Goal: Task Accomplishment & Management: Use online tool/utility

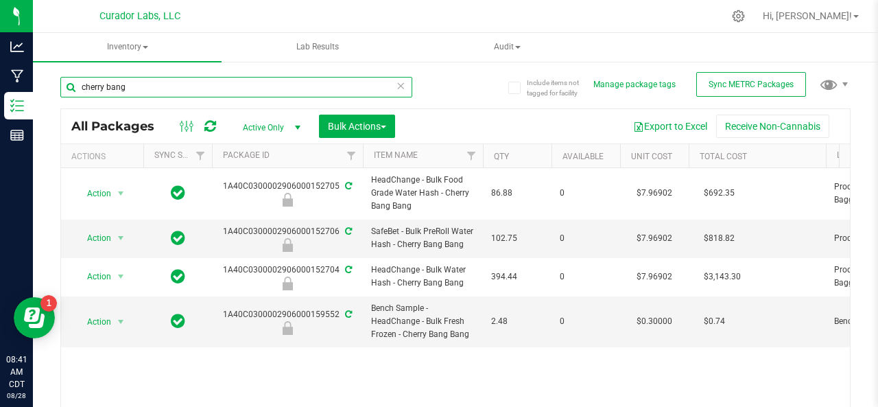
click at [139, 84] on input "cherry bang" at bounding box center [236, 87] width 352 height 21
type input "c"
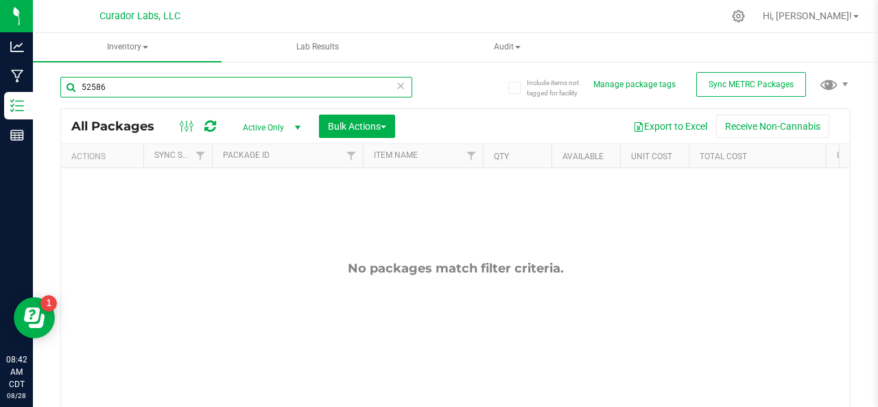
click at [94, 83] on input "52586" at bounding box center [236, 87] width 352 height 21
type input "52486"
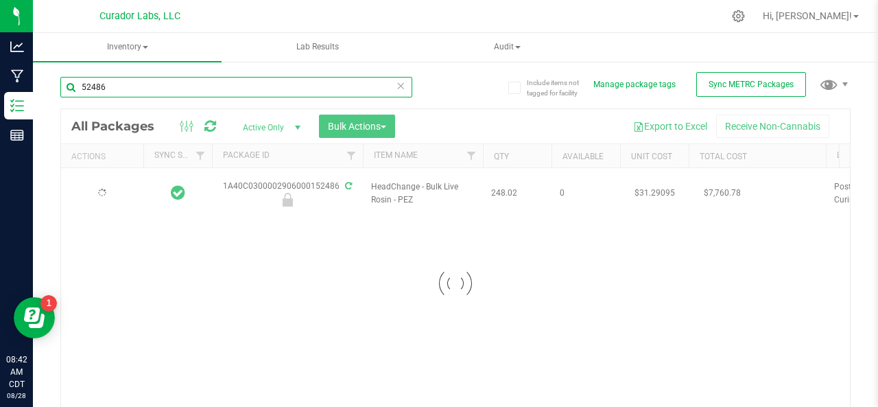
type input "[DATE]"
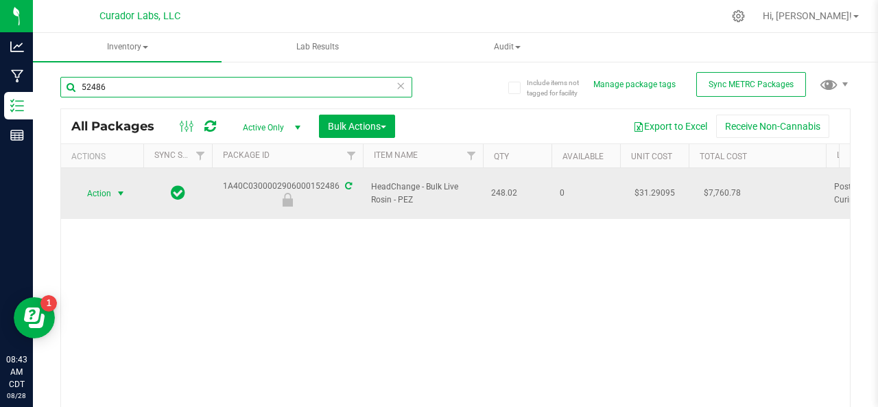
type input "52486"
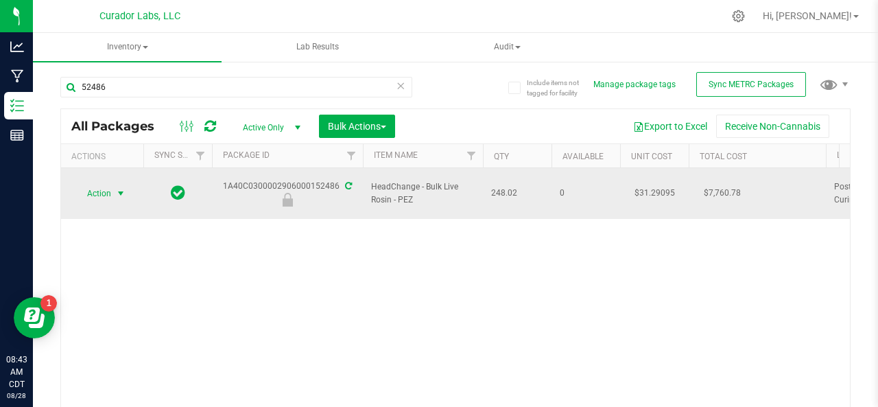
click at [98, 186] on span "Action" at bounding box center [93, 193] width 37 height 19
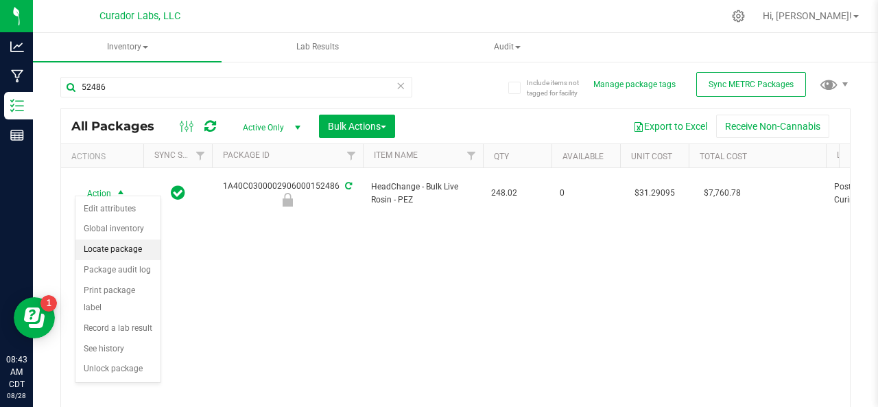
click at [97, 246] on li "Locate package" at bounding box center [117, 249] width 85 height 21
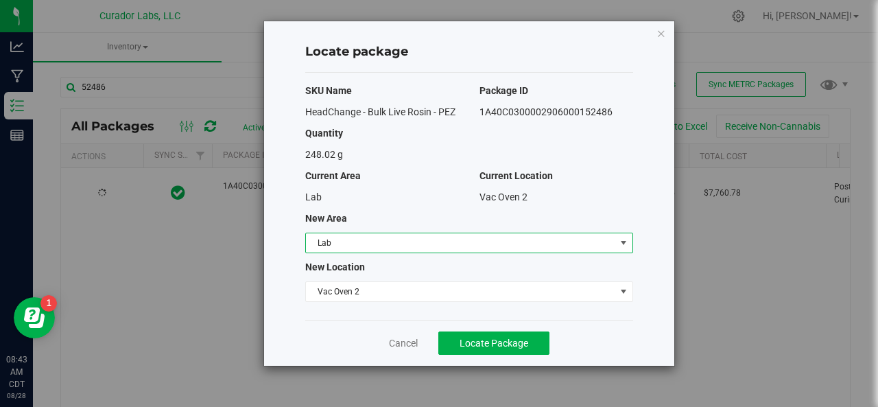
click at [327, 241] on span "Lab" at bounding box center [460, 242] width 309 height 19
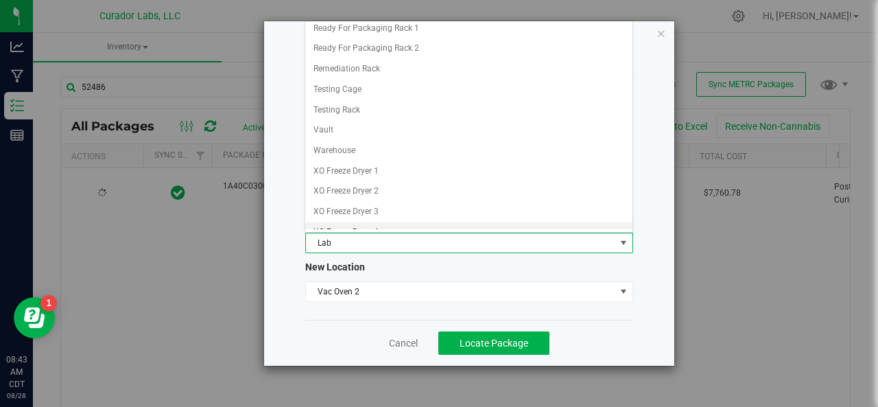
scroll to position [1168, 0]
click at [337, 222] on li "XO Lab" at bounding box center [468, 232] width 327 height 21
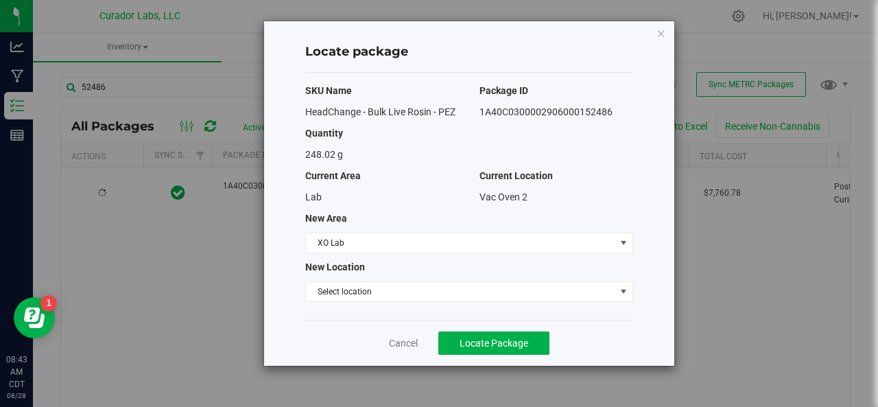
click at [357, 277] on div "SKU Name Package ID HeadChange - Bulk Live Rosin - PEZ 1A40C0300002906000152486…" at bounding box center [469, 196] width 328 height 247
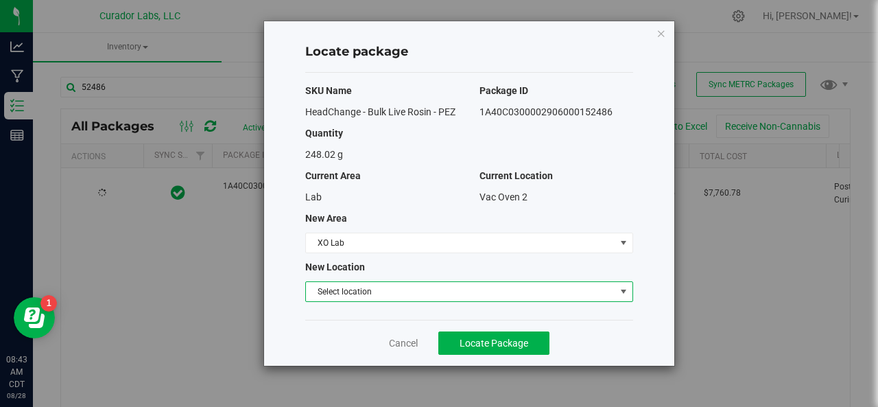
click at [359, 286] on span "Select location" at bounding box center [460, 291] width 309 height 19
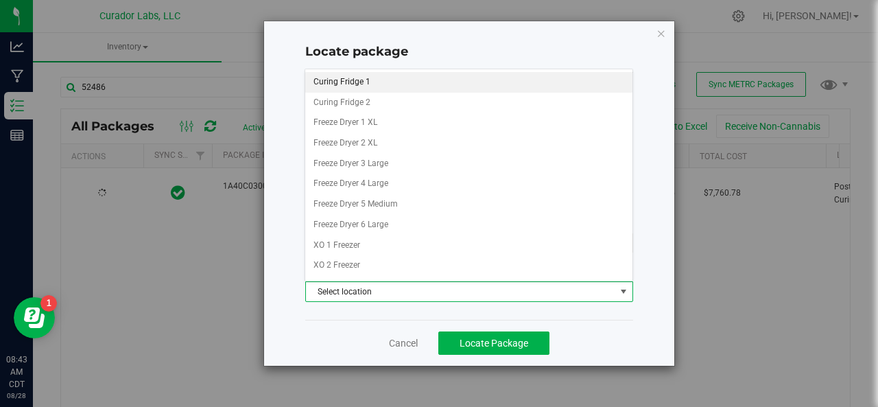
click at [350, 76] on li "Curing Fridge 1" at bounding box center [468, 82] width 327 height 21
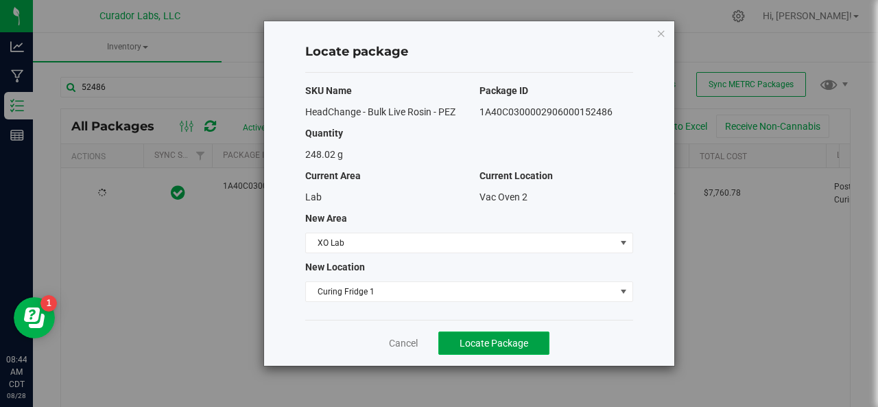
click at [469, 342] on span "Locate Package" at bounding box center [494, 342] width 69 height 11
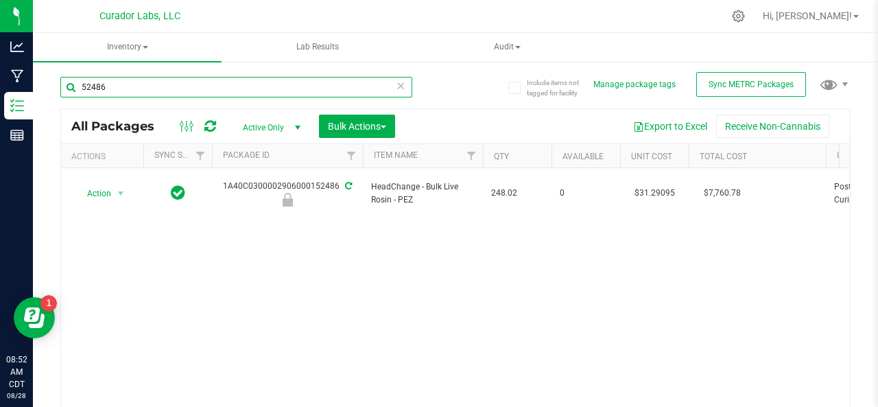
click at [136, 90] on input "52486" at bounding box center [236, 87] width 352 height 21
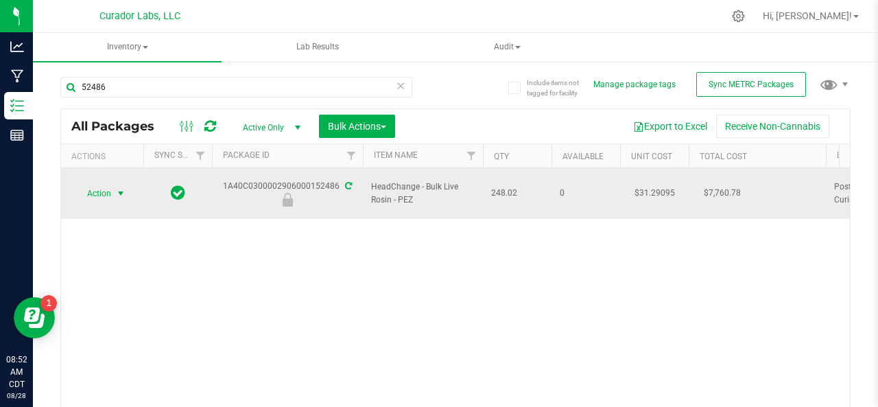
click at [100, 187] on span "Action" at bounding box center [93, 193] width 37 height 19
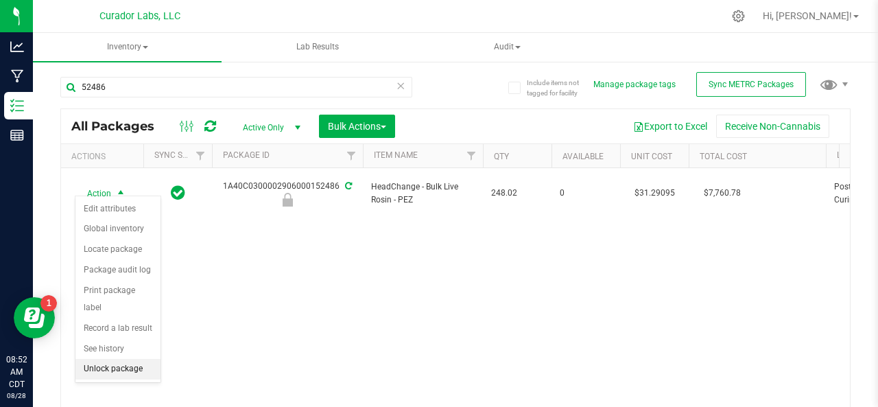
click at [109, 363] on li "Unlock package" at bounding box center [117, 369] width 85 height 21
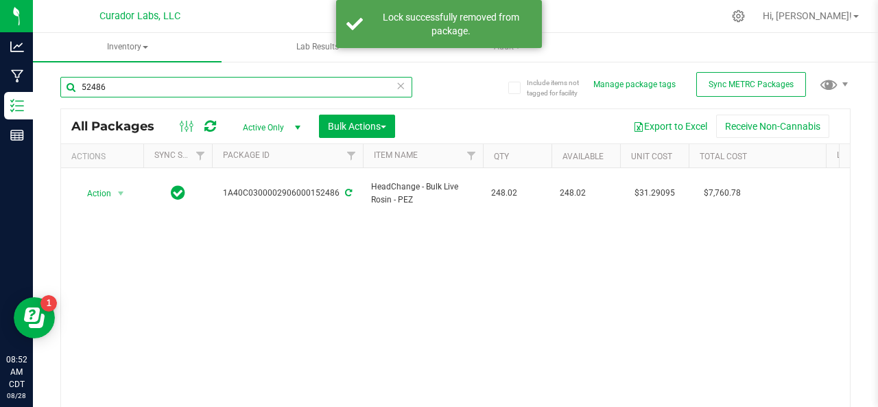
click at [110, 87] on input "52486" at bounding box center [236, 87] width 352 height 21
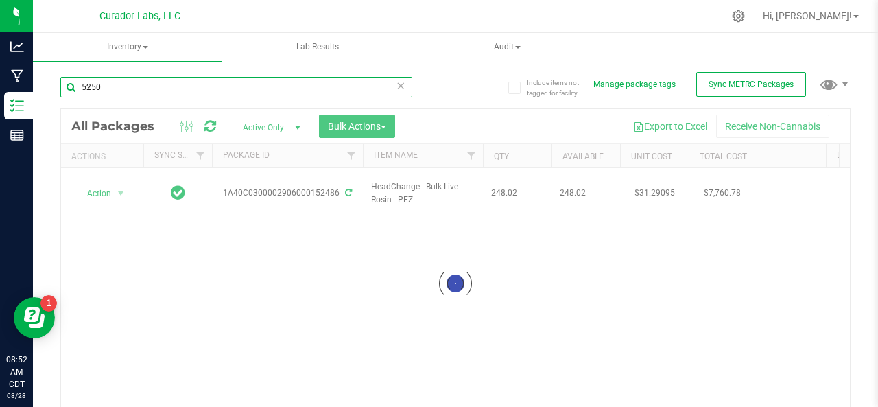
type input "52508"
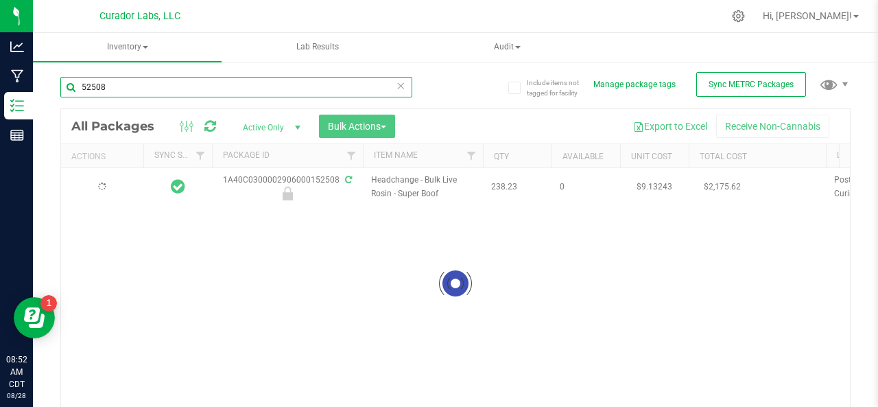
type input "[DATE]"
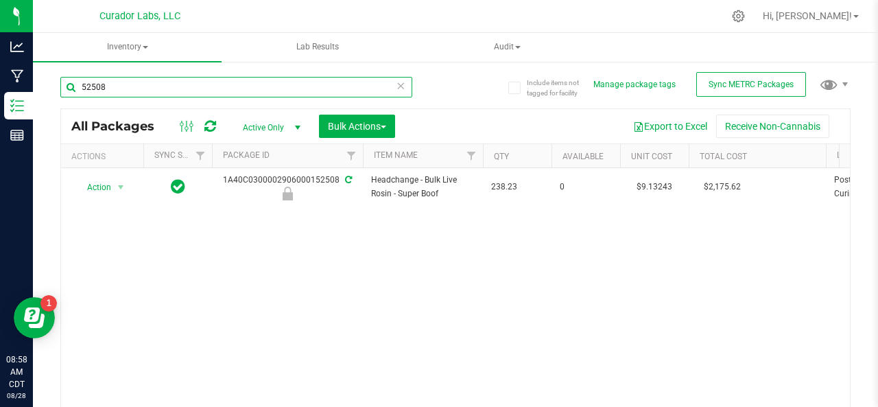
click at [134, 87] on input "52508" at bounding box center [236, 87] width 352 height 21
type input "5"
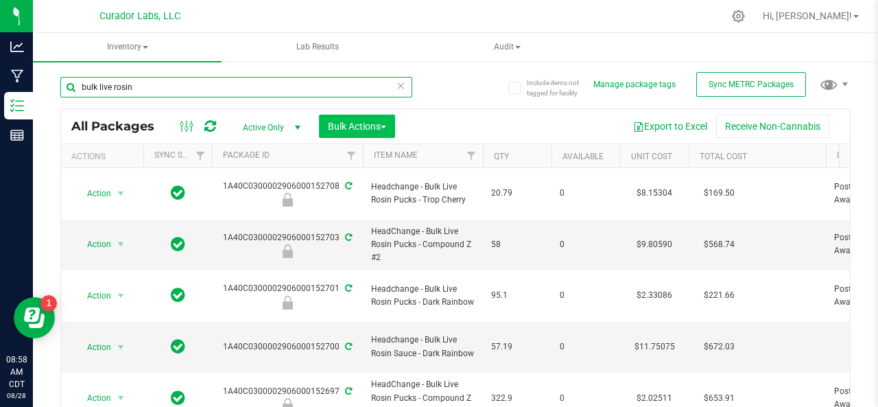
type input "bulk live rosin"
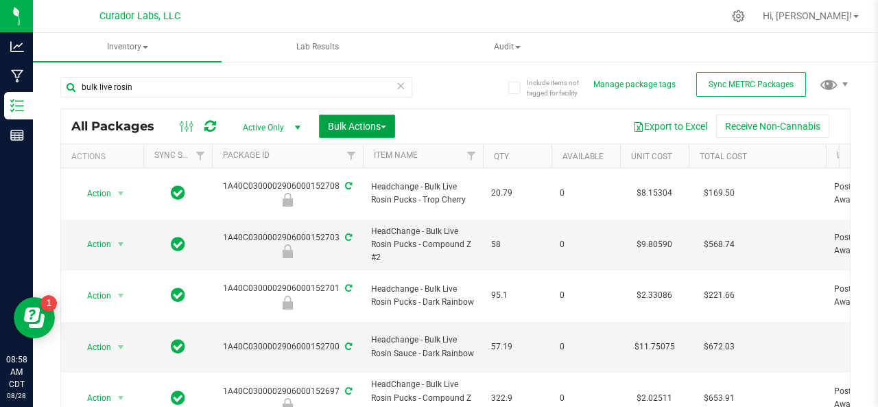
click at [335, 128] on span "Bulk Actions" at bounding box center [357, 126] width 58 height 11
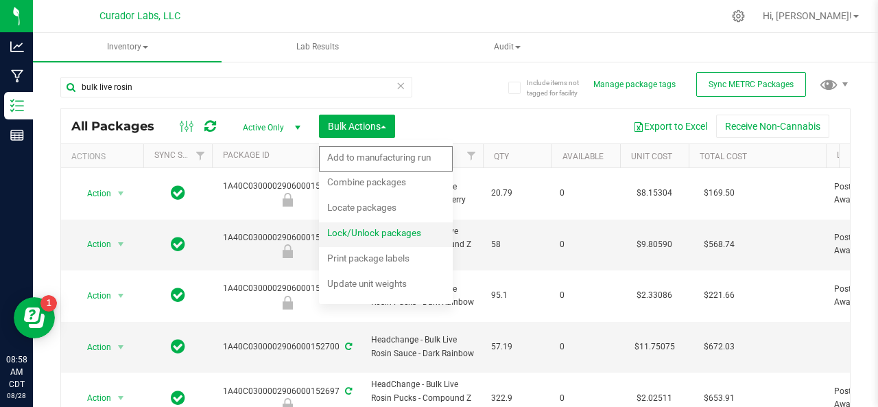
click at [346, 236] on span "Lock/Unlock packages" at bounding box center [374, 232] width 94 height 11
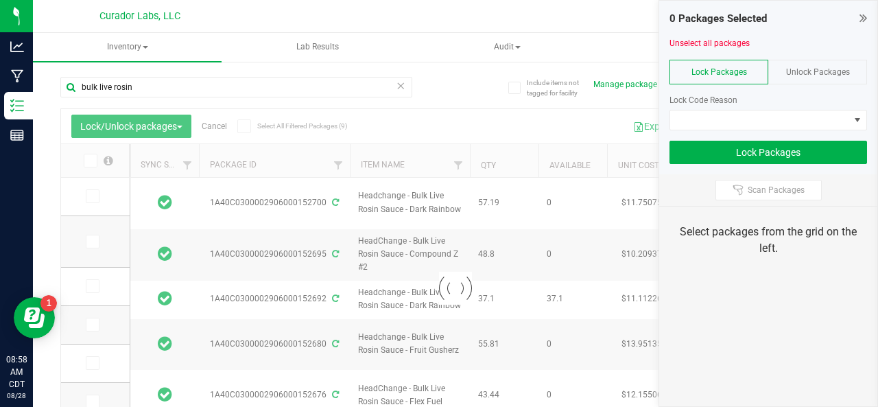
type input "[DATE]"
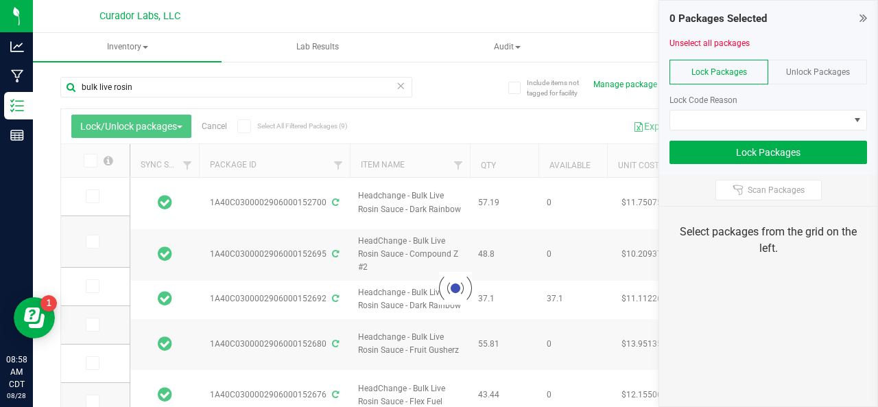
type input "[DATE]"
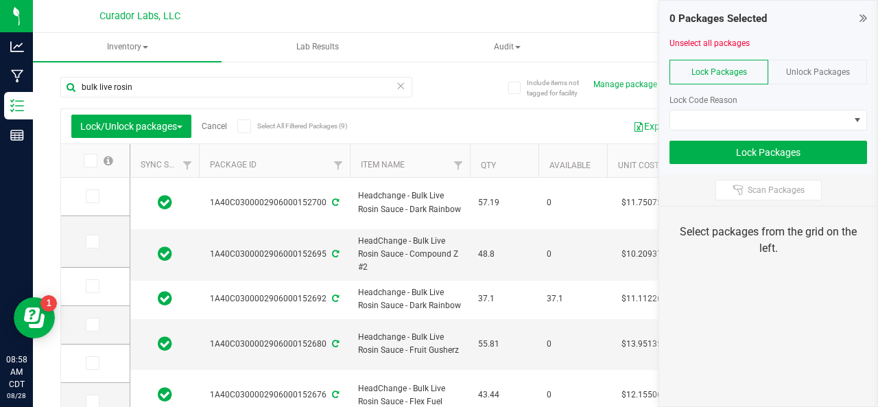
click at [809, 71] on span "Unlock Packages" at bounding box center [818, 72] width 64 height 10
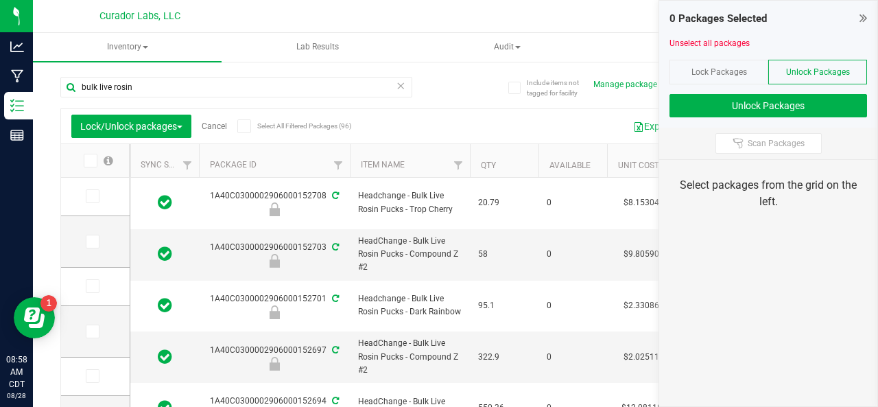
type input "[DATE]"
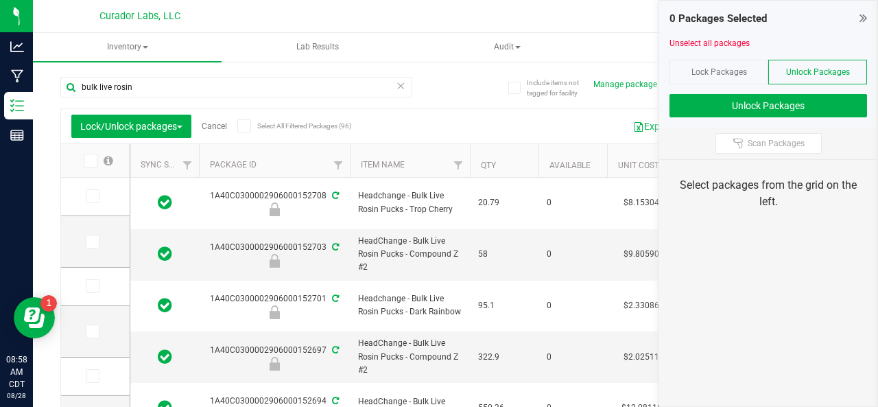
type input "[DATE]"
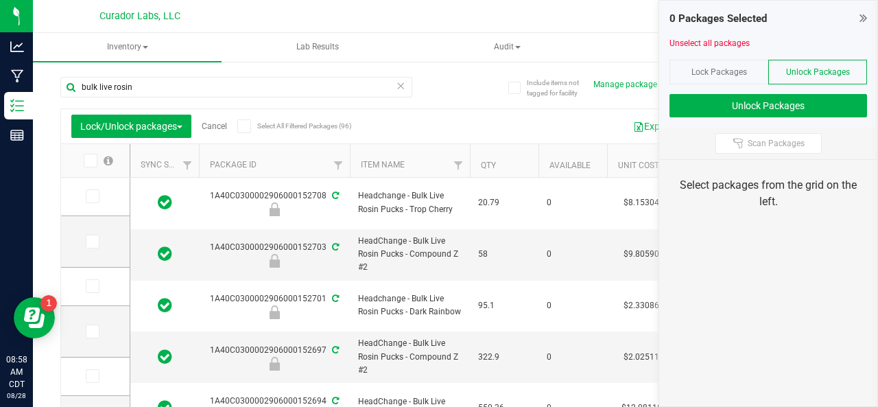
type input "[DATE]"
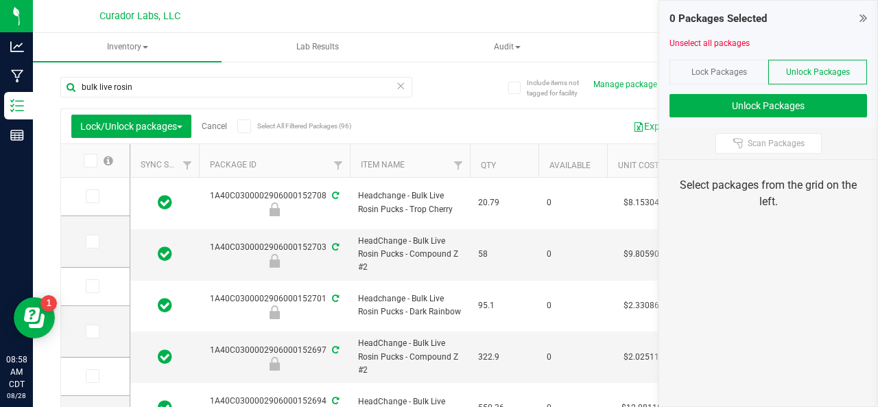
type input "[DATE]"
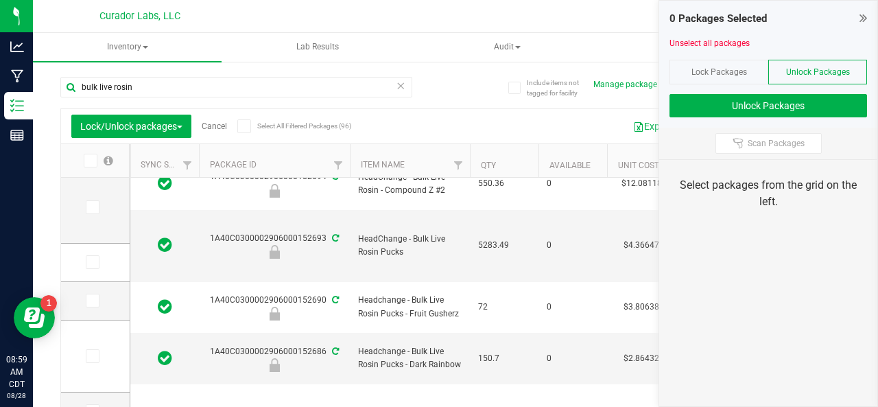
scroll to position [246, 0]
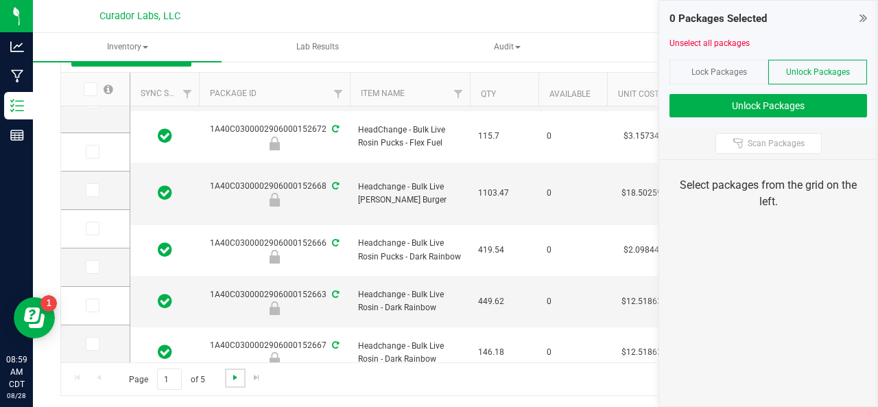
click at [233, 374] on span "Go to the next page" at bounding box center [235, 377] width 11 height 11
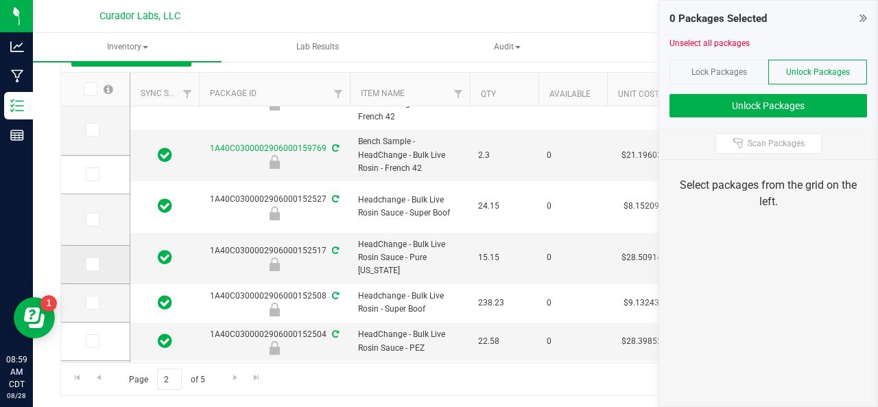
click at [90, 264] on icon at bounding box center [91, 264] width 9 height 0
click at [0, 0] on input "checkbox" at bounding box center [0, 0] width 0 height 0
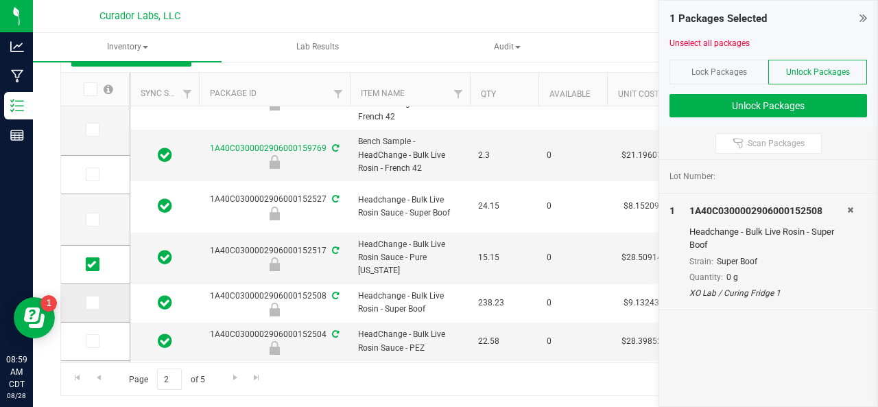
click at [97, 300] on span at bounding box center [93, 303] width 14 height 14
click at [0, 0] on input "checkbox" at bounding box center [0, 0] width 0 height 0
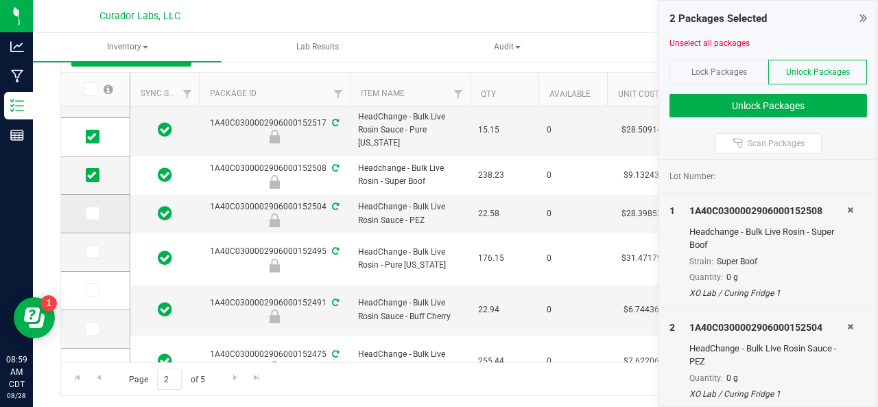
click at [90, 213] on icon at bounding box center [91, 213] width 9 height 0
click at [0, 0] on input "checkbox" at bounding box center [0, 0] width 0 height 0
click at [93, 252] on icon at bounding box center [91, 252] width 9 height 0
click at [0, 0] on input "checkbox" at bounding box center [0, 0] width 0 height 0
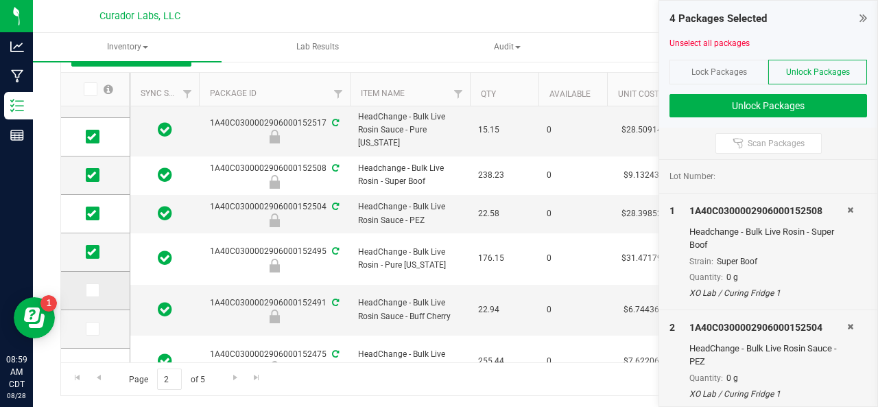
click at [95, 290] on icon at bounding box center [91, 290] width 9 height 0
click at [0, 0] on input "checkbox" at bounding box center [0, 0] width 0 height 0
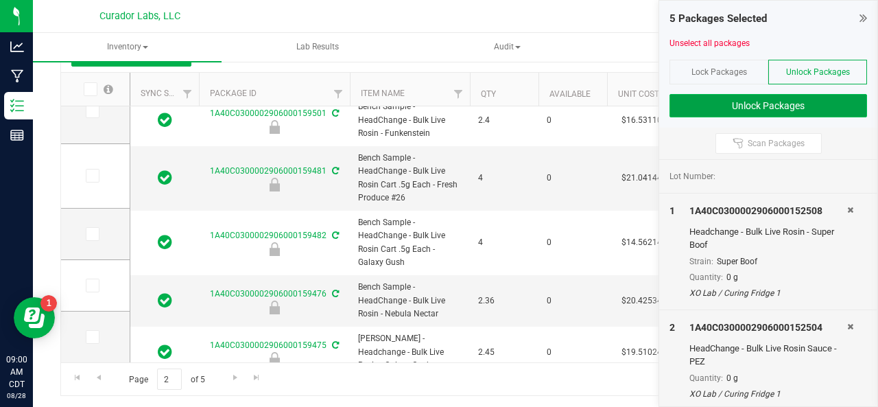
click at [757, 104] on button "Unlock Packages" at bounding box center [768, 105] width 198 height 23
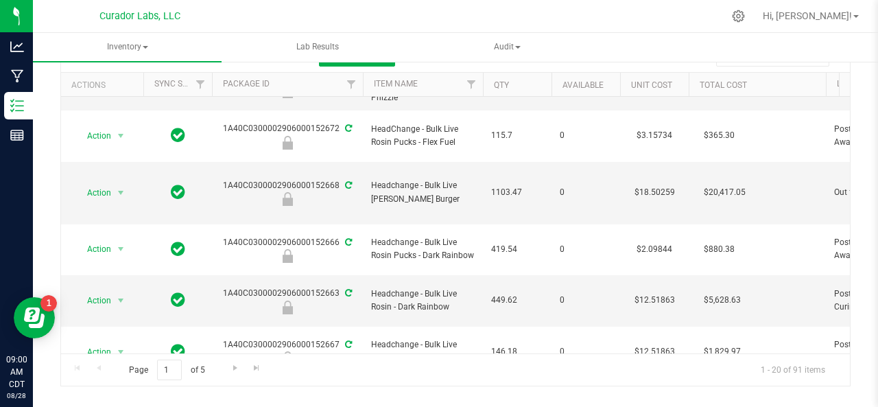
scroll to position [647, 0]
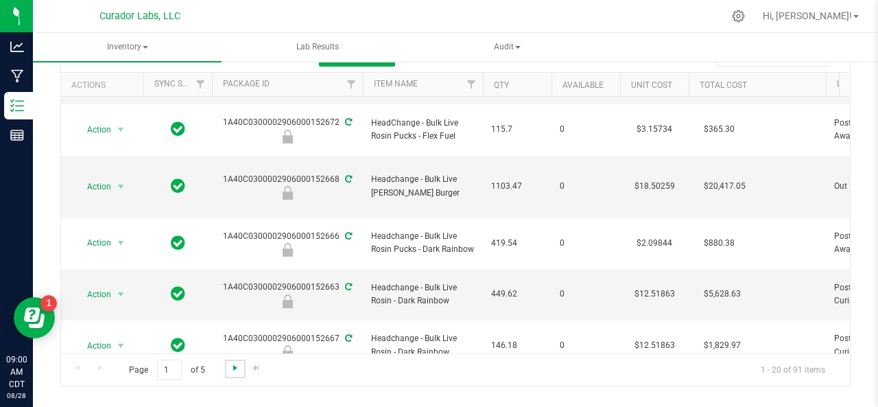
click at [230, 364] on span "Go to the next page" at bounding box center [235, 367] width 11 height 11
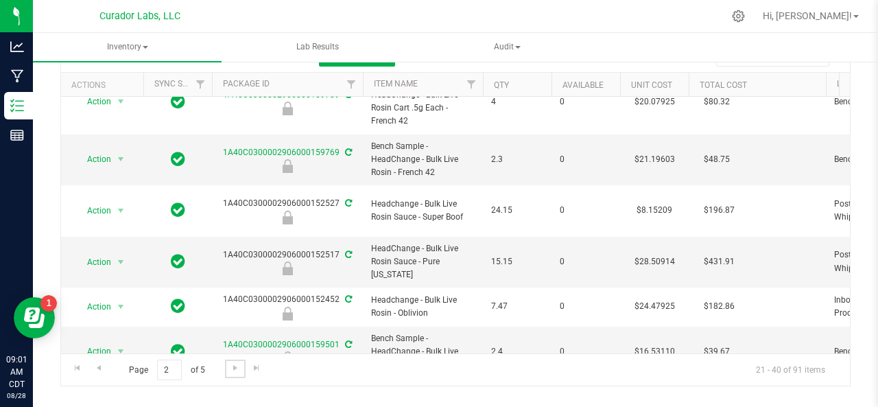
scroll to position [251, 0]
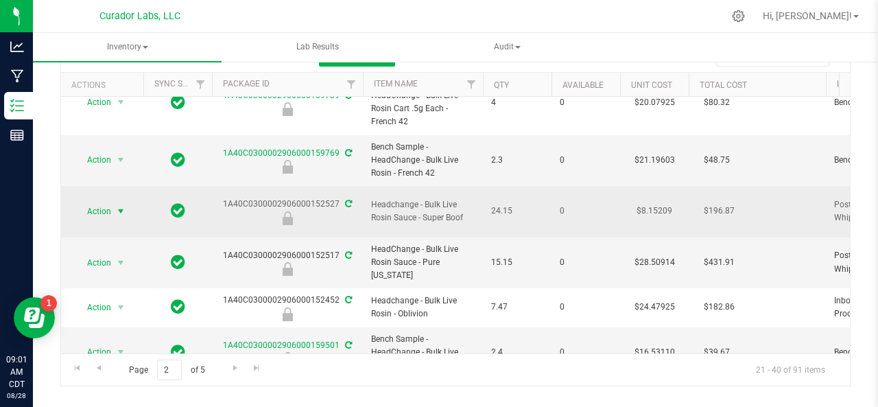
click at [96, 202] on span "Action" at bounding box center [93, 211] width 37 height 19
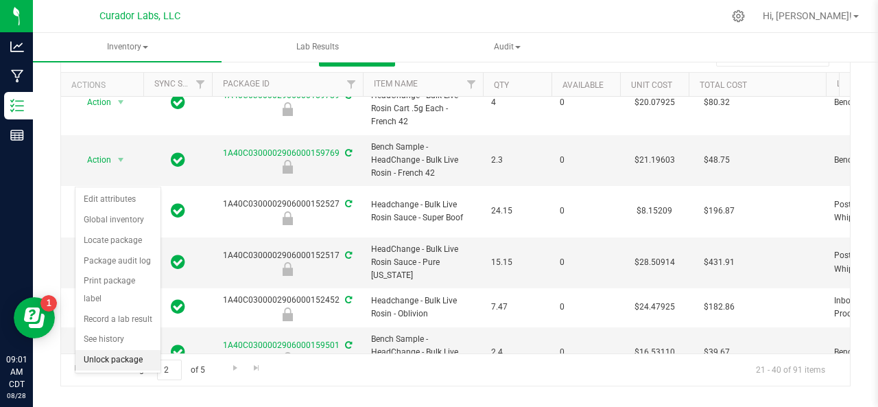
click at [111, 353] on li "Unlock package" at bounding box center [117, 360] width 85 height 21
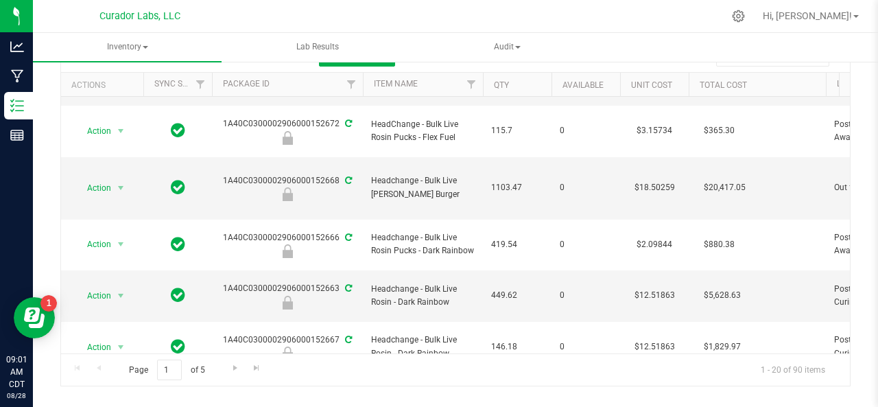
scroll to position [647, 0]
click at [230, 363] on span "Go to the next page" at bounding box center [235, 367] width 11 height 11
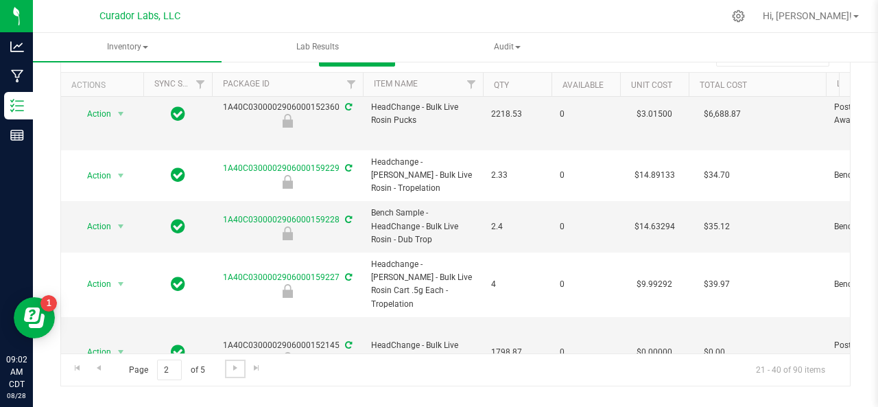
scroll to position [834, 0]
click at [232, 364] on span "Go to the next page" at bounding box center [235, 367] width 11 height 11
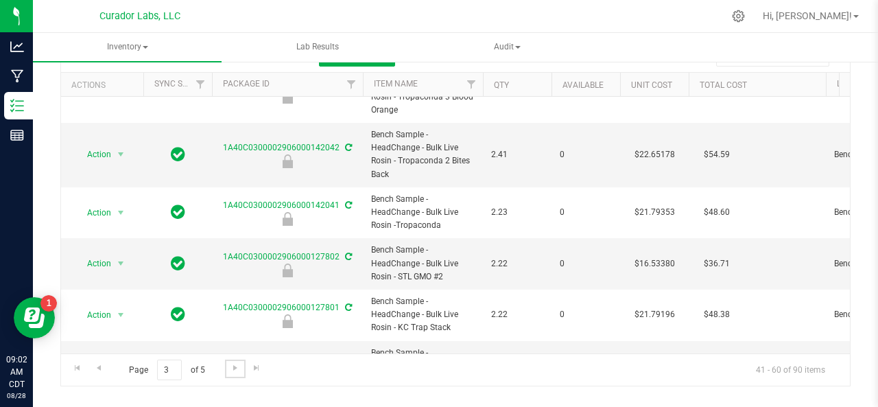
scroll to position [825, 0]
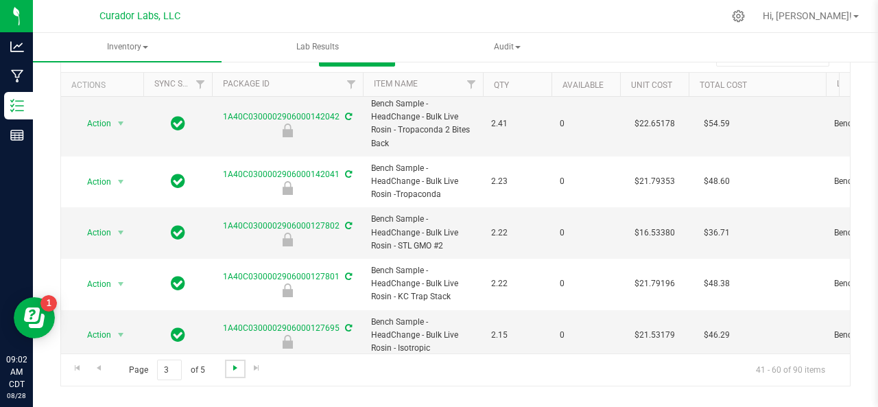
click at [232, 369] on span "Go to the next page" at bounding box center [235, 367] width 11 height 11
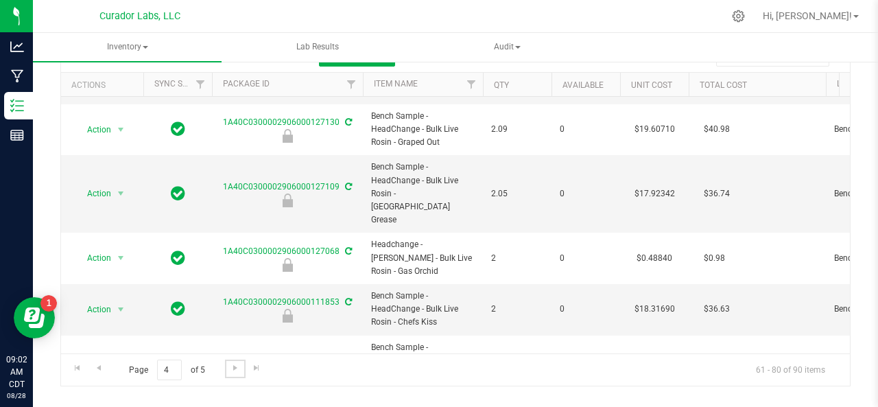
scroll to position [798, 0]
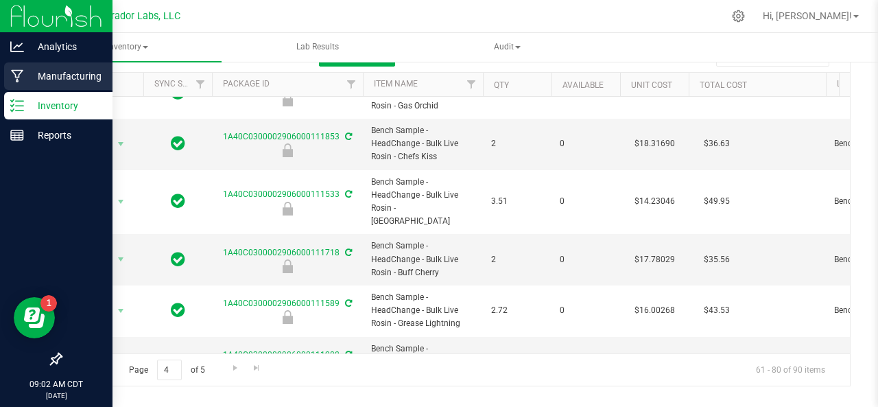
click at [17, 71] on icon at bounding box center [17, 76] width 13 height 14
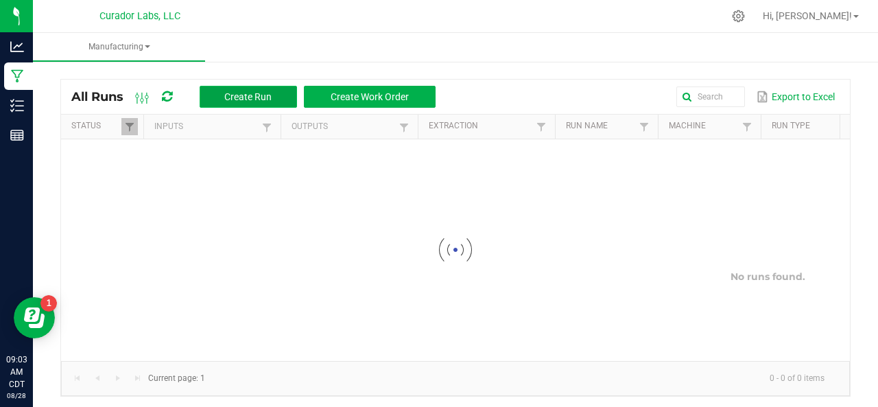
click at [262, 95] on span "Create Run" at bounding box center [247, 96] width 47 height 11
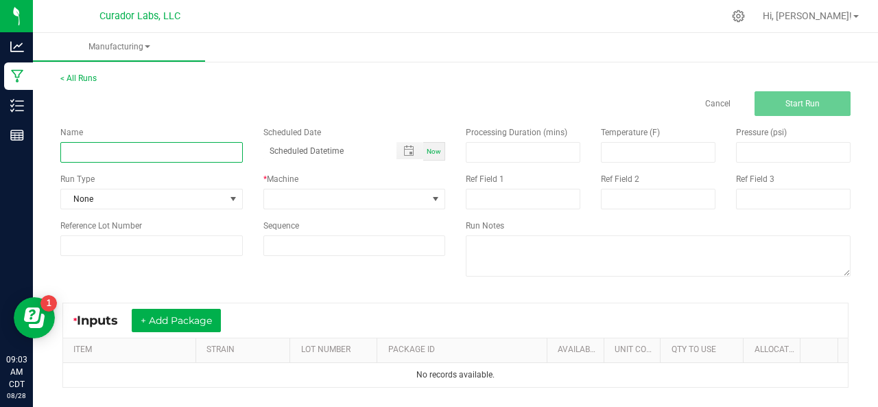
click at [148, 152] on input at bounding box center [151, 152] width 182 height 21
type input "Bulk Live Rosin Homogenization - Terp Tickler"
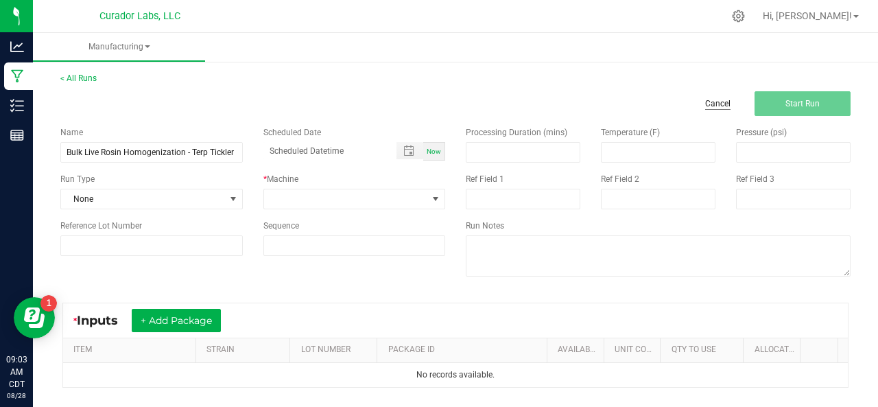
click at [705, 106] on link "Cancel" at bounding box center [717, 104] width 25 height 12
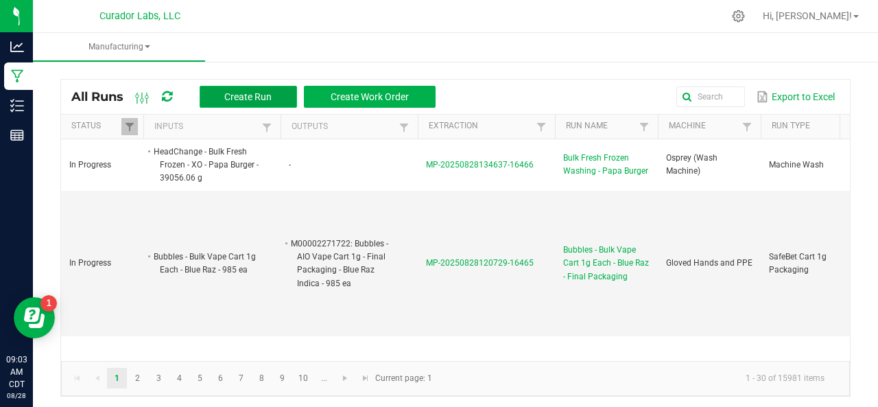
click at [255, 89] on button "Create Run" at bounding box center [248, 97] width 97 height 22
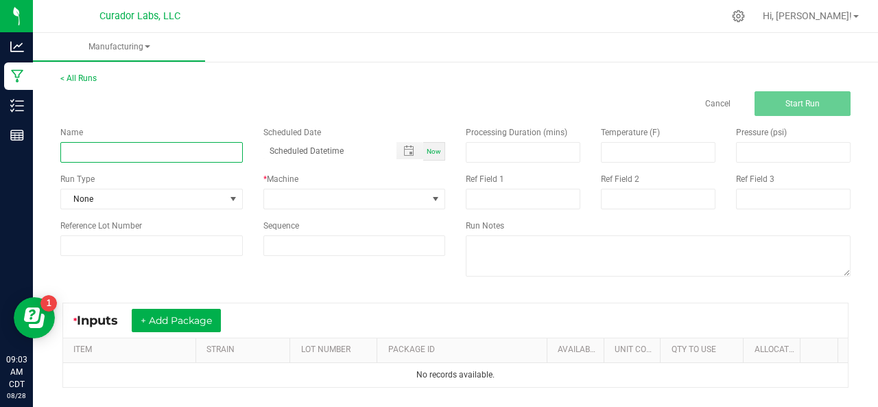
click at [112, 150] on input at bounding box center [151, 152] width 182 height 21
type input "Bulk Live Rosin Homogenization - Terp Tickler"
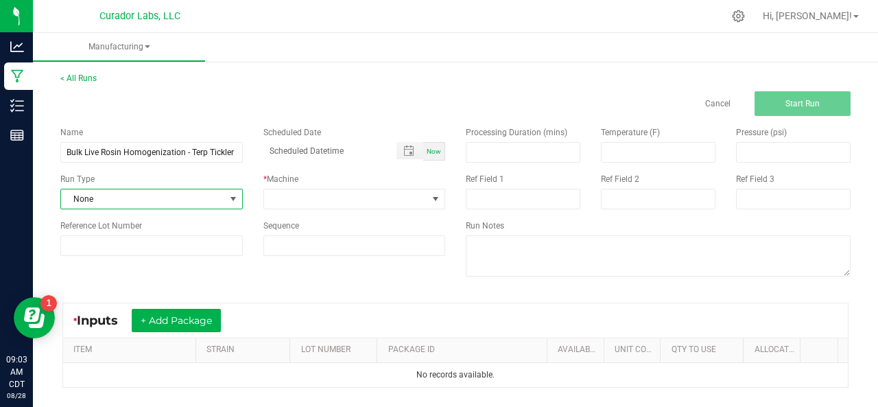
click at [80, 197] on span "None" at bounding box center [143, 198] width 164 height 19
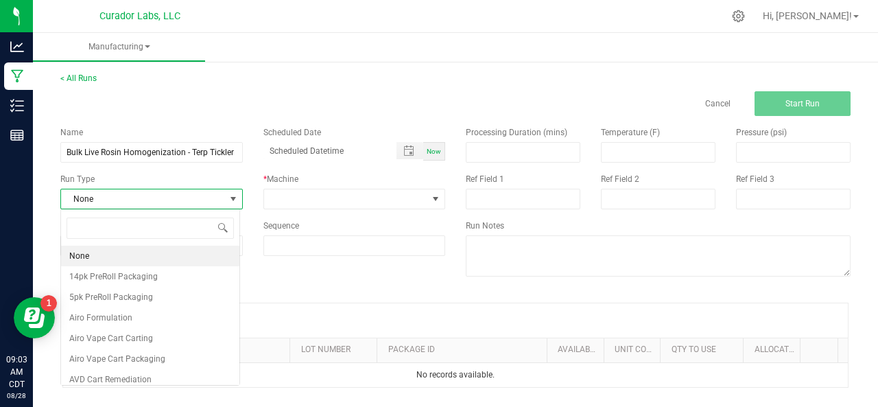
scroll to position [20, 179]
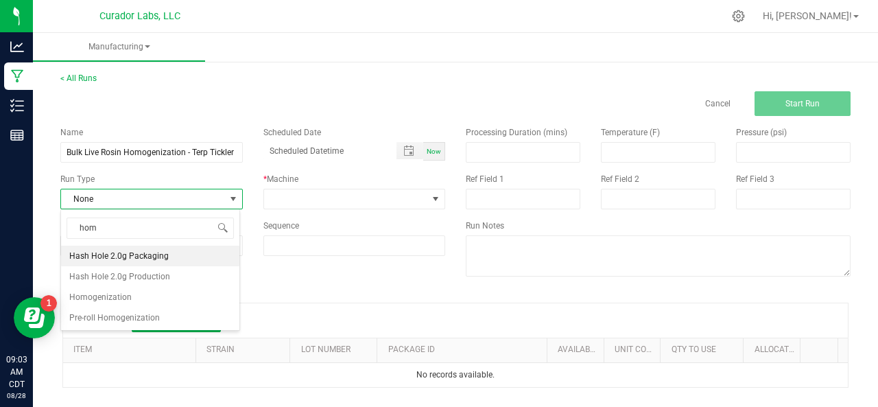
type input "homo"
click at [123, 256] on span "Homogenization" at bounding box center [100, 256] width 62 height 14
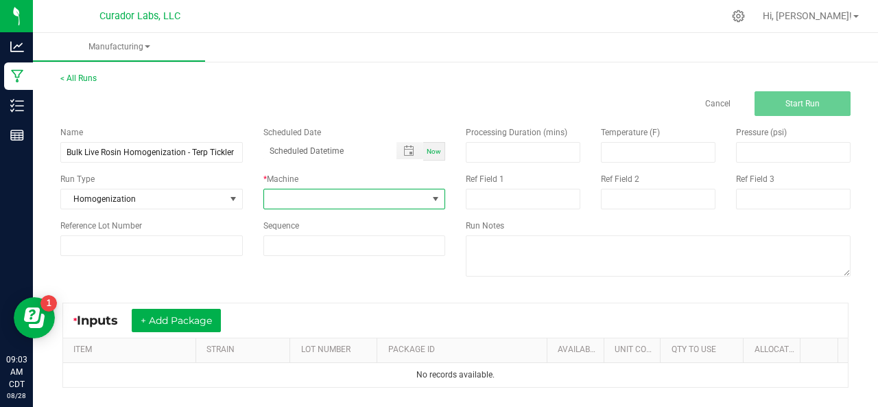
click at [294, 198] on span at bounding box center [346, 198] width 164 height 19
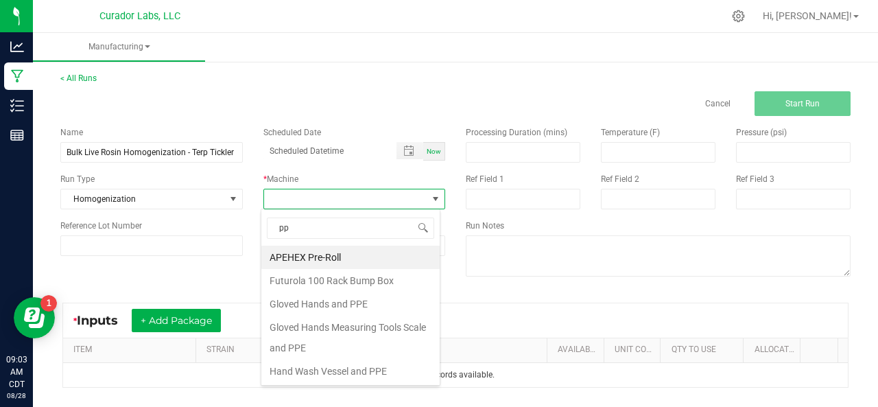
type input "ppe"
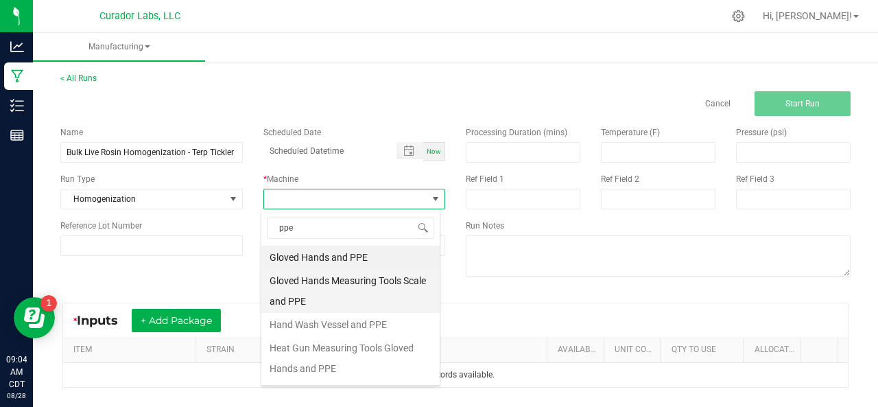
click at [298, 291] on li "Gloved Hands Measuring Tools Scale and PPE" at bounding box center [350, 291] width 178 height 44
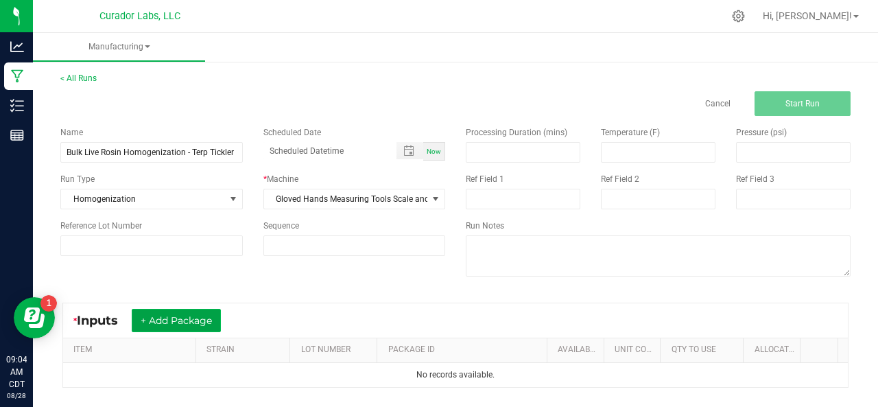
click at [177, 320] on button "+ Add Package" at bounding box center [176, 320] width 89 height 23
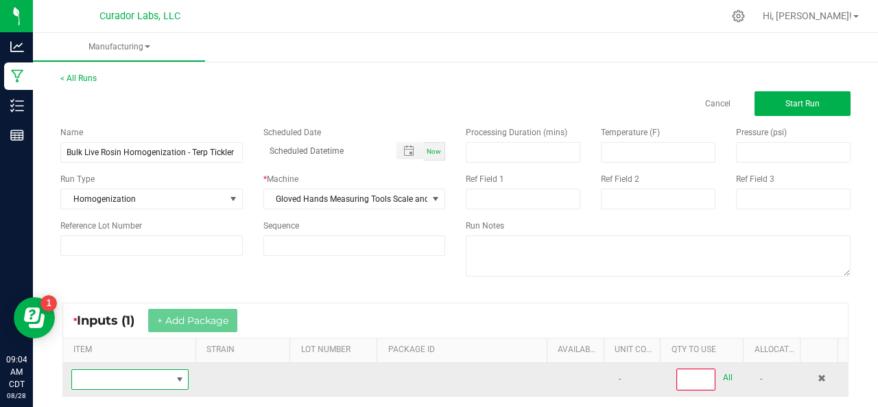
click at [116, 377] on span "NO DATA FOUND" at bounding box center [121, 379] width 99 height 19
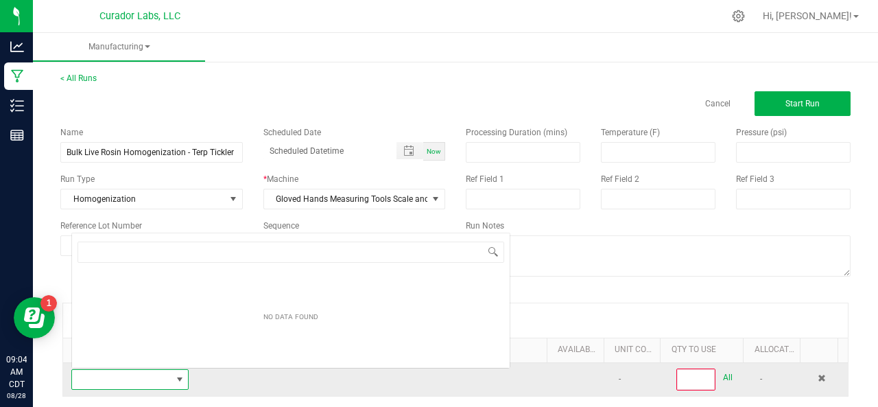
scroll to position [20, 112]
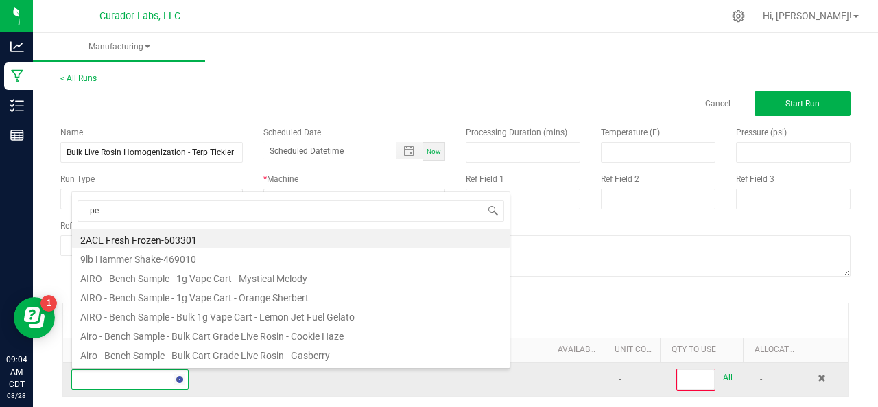
type input "pez"
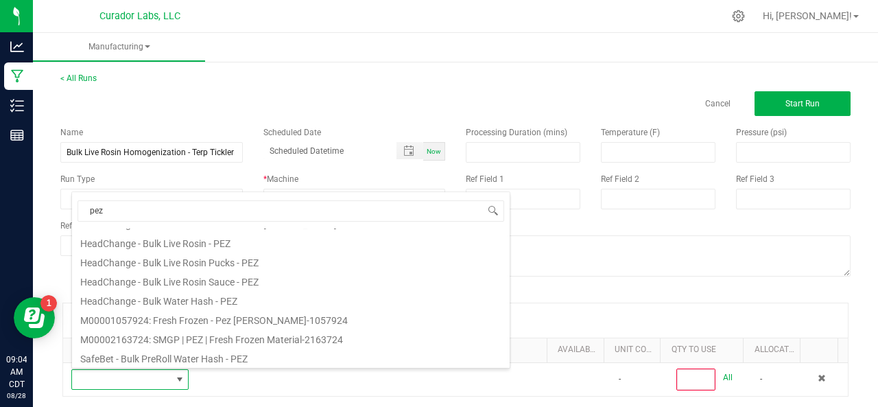
scroll to position [228, 0]
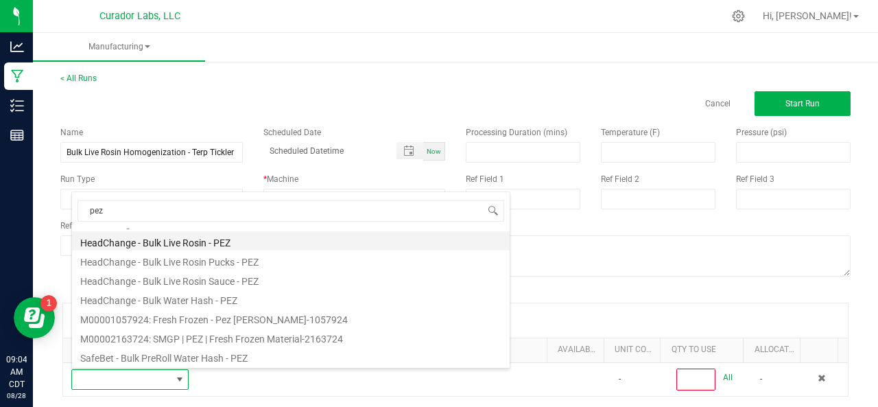
click at [187, 242] on li "HeadChange - Bulk Live Rosin - PEZ" at bounding box center [291, 240] width 438 height 19
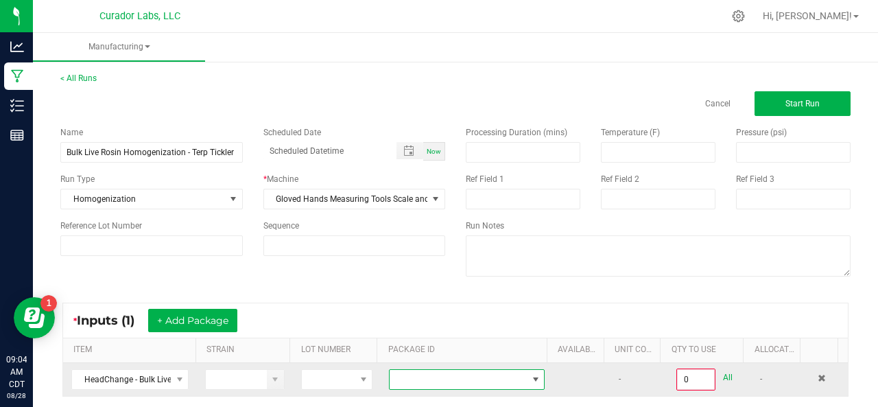
click at [433, 381] on span at bounding box center [458, 379] width 137 height 19
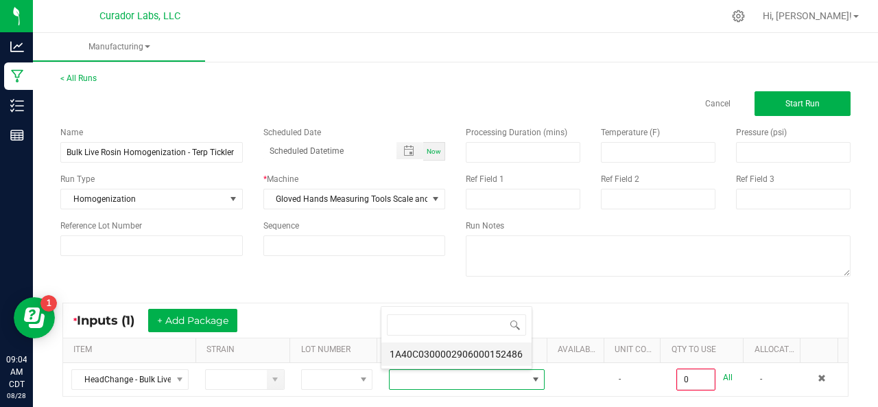
click at [419, 353] on li "1A40C0300002906000152486" at bounding box center [456, 353] width 150 height 23
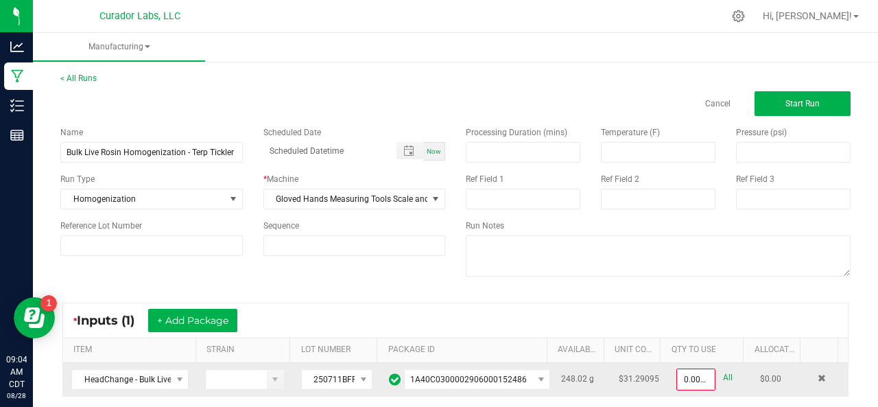
click at [723, 372] on link "All" at bounding box center [728, 377] width 10 height 19
type input "248.0200 g"
click at [791, 101] on span "Start Run" at bounding box center [802, 104] width 34 height 10
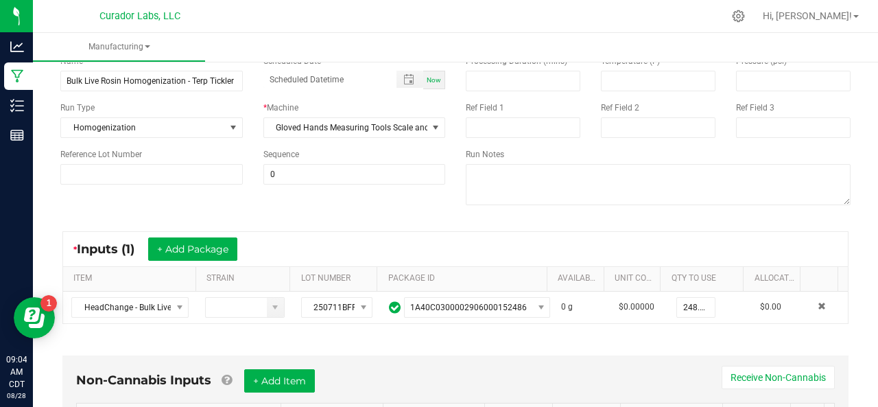
scroll to position [97, 0]
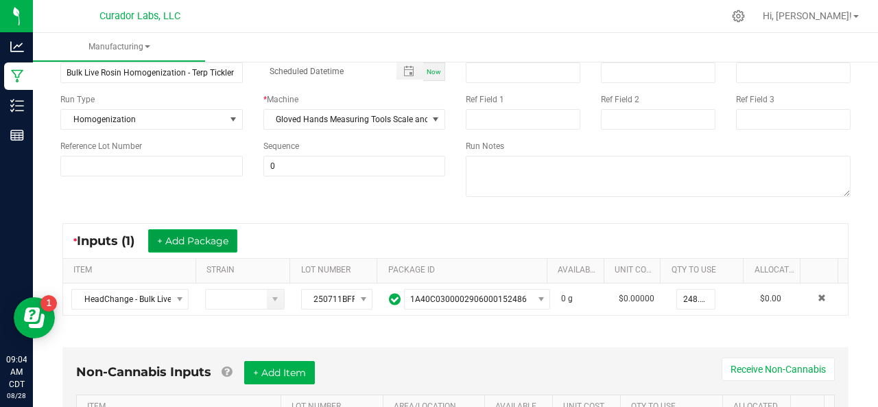
click at [191, 249] on button "+ Add Package" at bounding box center [192, 240] width 89 height 23
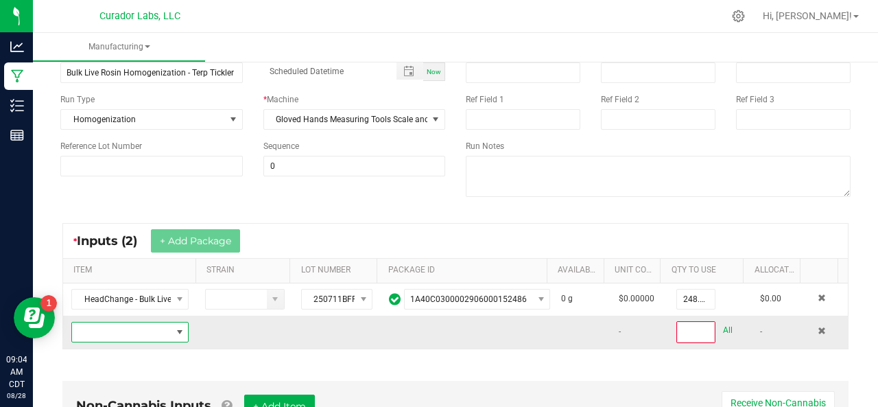
click at [125, 330] on span "NO DATA FOUND" at bounding box center [121, 331] width 99 height 19
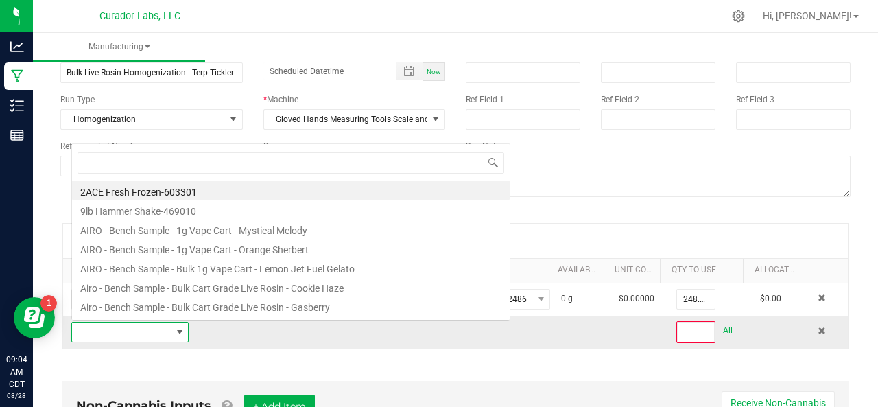
scroll to position [20, 112]
click at [125, 330] on span at bounding box center [121, 331] width 99 height 19
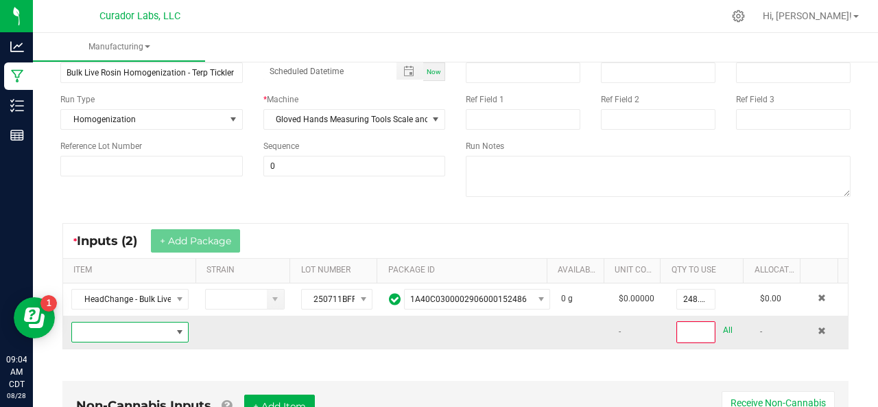
click at [125, 330] on span "NO DATA FOUND" at bounding box center [121, 331] width 99 height 19
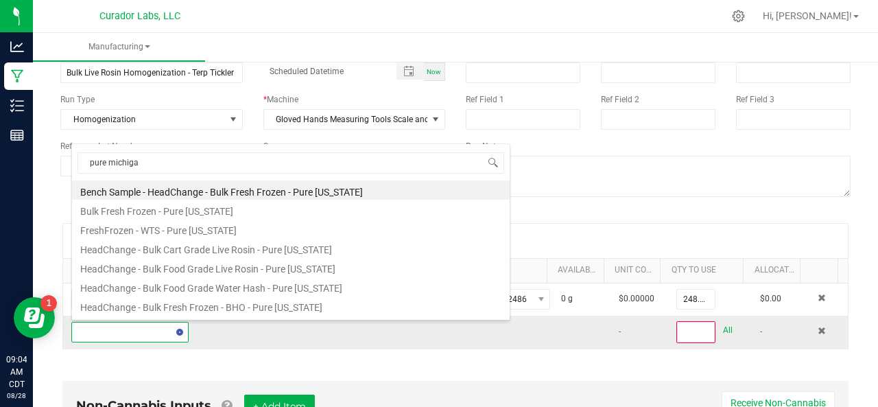
type input "pure [US_STATE]"
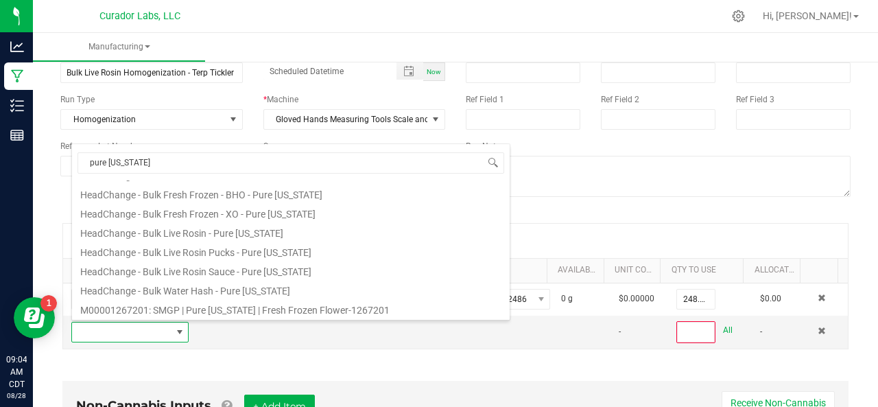
scroll to position [119, 0]
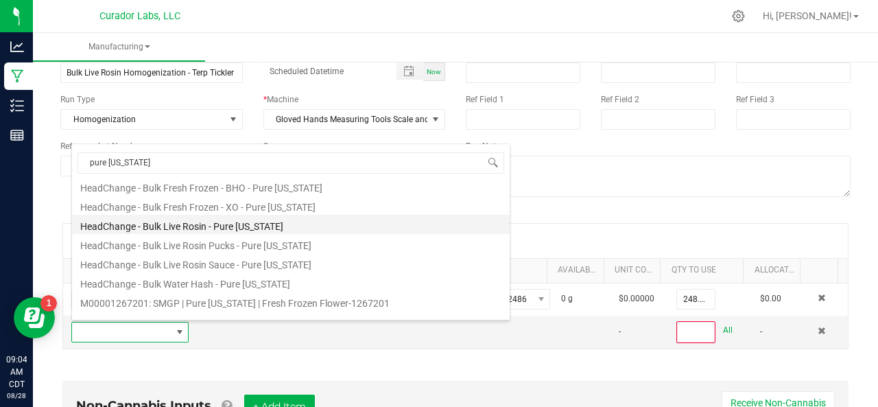
click at [162, 225] on li "HeadChange - Bulk Live Rosin - Pure [US_STATE]" at bounding box center [291, 224] width 438 height 19
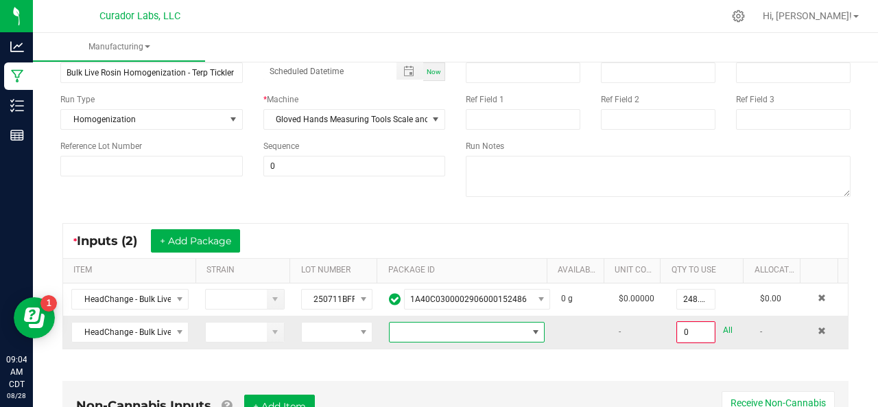
click at [440, 328] on span at bounding box center [458, 331] width 137 height 19
click at [444, 388] on li "1A40C0300002906000152495" at bounding box center [456, 388] width 150 height 23
click at [723, 326] on link "All" at bounding box center [728, 330] width 10 height 19
type input "176.1500 g"
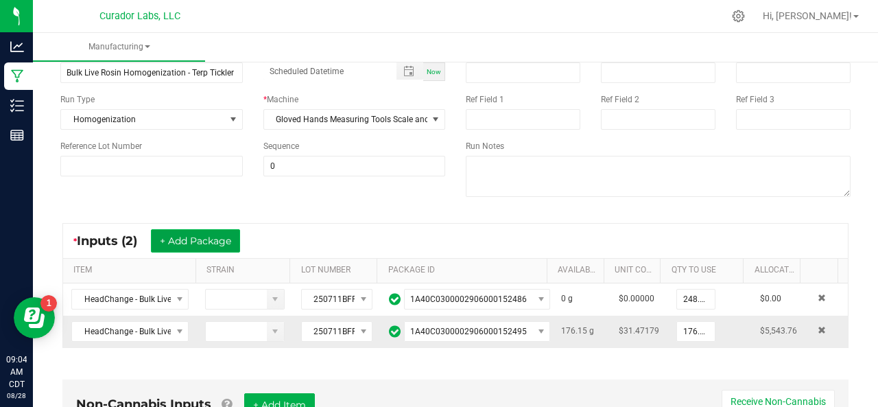
click at [167, 238] on button "+ Add Package" at bounding box center [195, 240] width 89 height 23
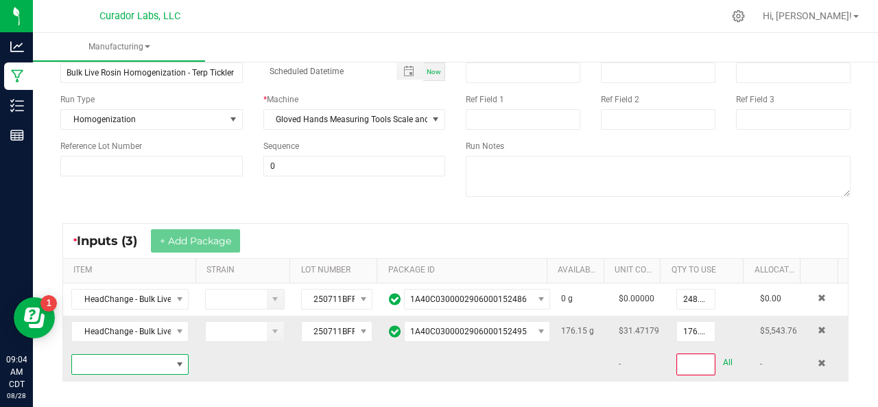
click at [152, 363] on span "NO DATA FOUND" at bounding box center [121, 364] width 99 height 19
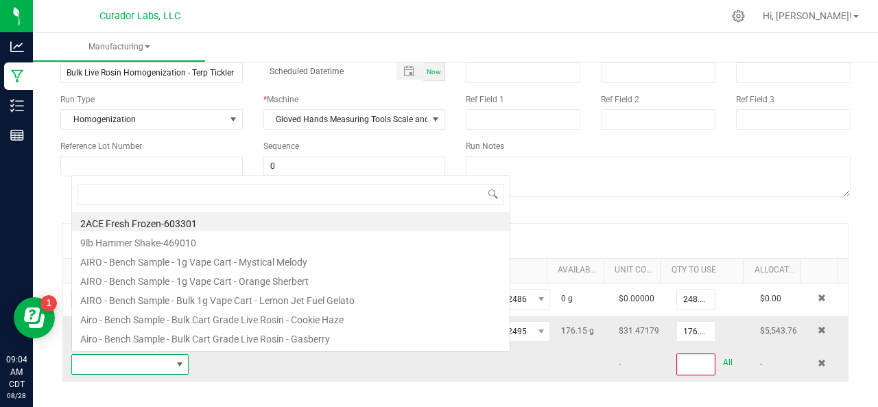
scroll to position [20, 112]
type input "buff cherry"
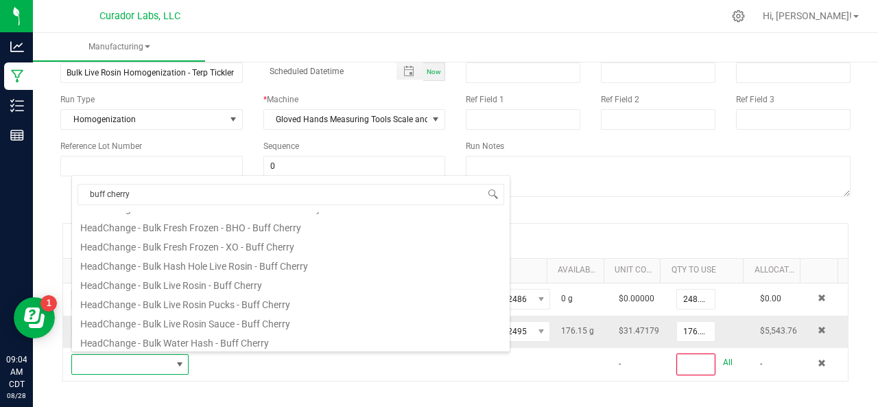
scroll to position [173, 0]
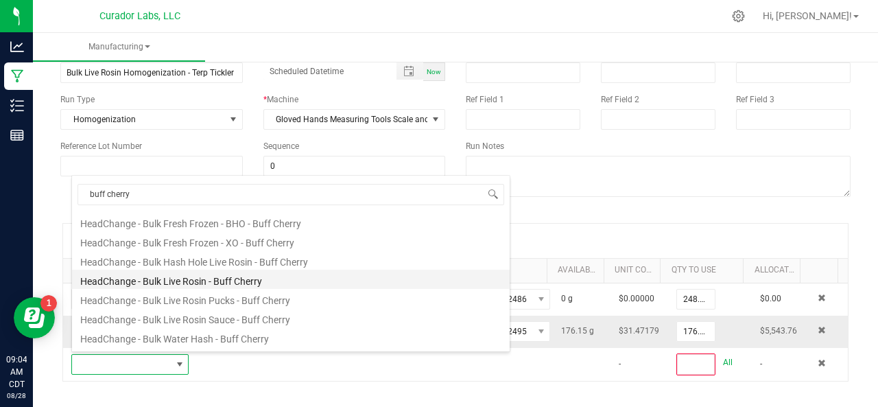
click at [191, 285] on li "HeadChange - Bulk Live Rosin - Buff Cherry" at bounding box center [291, 279] width 438 height 19
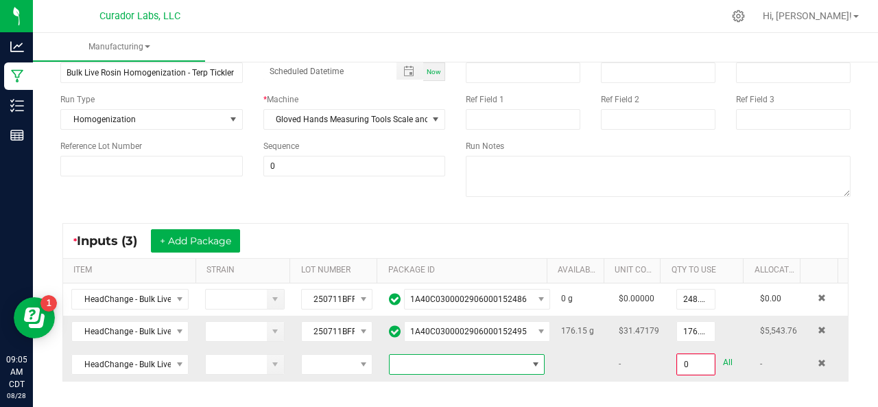
click at [412, 359] on span at bounding box center [458, 364] width 137 height 19
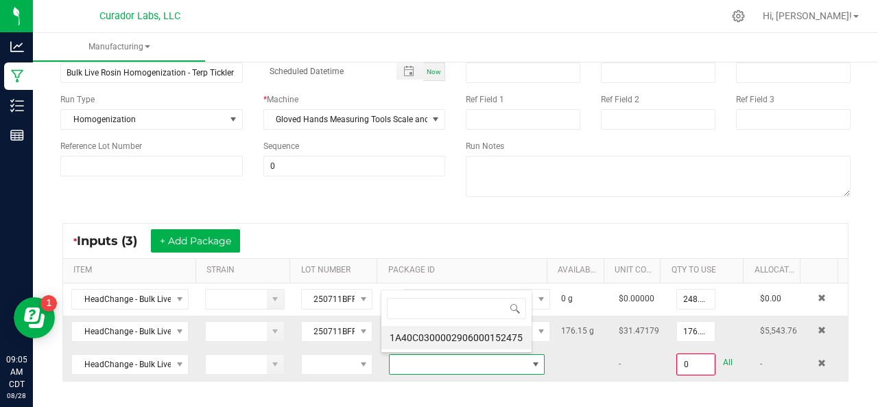
scroll to position [20, 149]
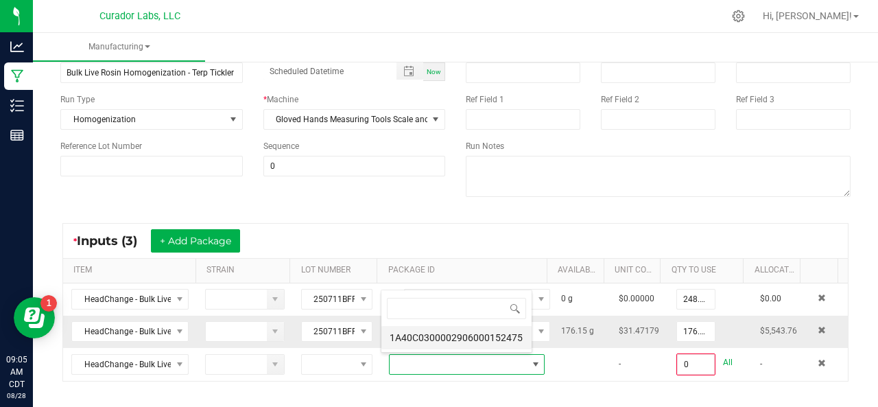
click at [420, 335] on li "1A40C0300002906000152475" at bounding box center [456, 337] width 150 height 23
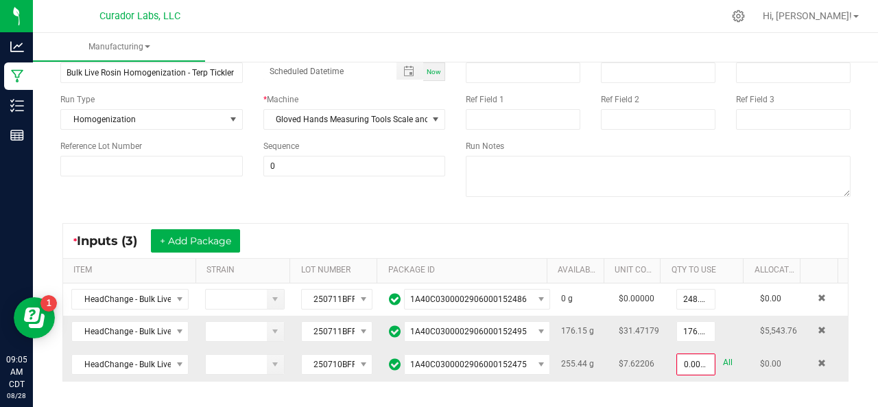
click at [723, 359] on link "All" at bounding box center [728, 362] width 10 height 19
type input "255.4400 g"
click at [215, 242] on button "+ Add Package" at bounding box center [195, 240] width 89 height 23
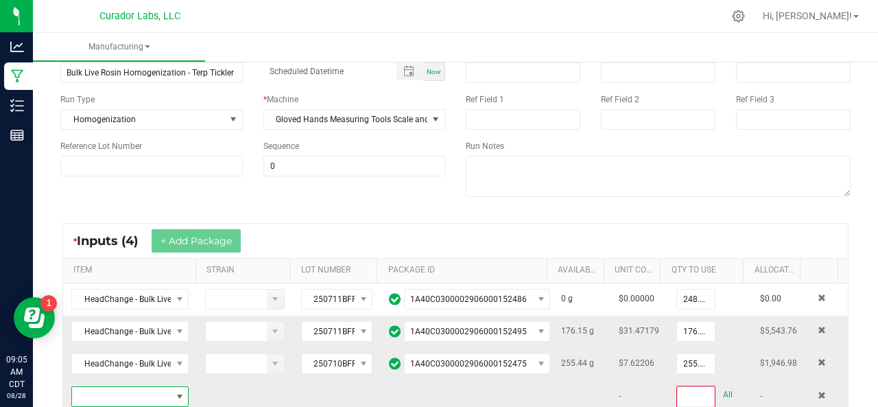
click at [131, 398] on span "NO DATA FOUND" at bounding box center [121, 396] width 99 height 19
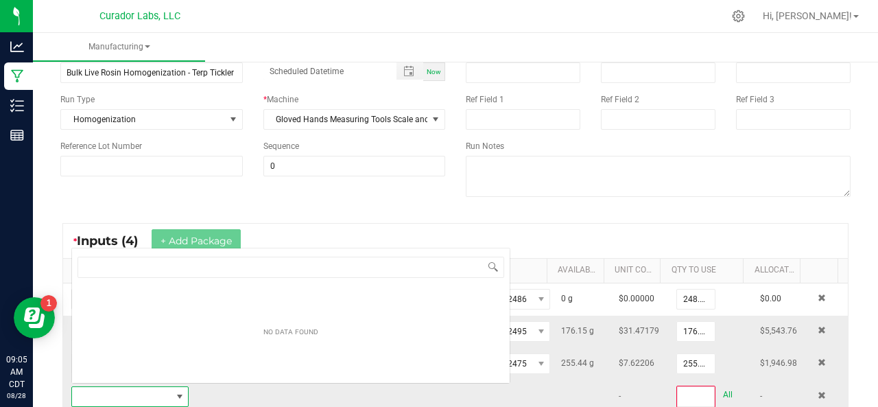
scroll to position [20, 112]
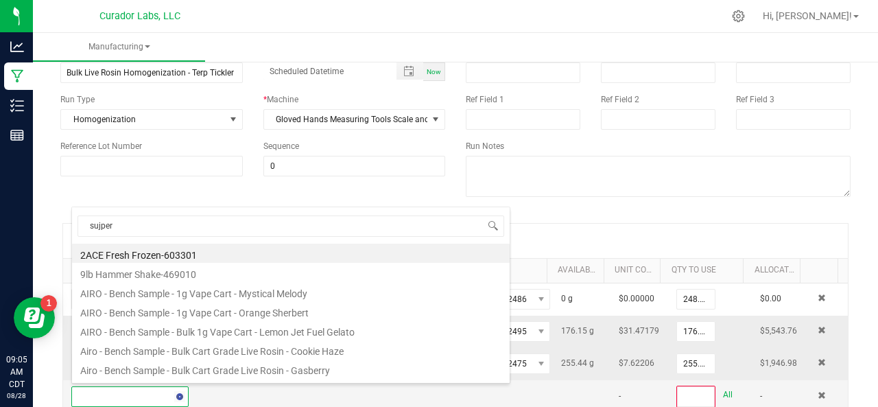
drag, startPoint x: 131, startPoint y: 398, endPoint x: 27, endPoint y: 433, distance: 109.5
click at [27, 406] on html "Analytics Manufacturing Inventory Reports 09:05 AM CDT [DATE] 08/28 Curador Lab…" at bounding box center [439, 203] width 878 height 407
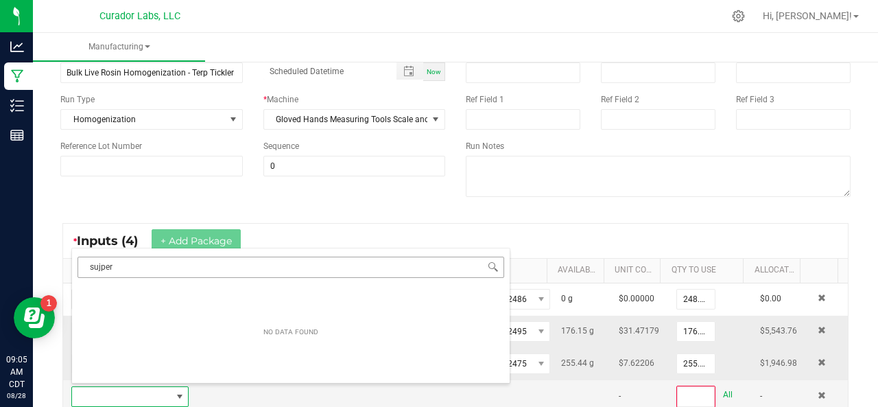
click at [119, 267] on input "sujper" at bounding box center [291, 267] width 427 height 21
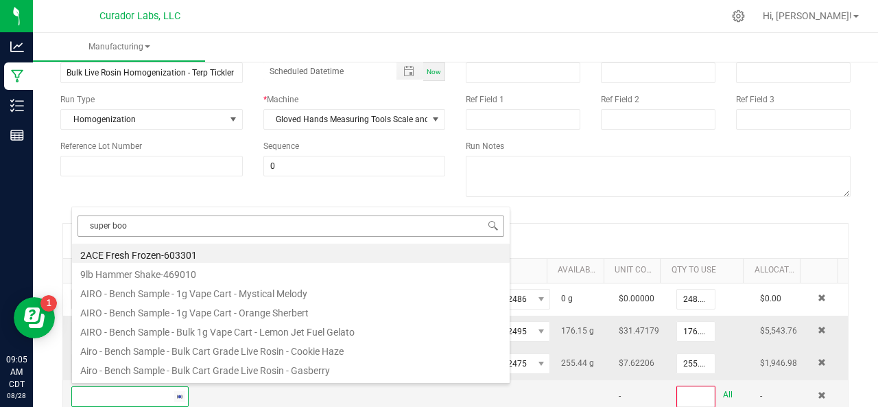
type input "super boof"
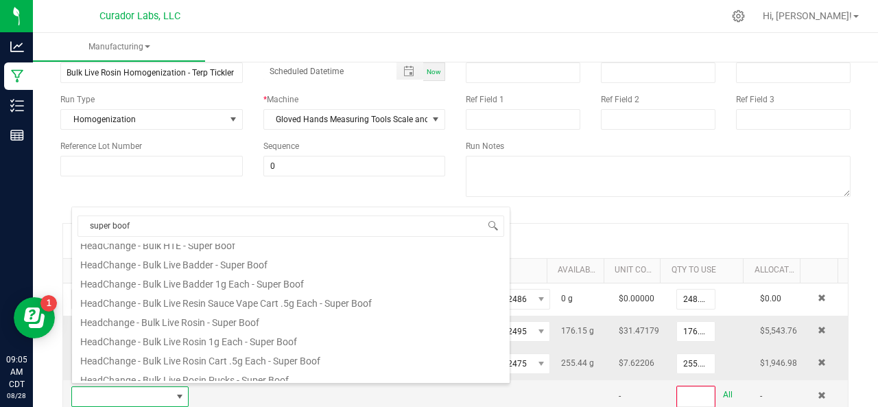
scroll to position [361, 0]
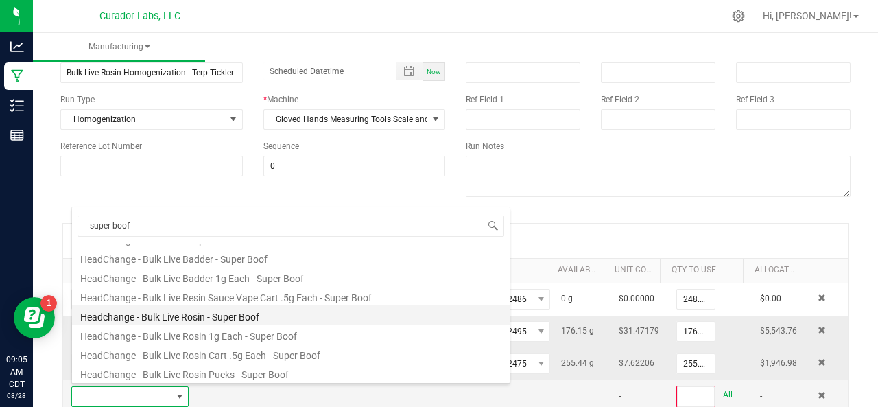
click at [142, 311] on li "Headchange - Bulk Live Rosin - Super Boof" at bounding box center [291, 314] width 438 height 19
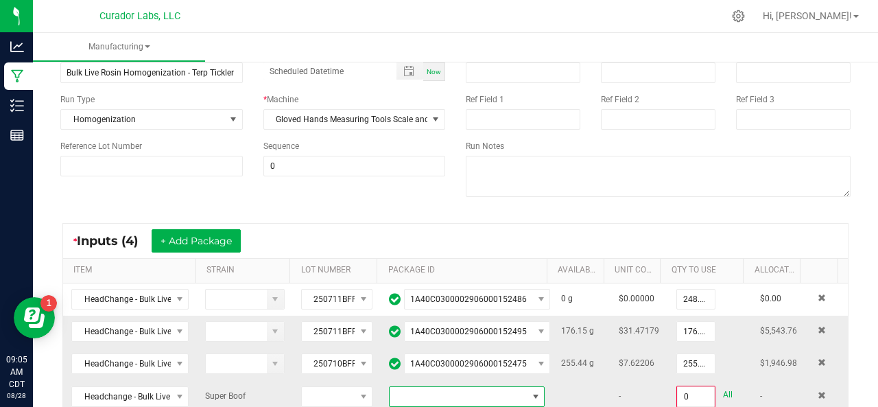
click at [458, 393] on span at bounding box center [458, 396] width 137 height 19
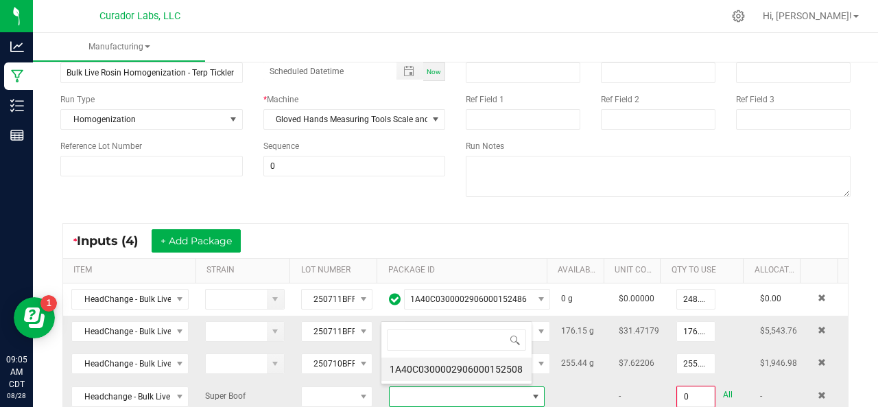
scroll to position [20, 149]
click at [473, 372] on li "1A40C0300002906000152508" at bounding box center [456, 368] width 150 height 23
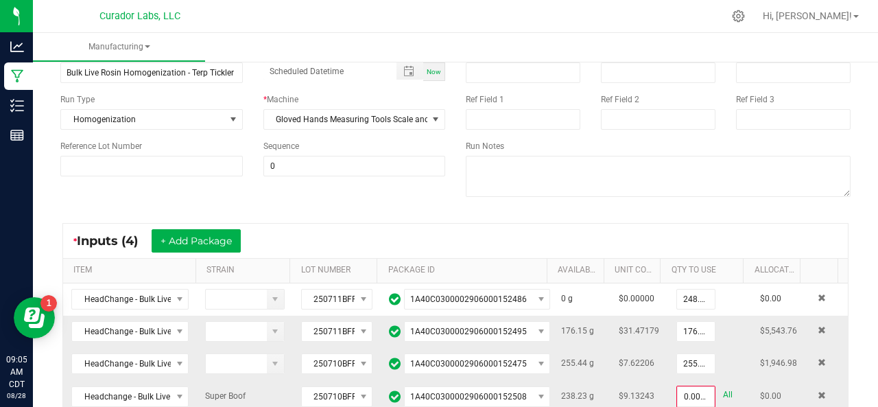
click at [723, 386] on link "All" at bounding box center [728, 394] width 10 height 19
type input "238.2300 g"
click at [215, 245] on button "+ Add Package" at bounding box center [196, 240] width 89 height 23
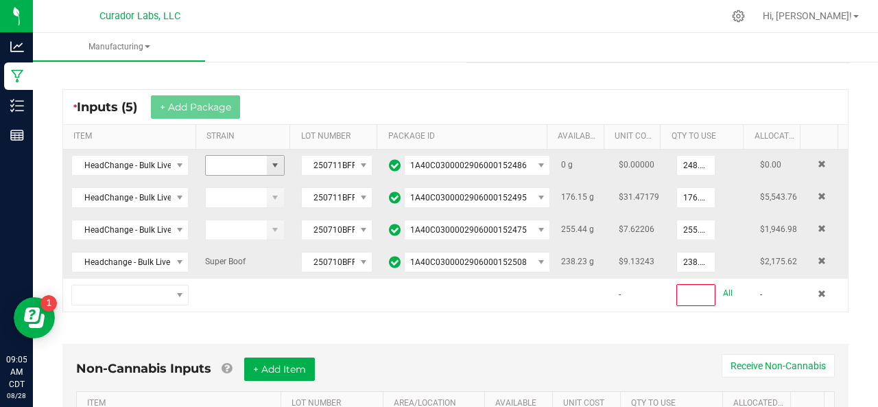
scroll to position [236, 0]
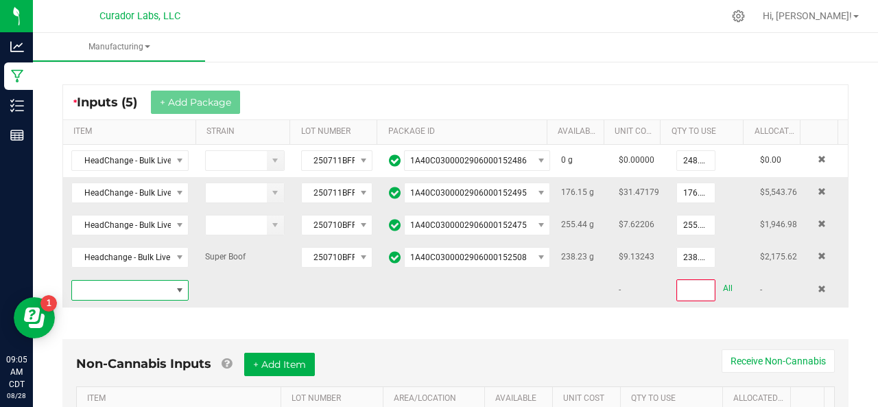
click at [134, 289] on span "NO DATA FOUND" at bounding box center [121, 290] width 99 height 19
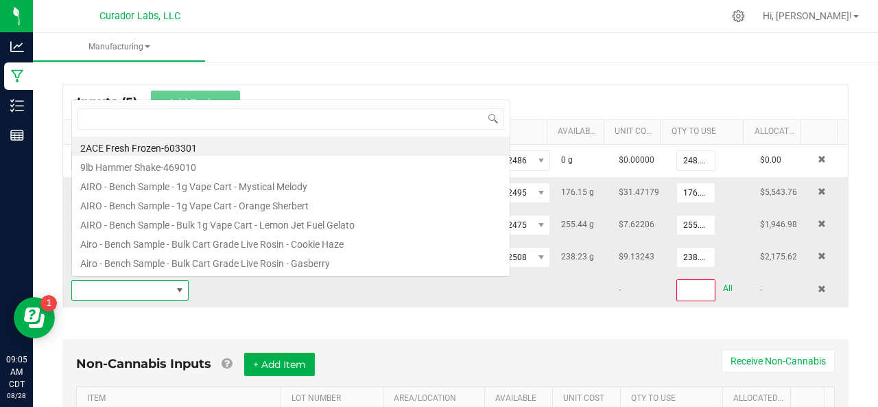
scroll to position [20, 112]
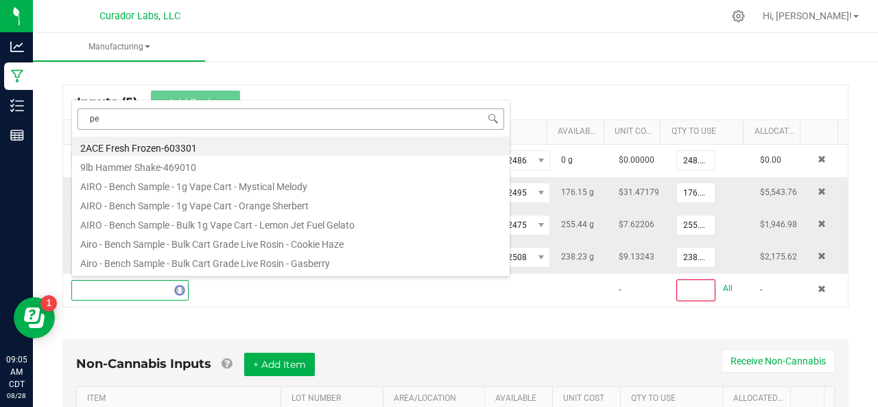
type input "pez"
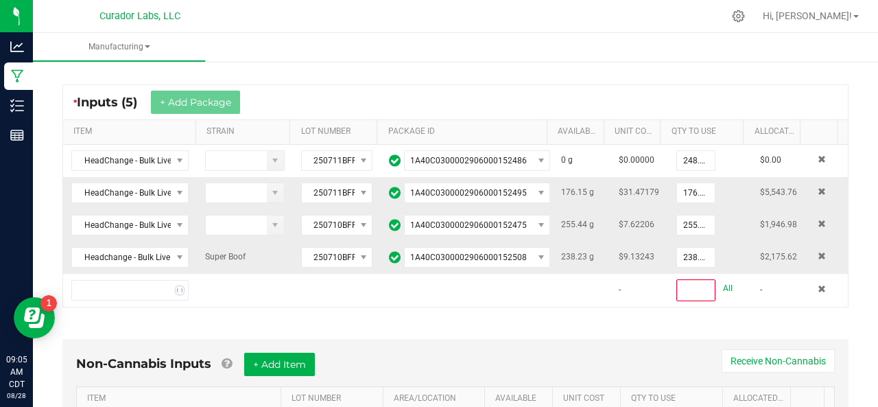
click at [694, 97] on div "* Inputs (5) + Add Package" at bounding box center [455, 102] width 785 height 34
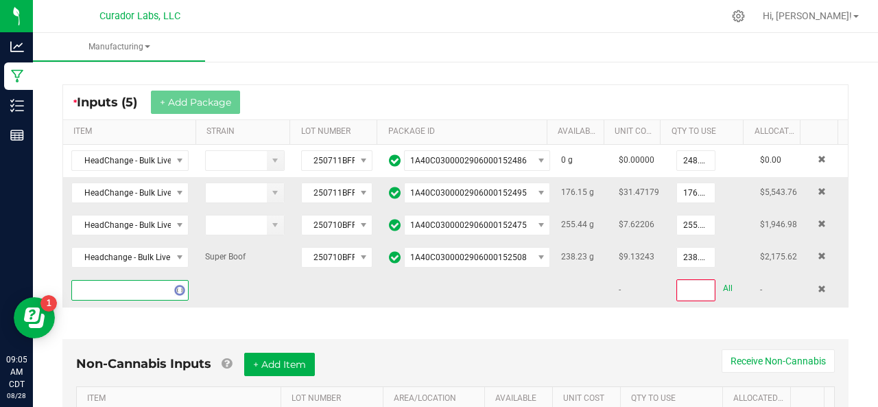
click at [136, 284] on span "NO DATA FOUND" at bounding box center [121, 290] width 99 height 19
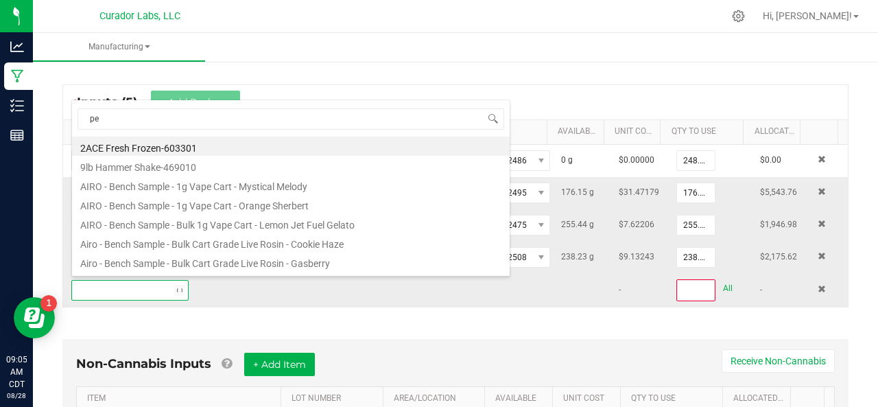
type input "pez"
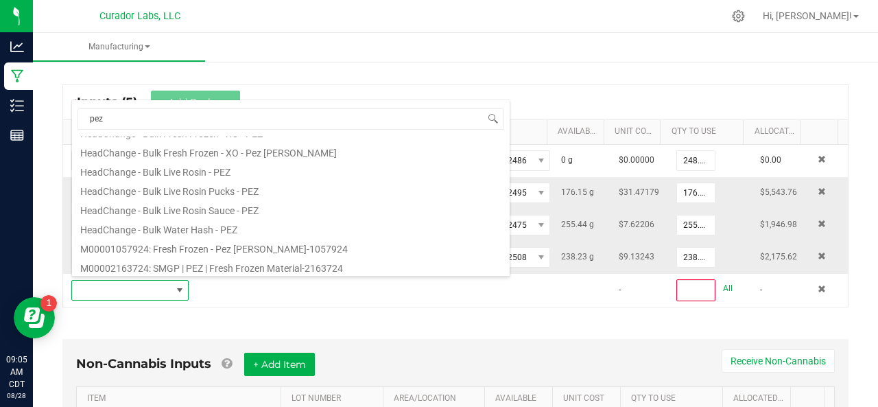
scroll to position [209, 0]
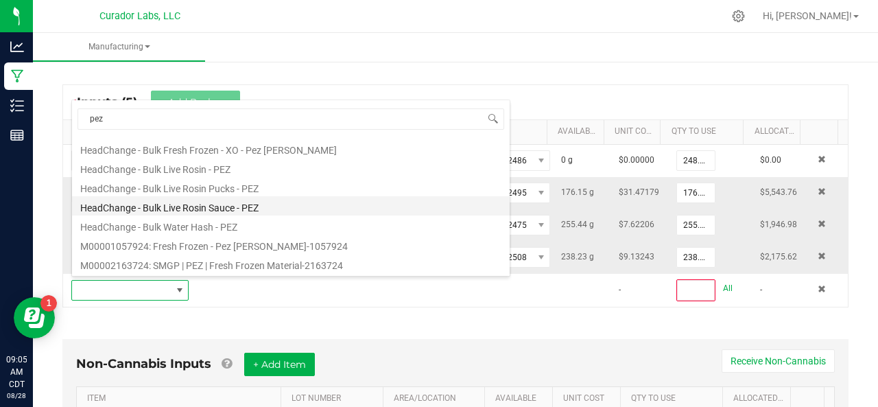
click at [169, 209] on li "HeadChange - Bulk Live Rosin Sauce - PEZ" at bounding box center [291, 205] width 438 height 19
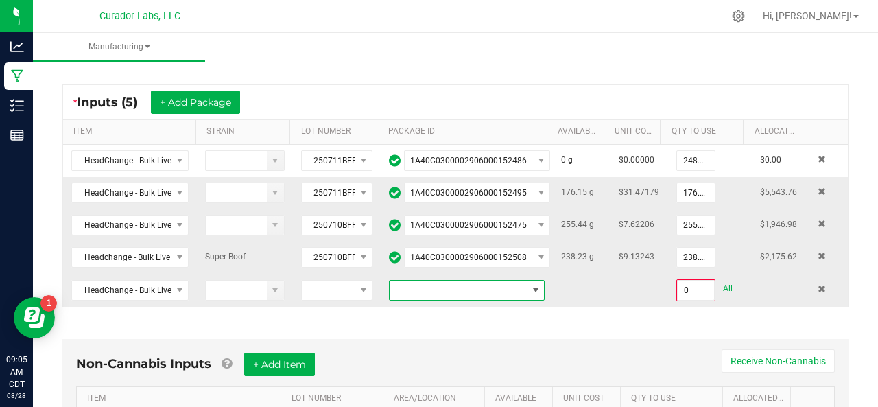
click at [434, 289] on span at bounding box center [458, 290] width 137 height 19
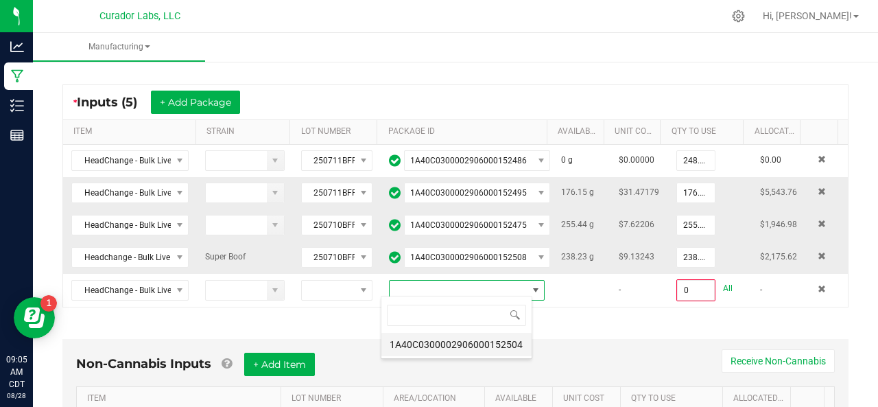
click at [449, 348] on li "1A40C0300002906000152504" at bounding box center [456, 344] width 150 height 23
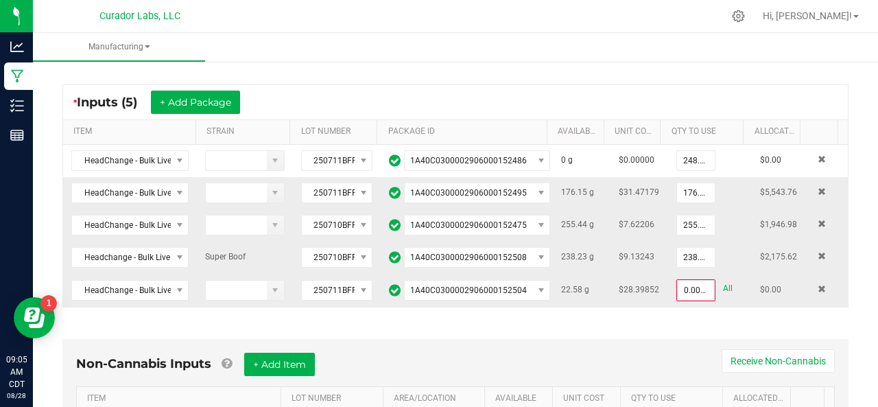
click at [723, 283] on link "All" at bounding box center [728, 288] width 10 height 19
type input "22.5800 g"
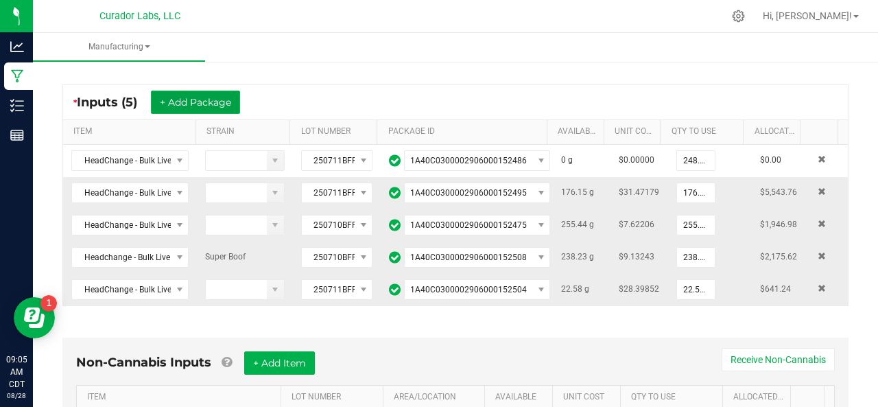
click at [178, 99] on button "+ Add Package" at bounding box center [195, 102] width 89 height 23
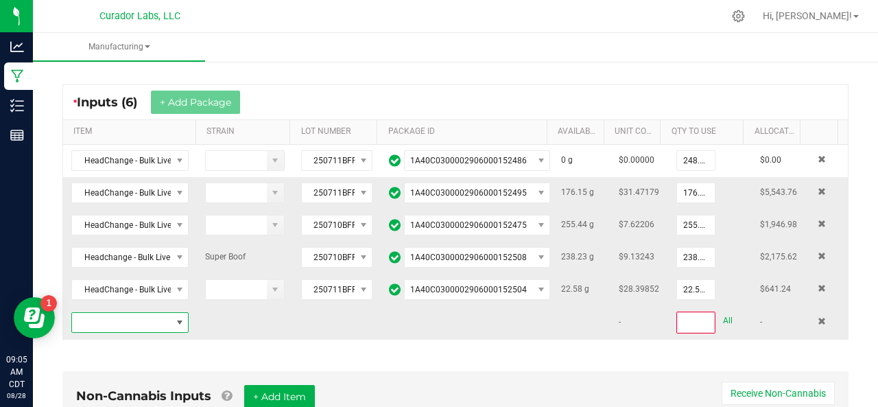
click at [107, 320] on span "NO DATA FOUND" at bounding box center [121, 322] width 99 height 19
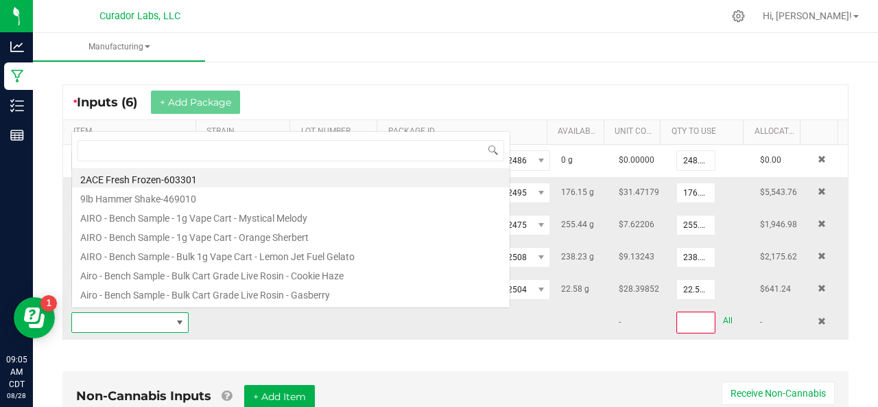
scroll to position [20, 112]
type input "pure mich"
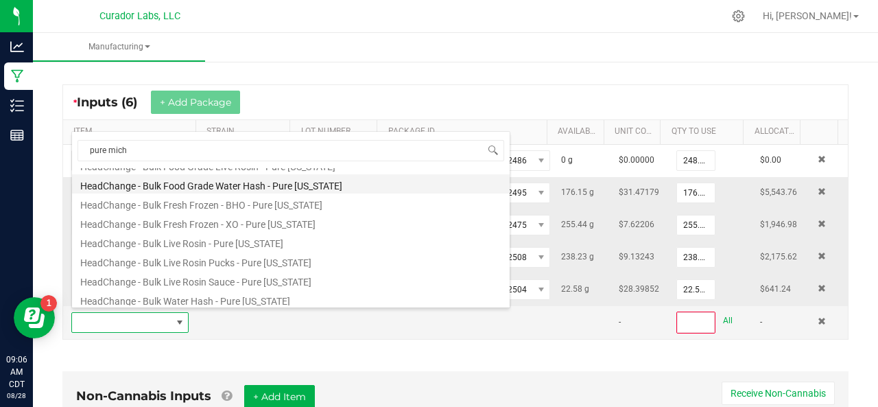
scroll to position [97, 0]
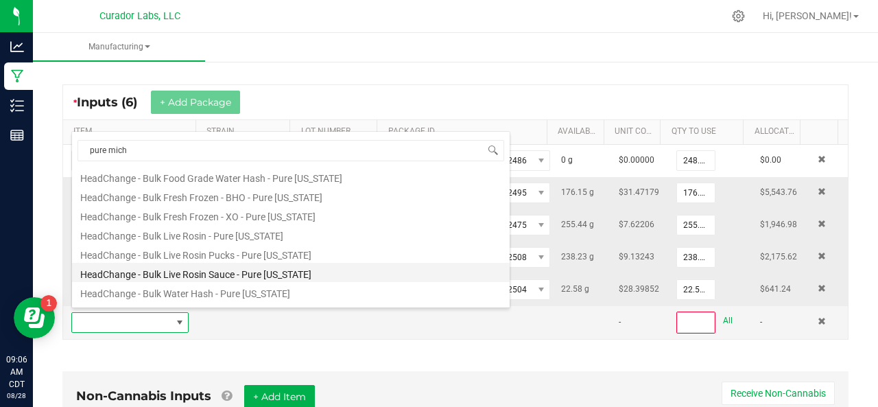
click at [160, 264] on li "HeadChange - Bulk Live Rosin Sauce - Pure [US_STATE]" at bounding box center [291, 272] width 438 height 19
type input "0"
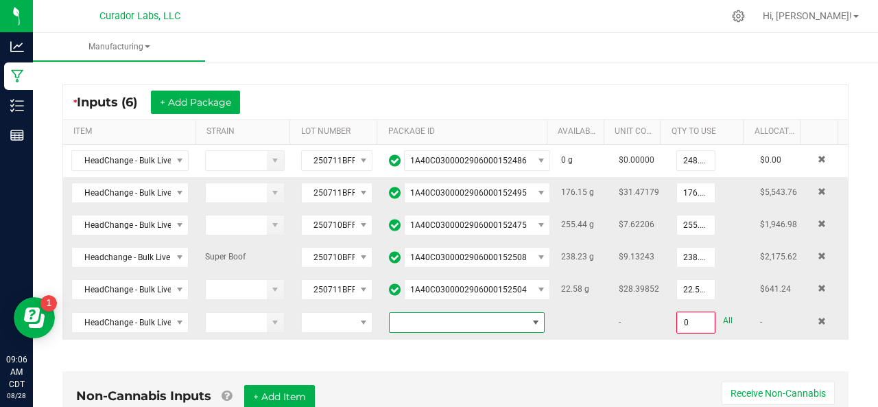
click at [409, 313] on span "NO DATA FOUND" at bounding box center [458, 322] width 137 height 19
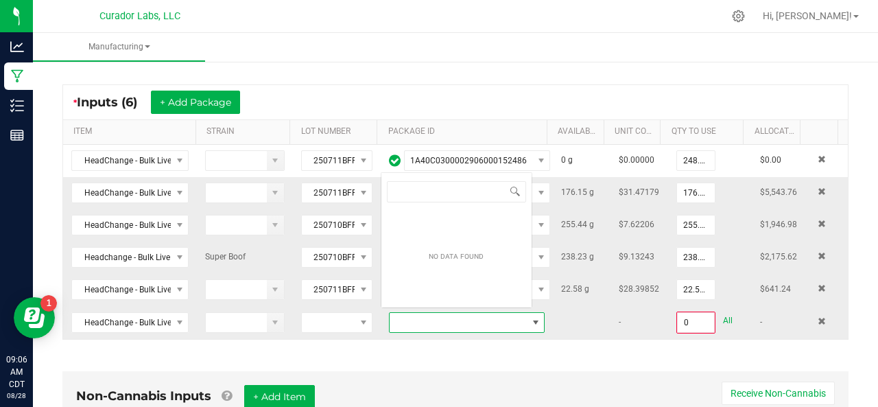
scroll to position [20, 149]
click at [818, 317] on span at bounding box center [822, 321] width 8 height 8
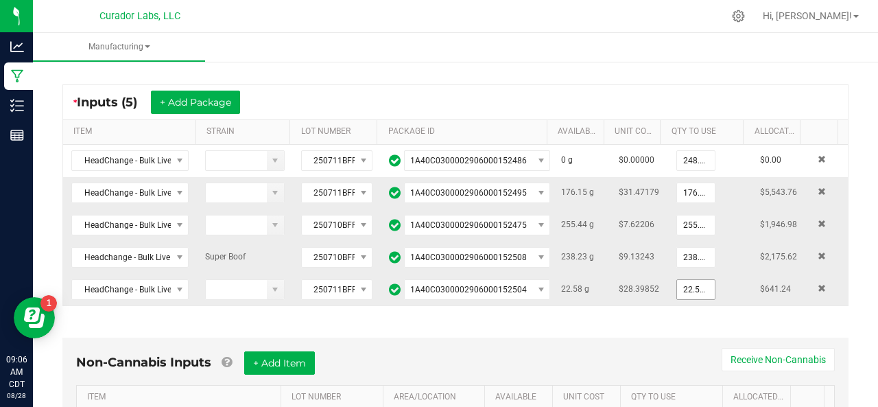
scroll to position [0, 0]
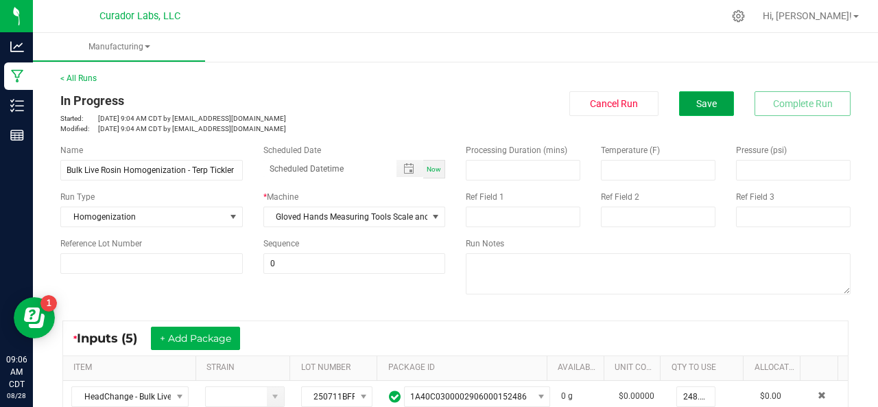
click at [696, 99] on span "Save" at bounding box center [706, 103] width 21 height 11
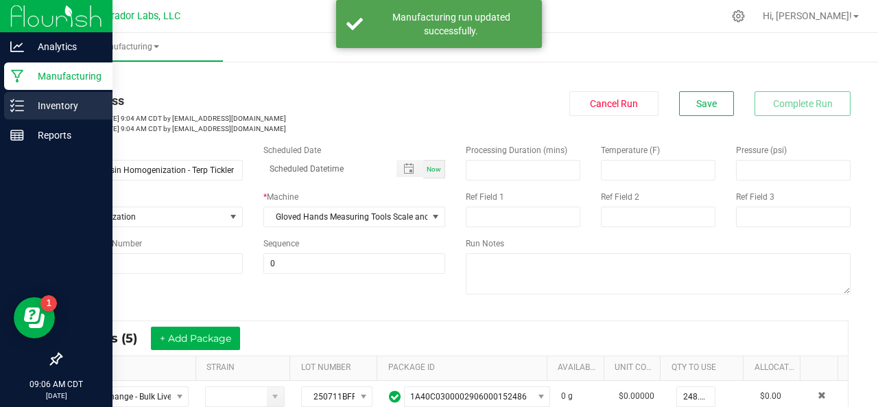
click at [20, 97] on div "Inventory" at bounding box center [58, 105] width 108 height 27
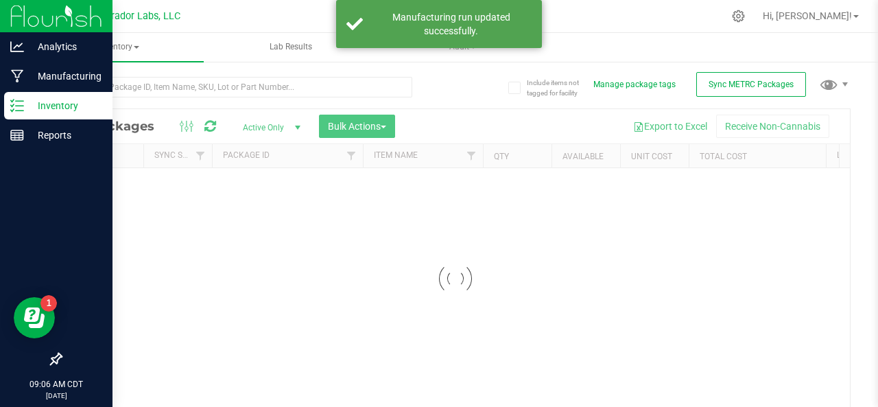
click at [20, 97] on div "Inventory" at bounding box center [58, 105] width 108 height 27
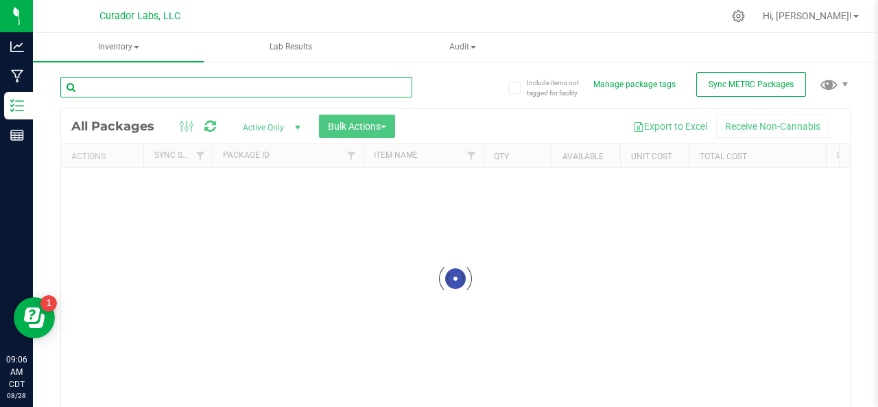
click at [144, 78] on input "text" at bounding box center [236, 87] width 352 height 21
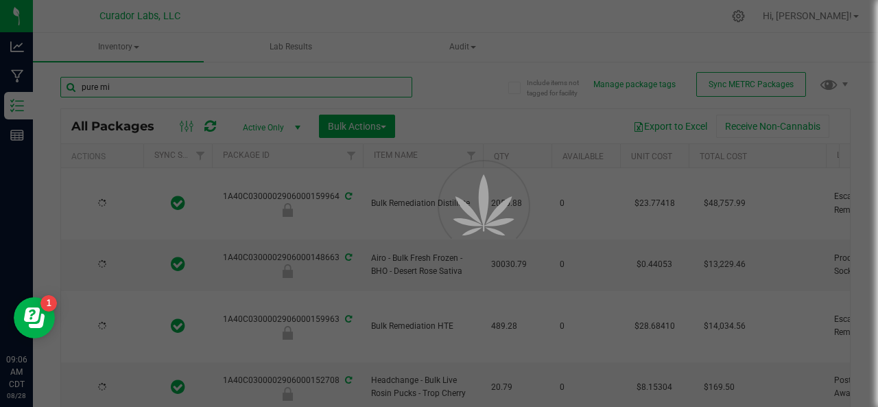
type input "pure mic"
type input "[DATE]"
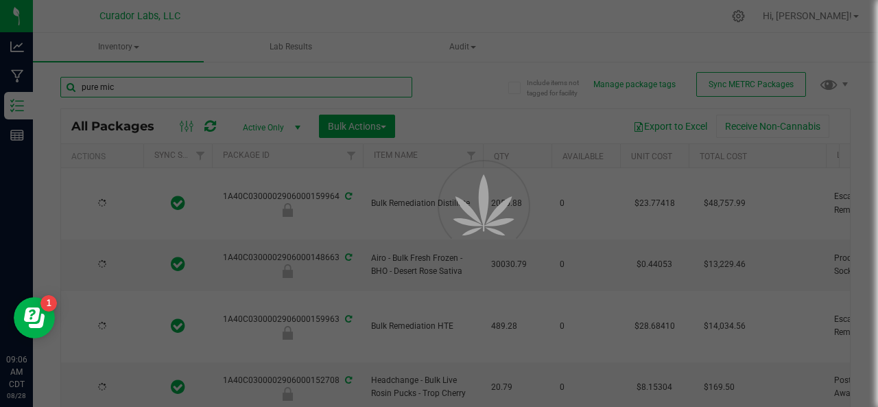
type input "[DATE]"
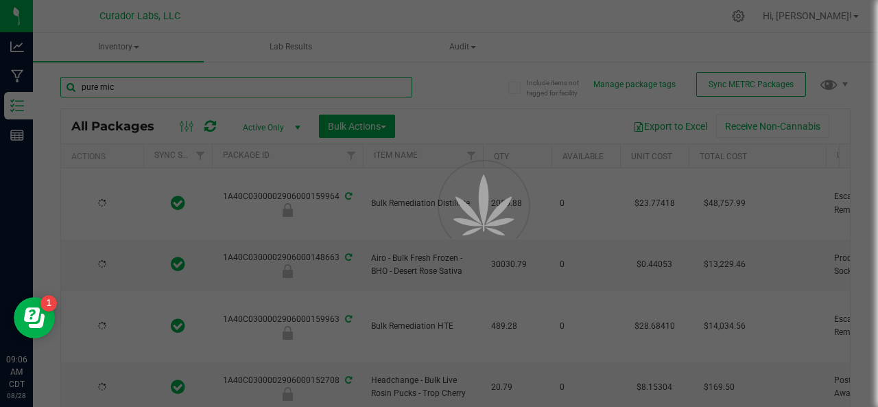
type input "[DATE]"
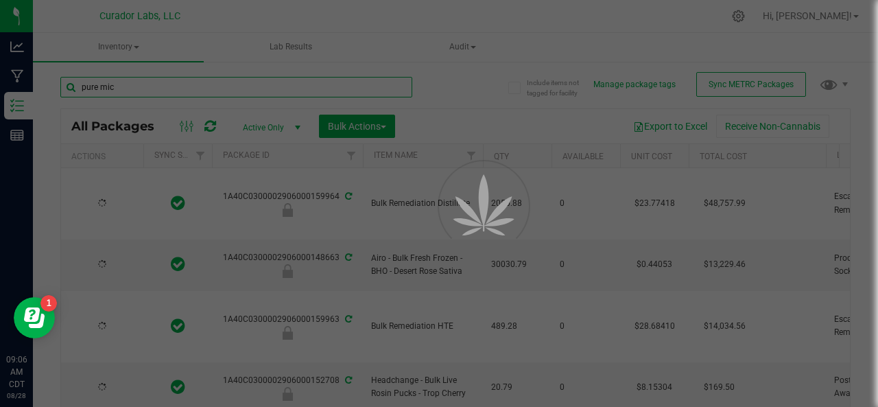
type input "[DATE]"
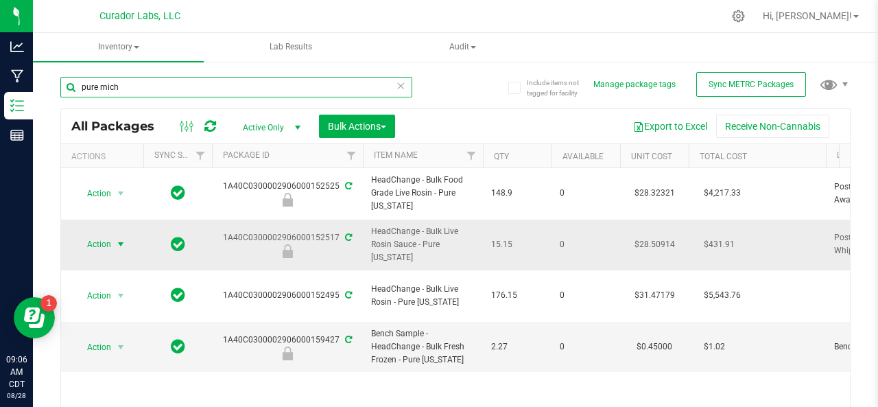
type input "pure mich"
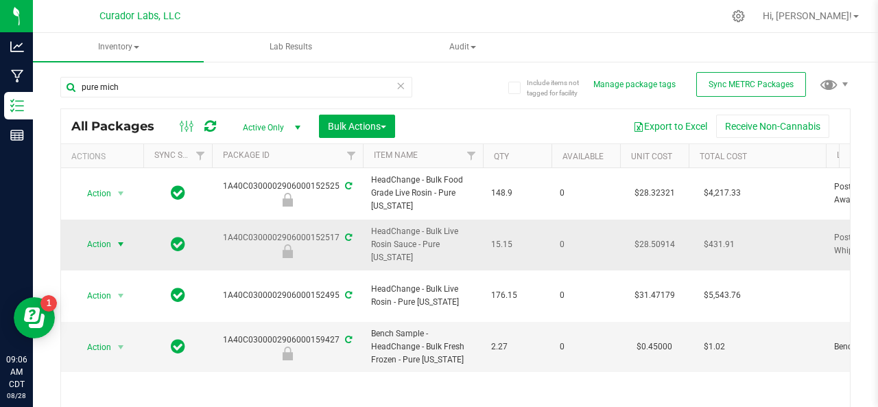
click at [93, 241] on span "Action" at bounding box center [93, 244] width 37 height 19
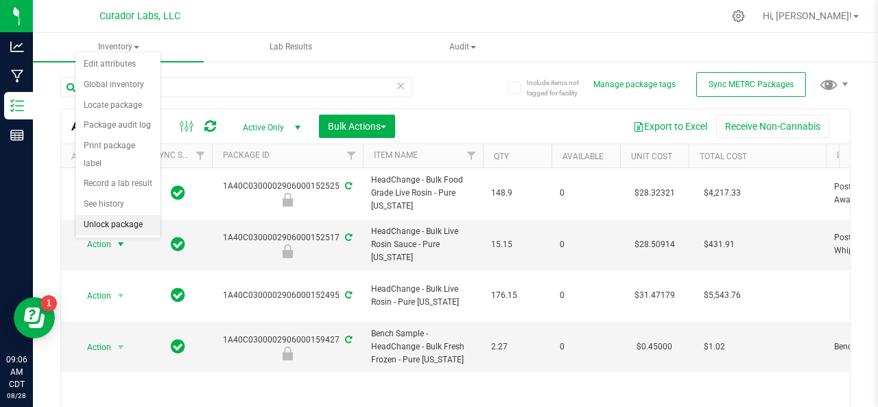
click at [95, 223] on li "Unlock package" at bounding box center [117, 225] width 85 height 21
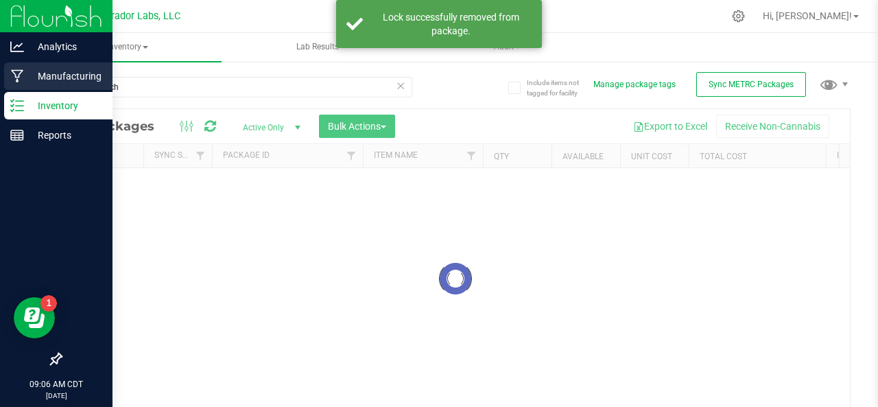
click at [15, 80] on icon at bounding box center [17, 76] width 13 height 14
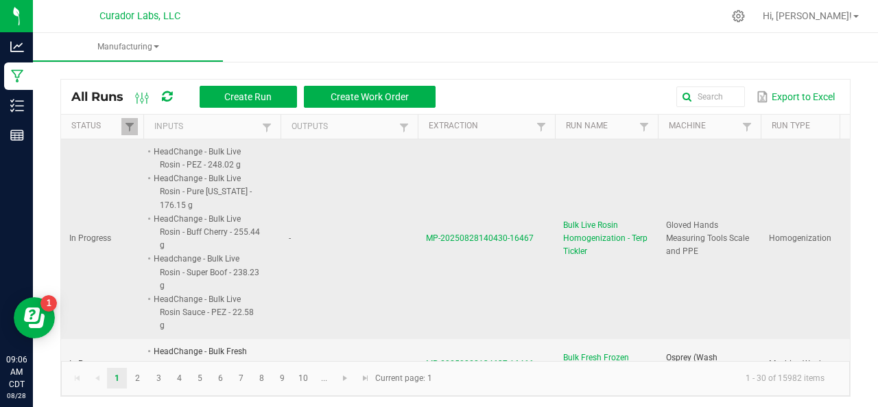
click at [480, 233] on span "MP-20250828140430-16467" at bounding box center [480, 238] width 108 height 10
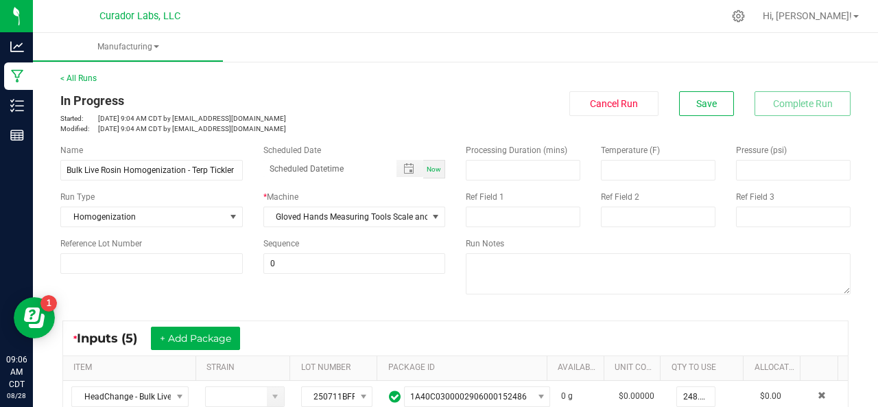
scroll to position [137, 0]
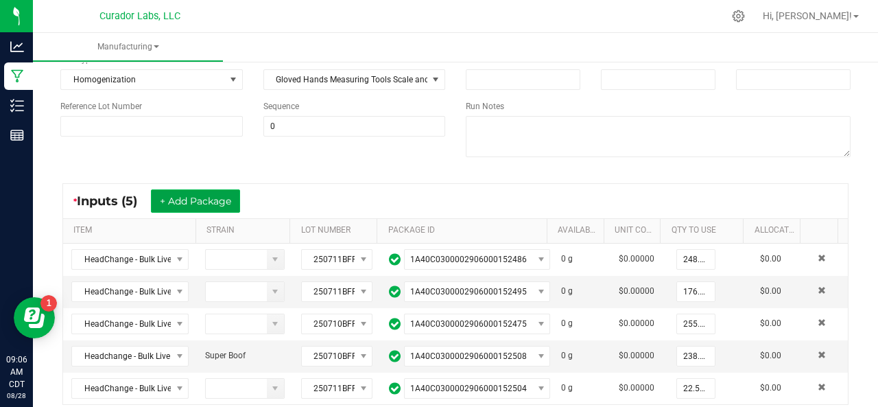
click at [188, 197] on button "+ Add Package" at bounding box center [195, 200] width 89 height 23
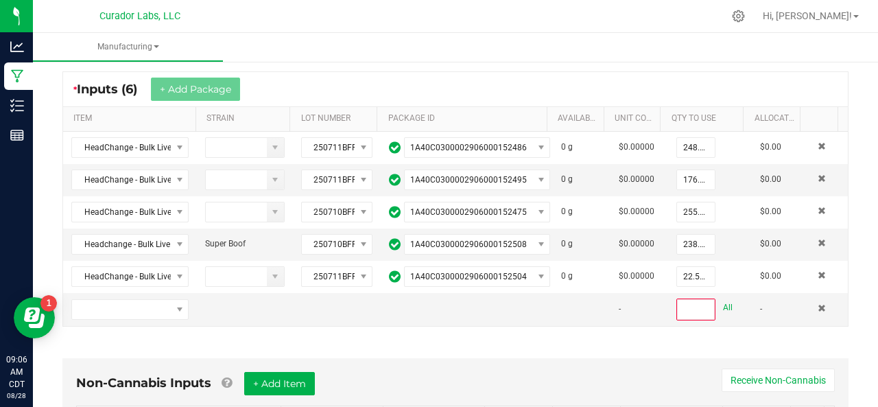
scroll to position [254, 0]
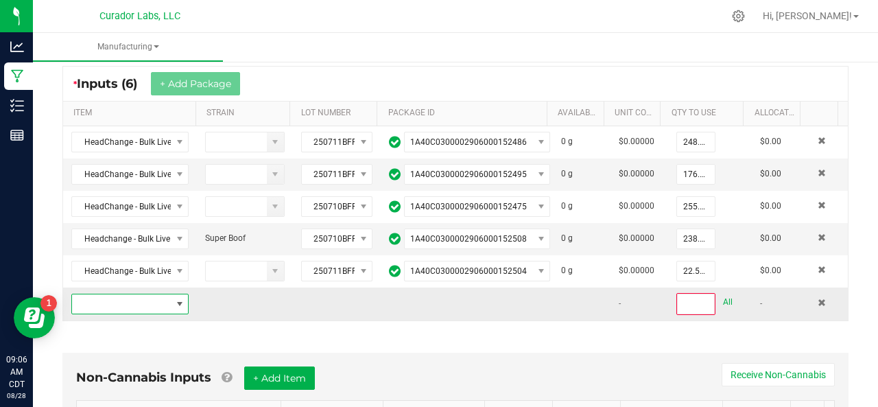
click at [132, 298] on span "NO DATA FOUND" at bounding box center [121, 303] width 99 height 19
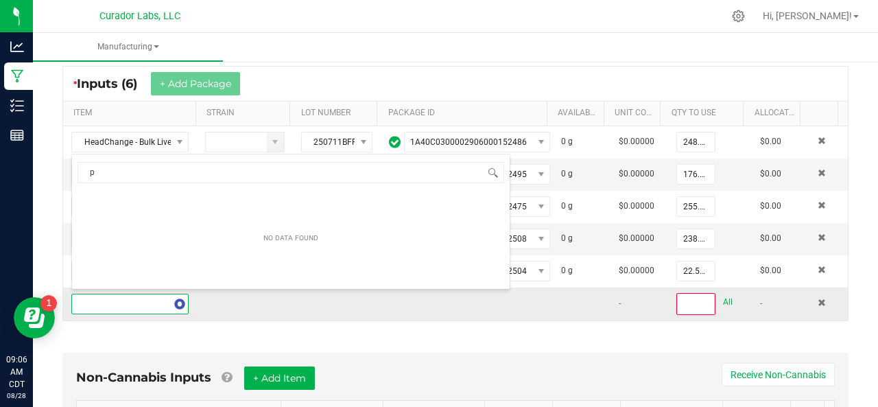
scroll to position [20, 112]
type input "pure mich"
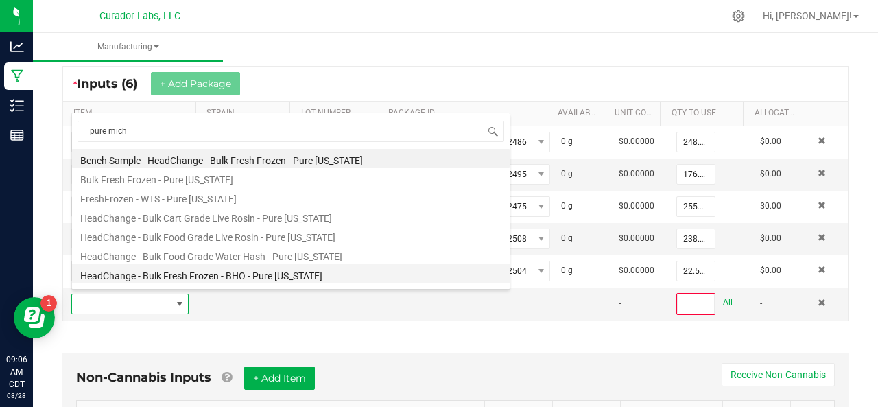
scroll to position [132, 0]
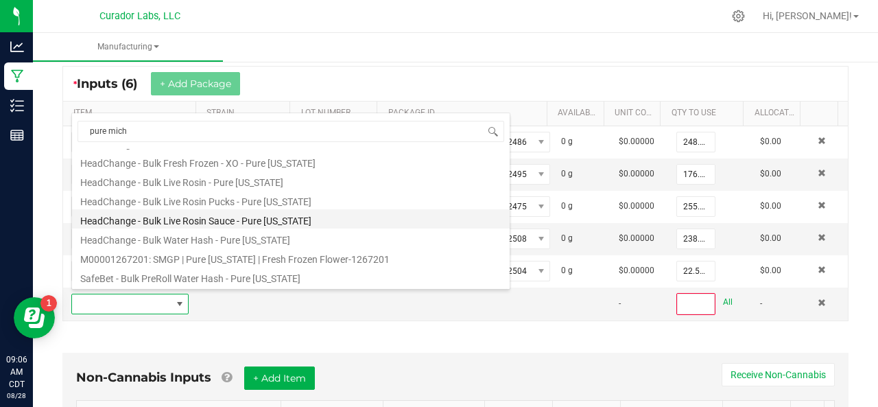
click at [221, 217] on li "HeadChange - Bulk Live Rosin Sauce - Pure [US_STATE]" at bounding box center [291, 218] width 438 height 19
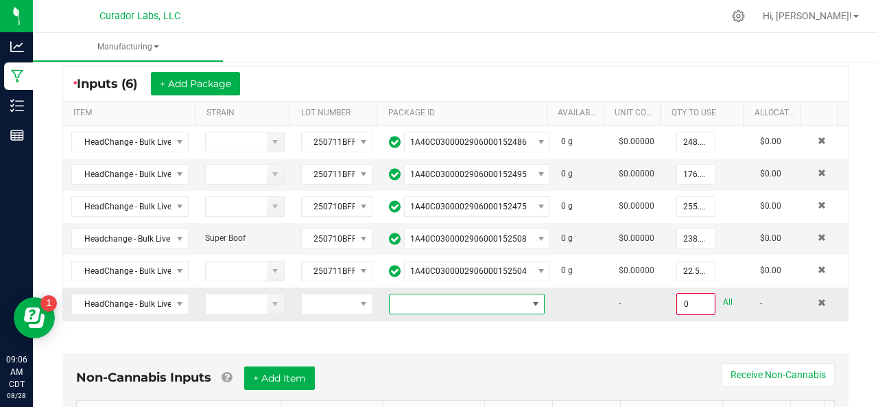
click at [405, 294] on span at bounding box center [458, 303] width 137 height 19
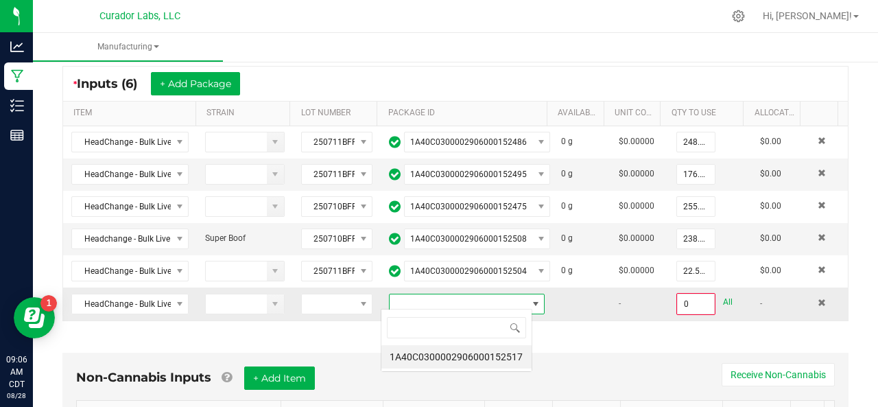
scroll to position [20, 151]
click at [418, 348] on li "1A40C0300002906000152517" at bounding box center [456, 356] width 150 height 23
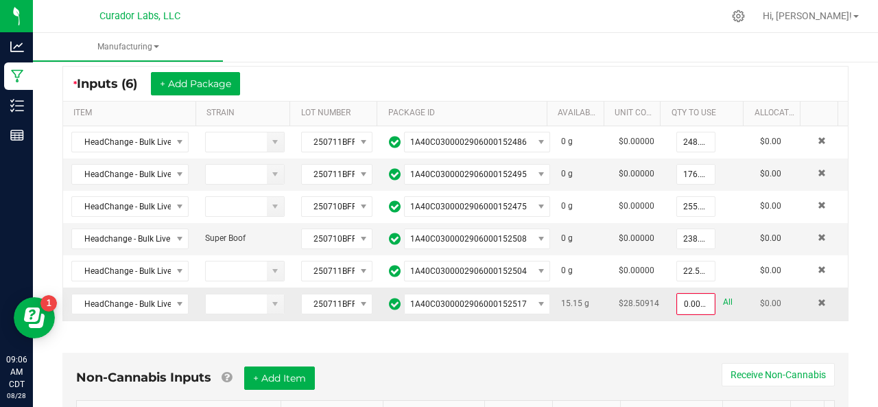
click at [723, 297] on link "All" at bounding box center [728, 302] width 10 height 19
type input "15.1500 g"
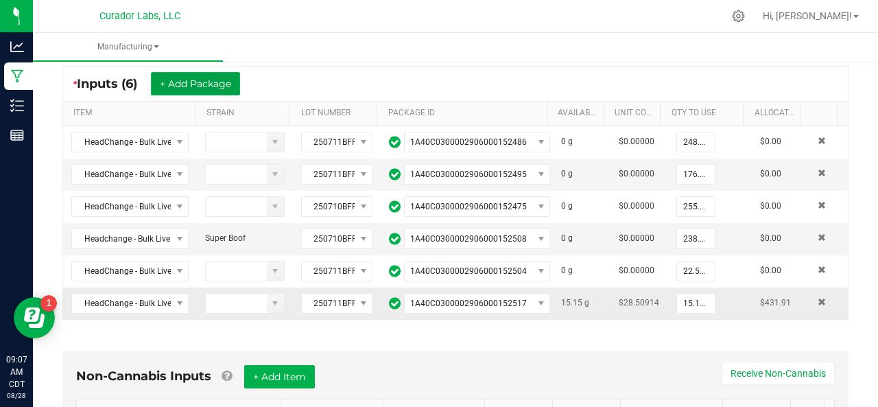
click at [209, 84] on button "+ Add Package" at bounding box center [195, 83] width 89 height 23
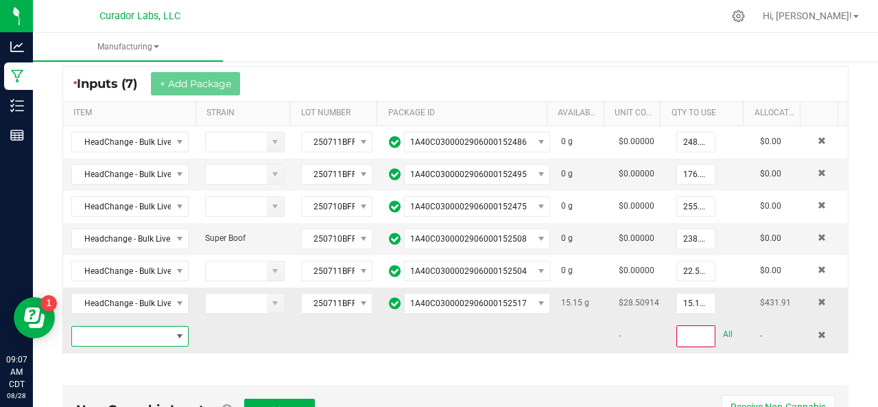
click at [139, 327] on span "NO DATA FOUND" at bounding box center [121, 335] width 99 height 19
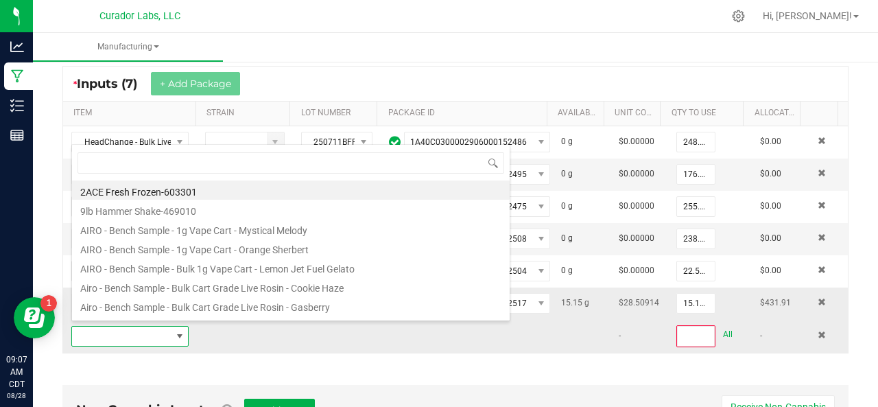
scroll to position [20, 112]
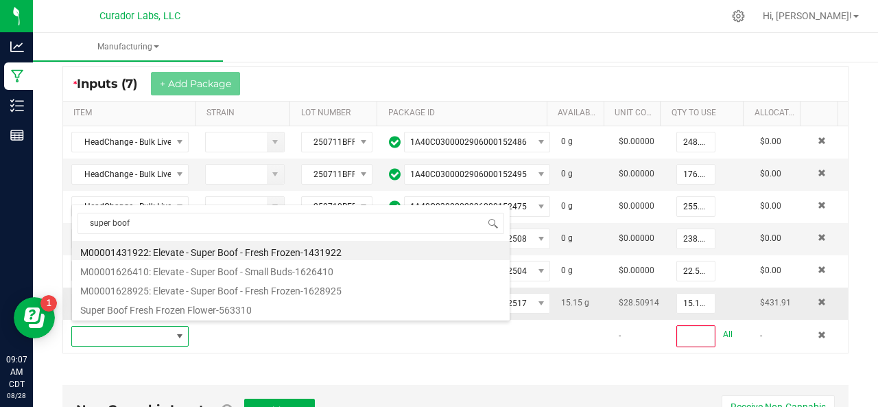
type input "super boof"
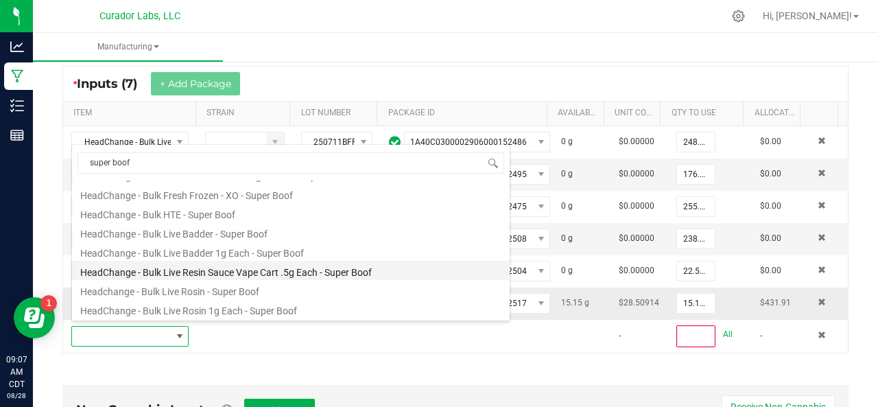
scroll to position [450, 0]
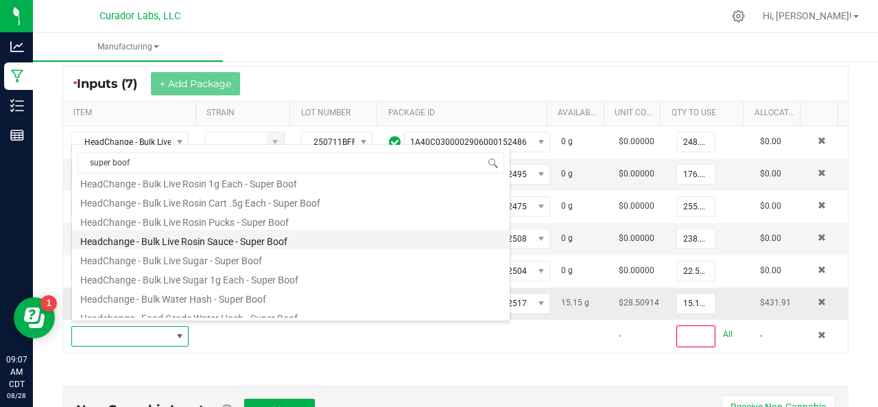
click at [194, 235] on li "Headchange - Bulk Live Rosin Sauce - Super Boof" at bounding box center [291, 239] width 438 height 19
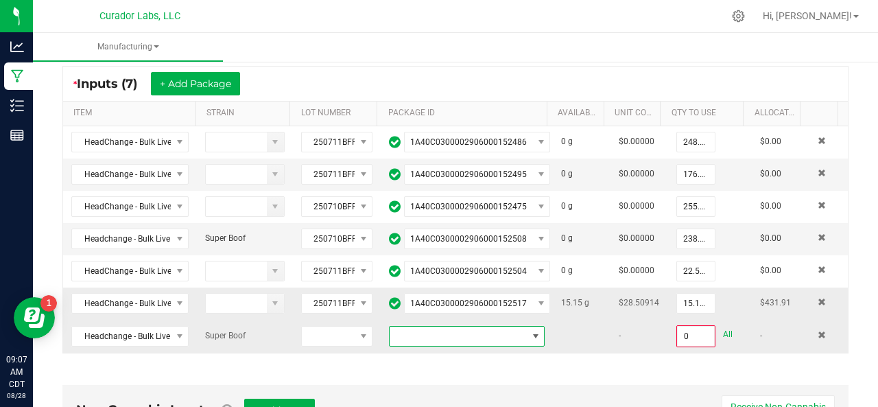
click at [446, 335] on span at bounding box center [458, 335] width 137 height 19
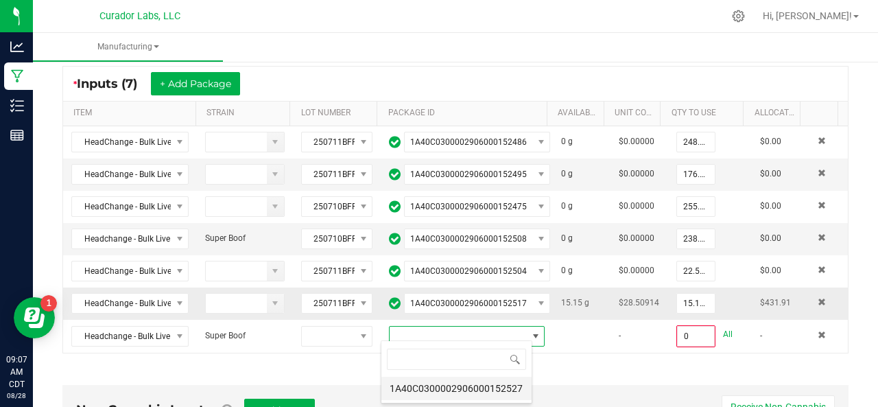
click at [447, 382] on li "1A40C0300002906000152527" at bounding box center [456, 388] width 150 height 23
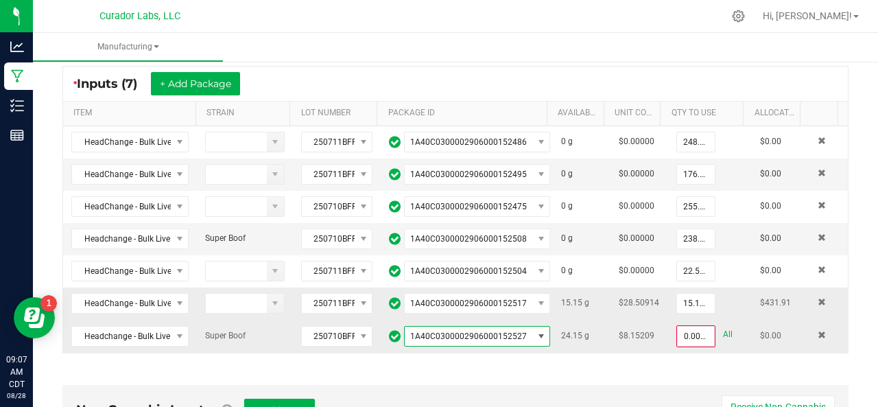
click at [723, 329] on link "All" at bounding box center [728, 334] width 10 height 19
type input "24.1500 g"
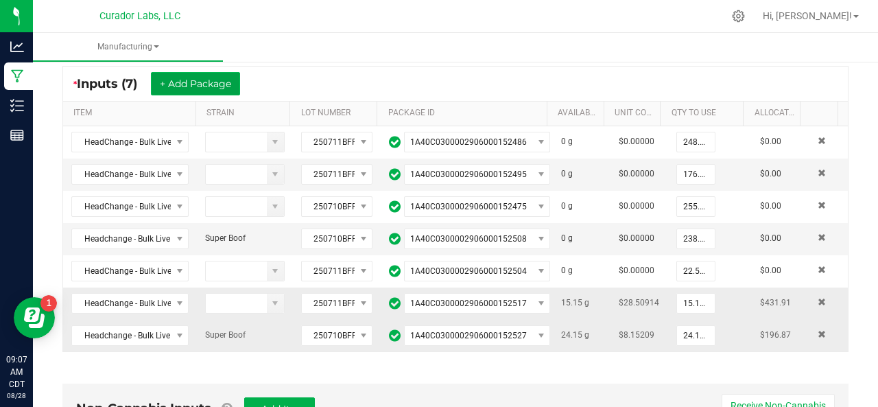
click at [226, 87] on button "+ Add Package" at bounding box center [195, 83] width 89 height 23
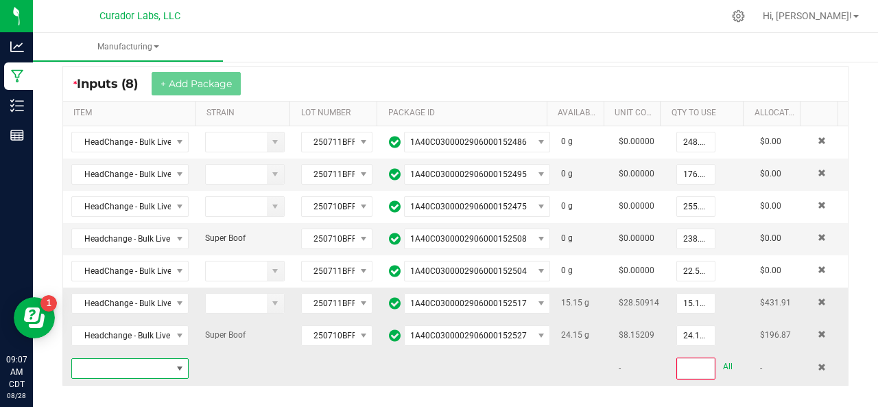
click at [145, 359] on span "NO DATA FOUND" at bounding box center [121, 368] width 99 height 19
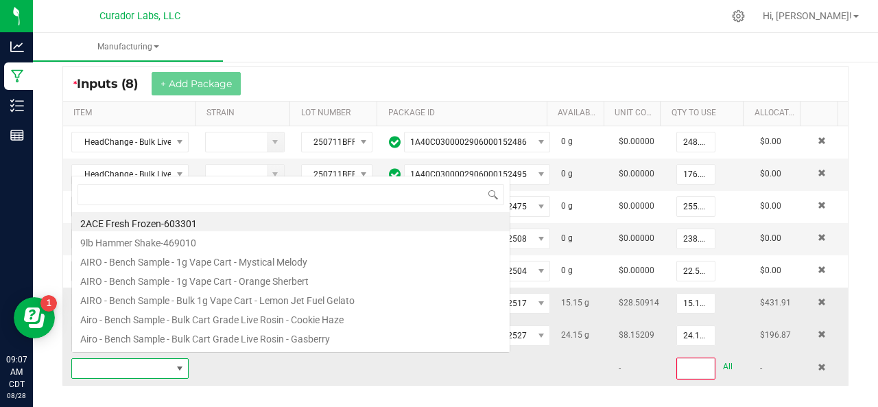
scroll to position [20, 112]
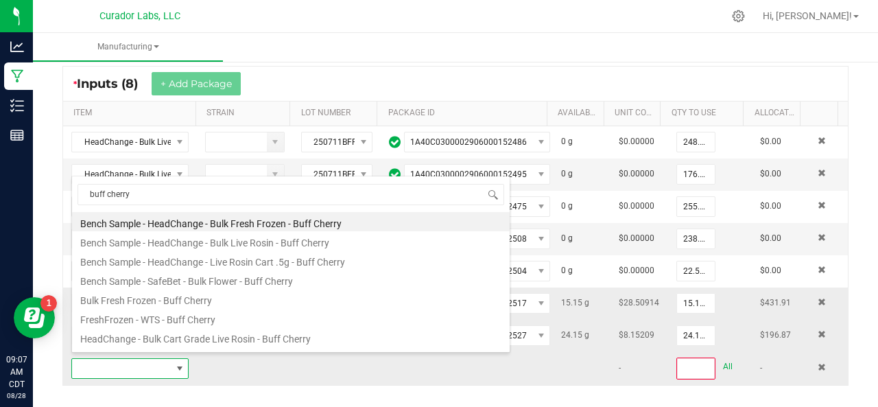
type input "buff cherry"
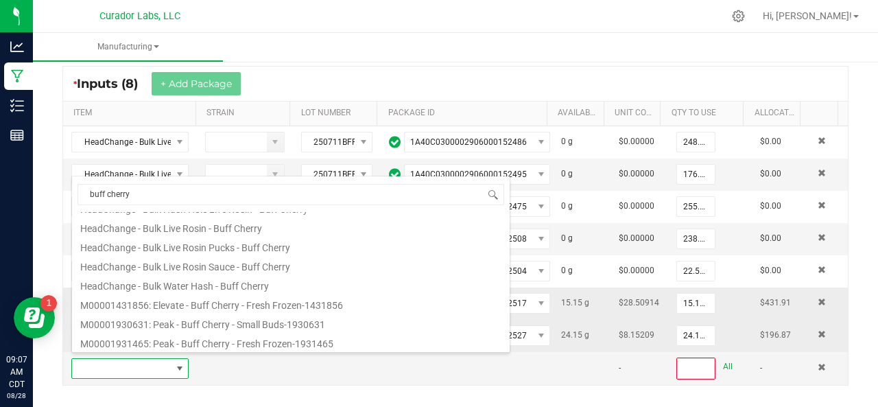
scroll to position [222, 0]
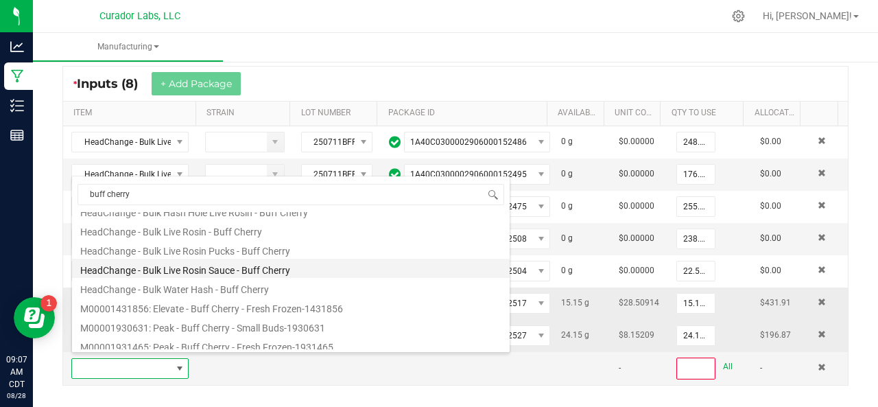
click at [181, 267] on li "HeadChange - Bulk Live Rosin Sauce - Buff Cherry" at bounding box center [291, 268] width 438 height 19
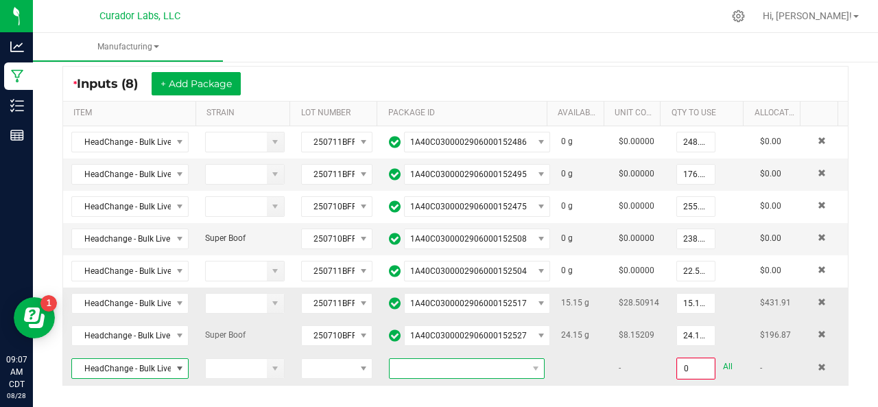
click at [421, 359] on span at bounding box center [458, 368] width 137 height 19
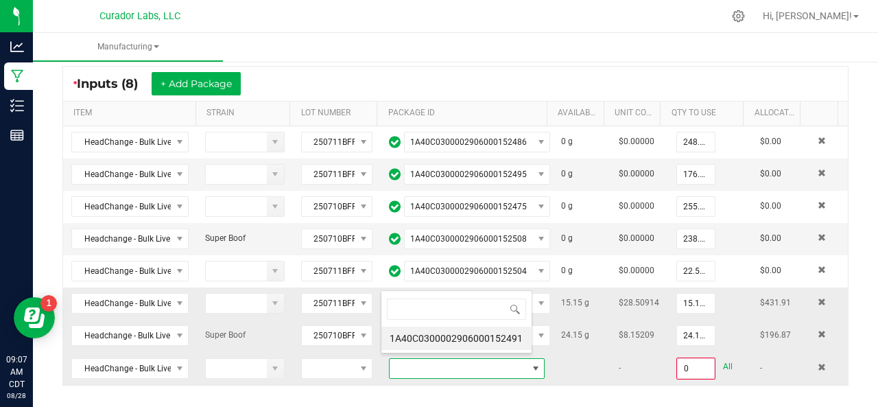
scroll to position [20, 149]
click at [421, 333] on li "1A40C0300002906000152491" at bounding box center [456, 337] width 150 height 23
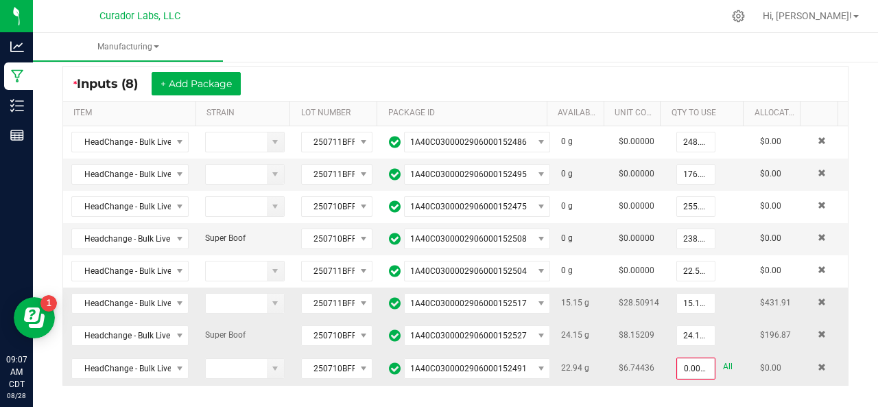
click at [723, 357] on link "All" at bounding box center [728, 366] width 10 height 19
type input "22.9400 g"
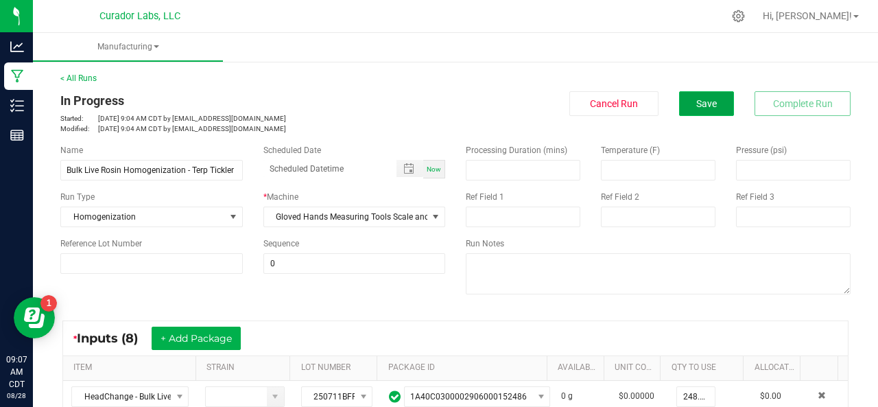
click at [696, 107] on span "Save" at bounding box center [706, 103] width 21 height 11
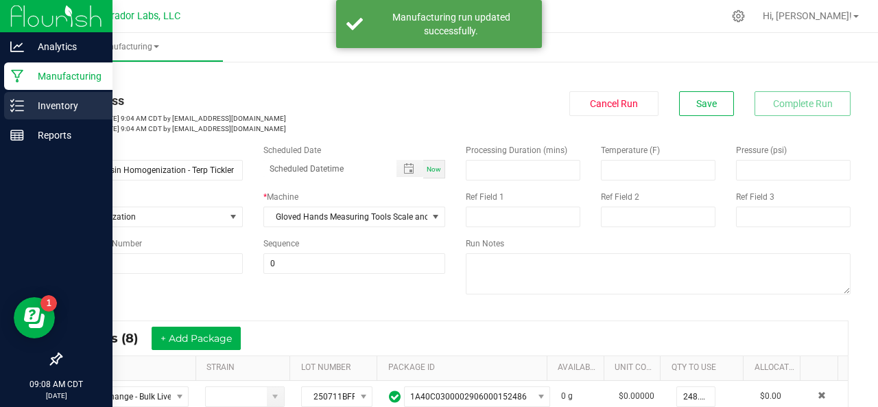
click at [32, 104] on p "Inventory" at bounding box center [65, 105] width 82 height 16
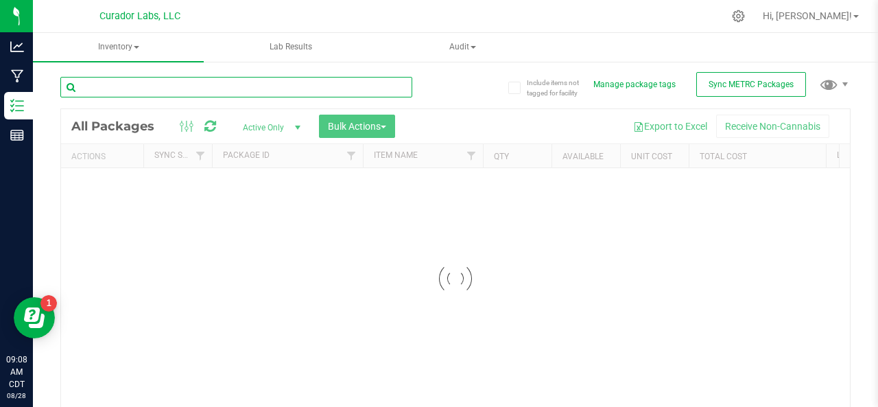
click at [159, 86] on input "text" at bounding box center [236, 87] width 352 height 21
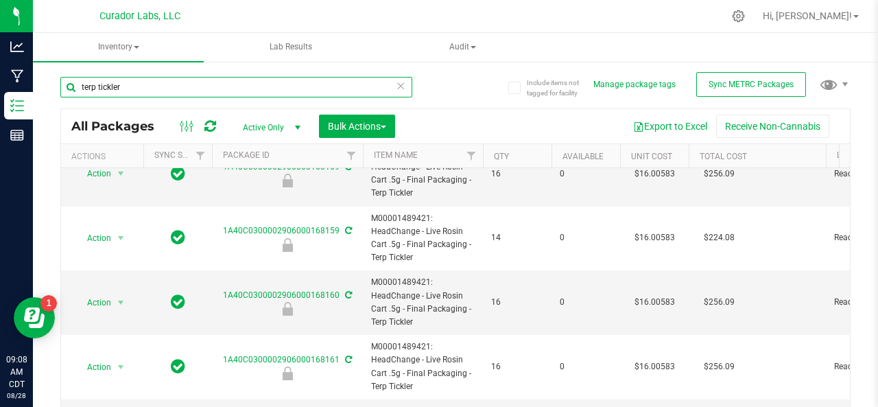
scroll to position [101, 0]
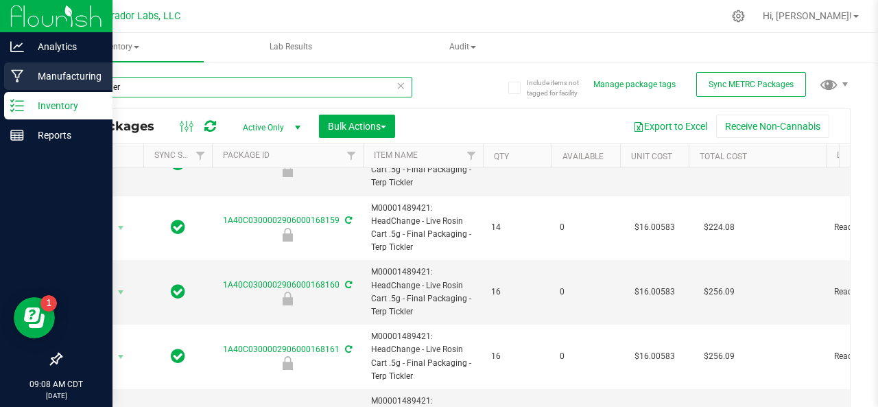
type input "terp tickler"
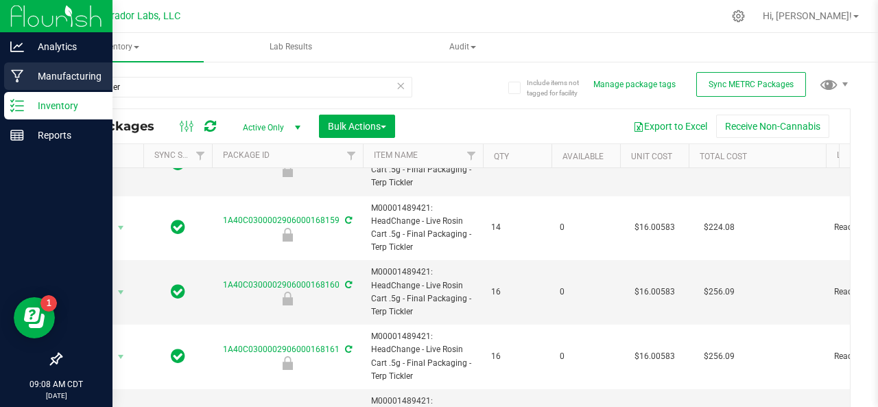
click at [56, 69] on p "Manufacturing" at bounding box center [65, 76] width 82 height 16
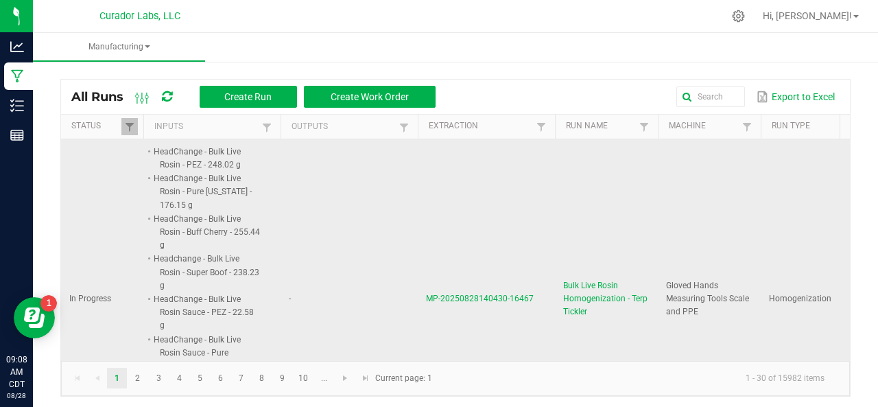
click at [512, 294] on span "MP-20250828140430-16467" at bounding box center [480, 299] width 108 height 10
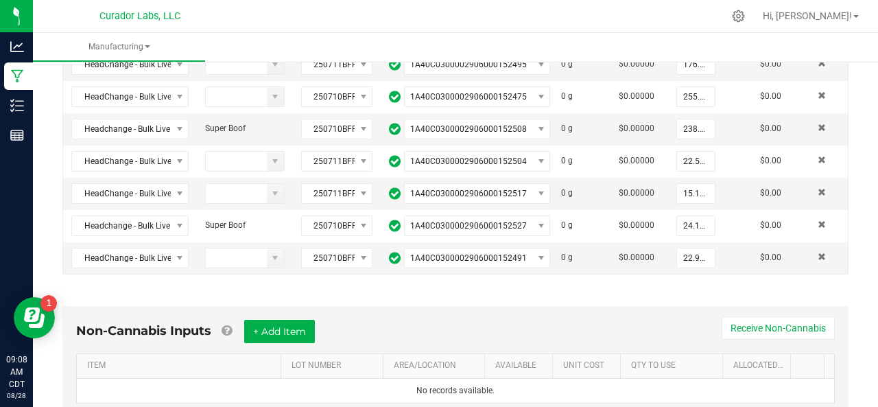
scroll to position [402, 0]
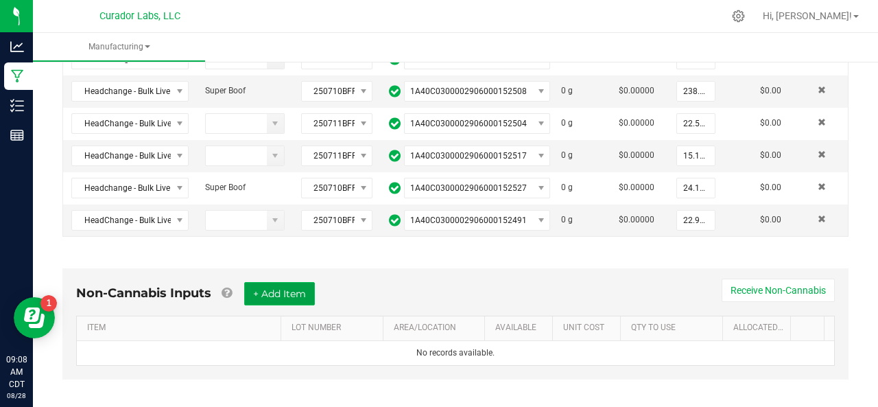
click at [285, 282] on button "+ Add Item" at bounding box center [279, 293] width 71 height 23
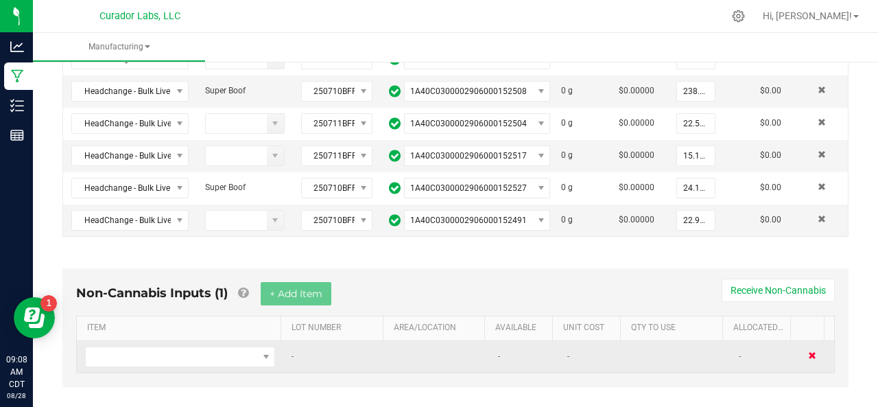
click at [808, 351] on span at bounding box center [812, 355] width 8 height 8
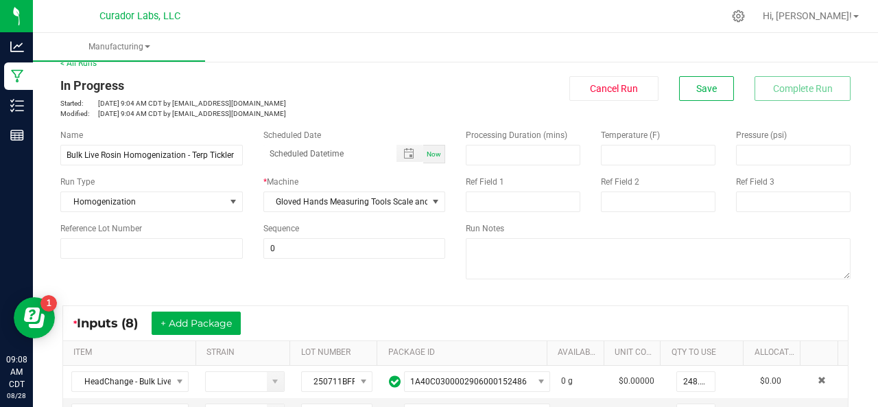
scroll to position [0, 0]
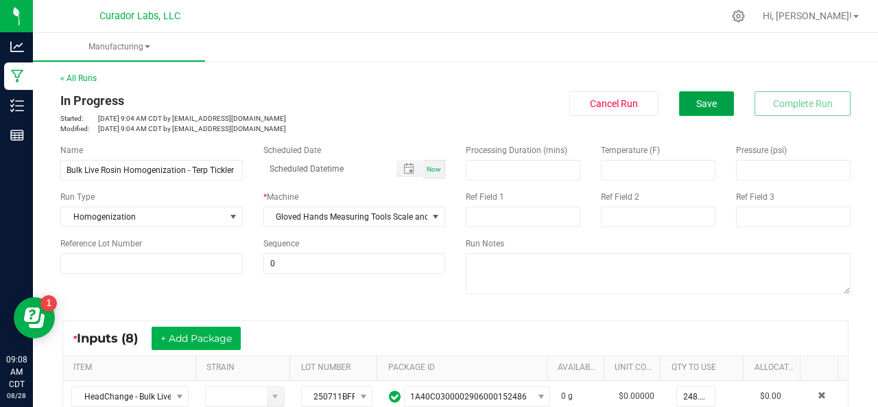
click at [704, 102] on span "Save" at bounding box center [706, 103] width 21 height 11
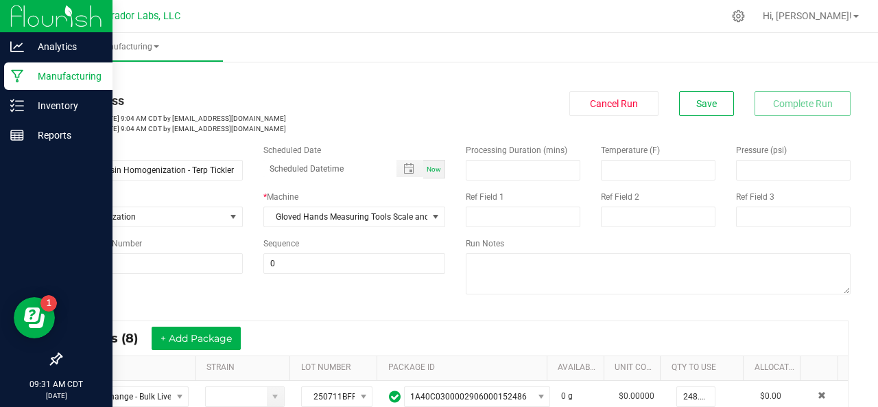
click at [32, 72] on p "Manufacturing" at bounding box center [65, 76] width 82 height 16
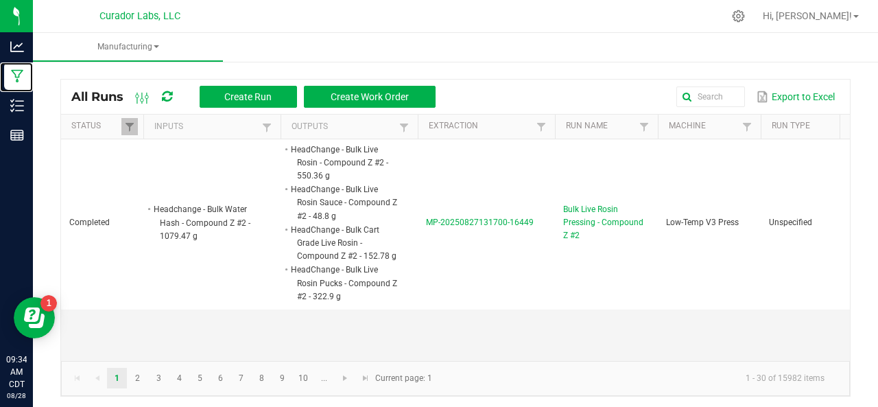
scroll to position [1632, 0]
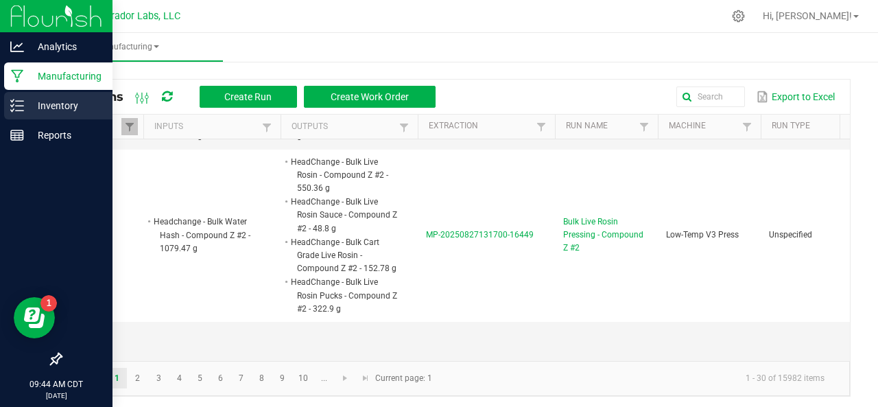
click at [21, 102] on icon at bounding box center [17, 106] width 14 height 14
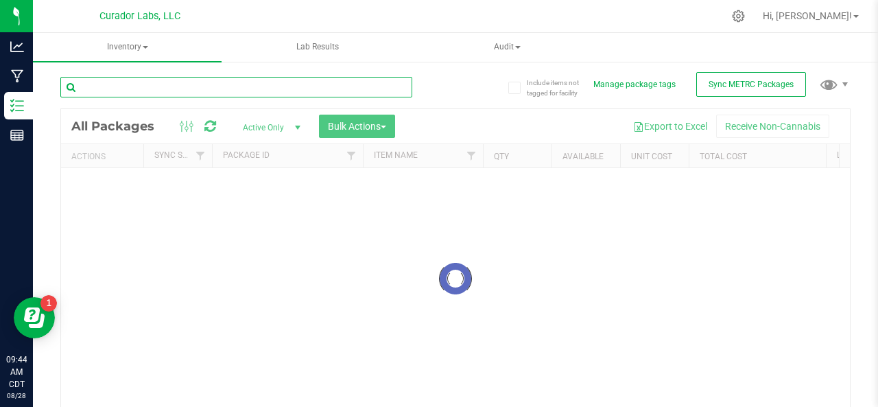
click at [181, 82] on input "text" at bounding box center [236, 87] width 352 height 21
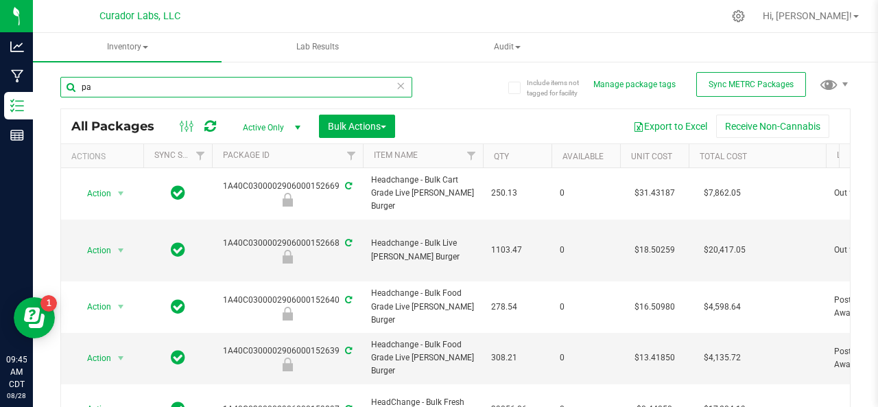
type input "p"
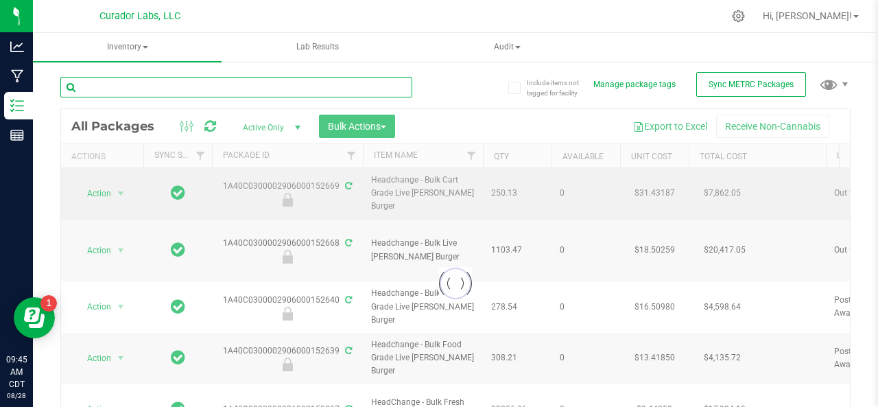
scroll to position [159, 0]
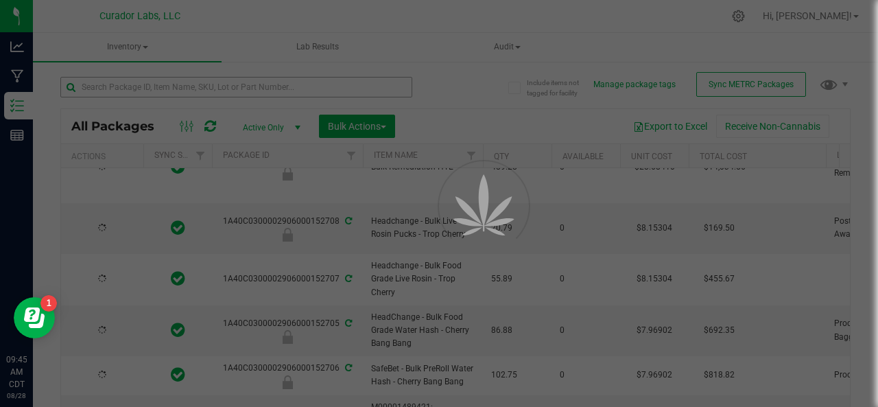
type input "[DATE]"
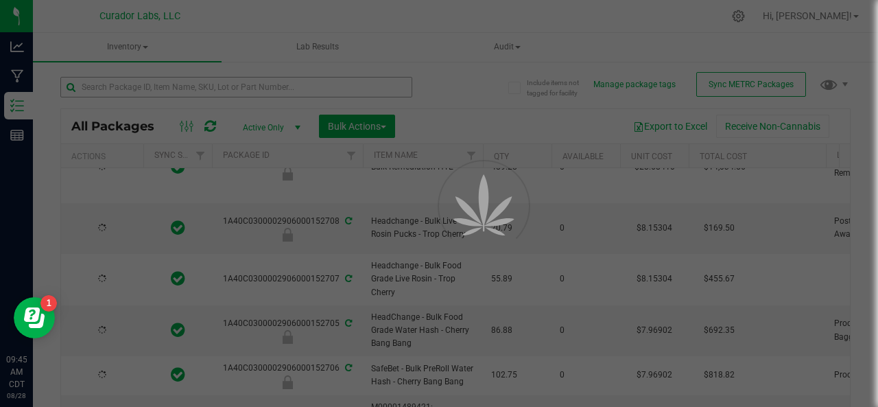
type input "[DATE]"
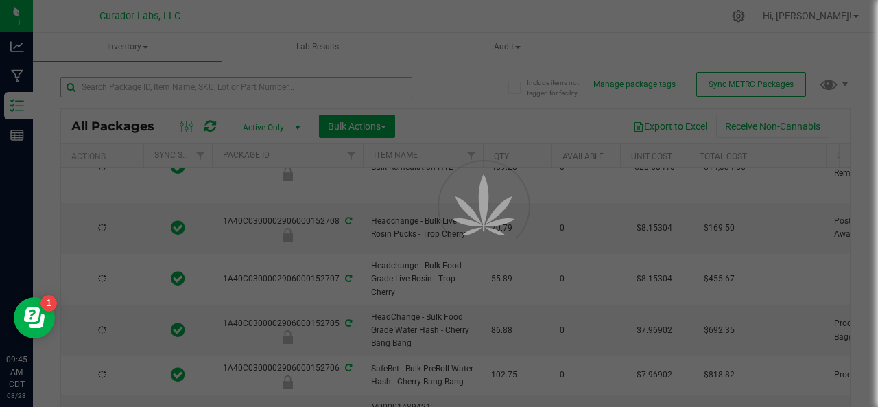
type input "[DATE]"
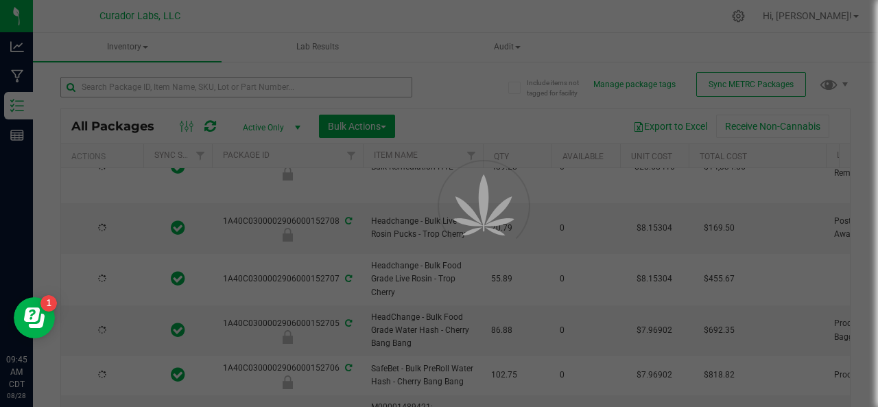
type input "[DATE]"
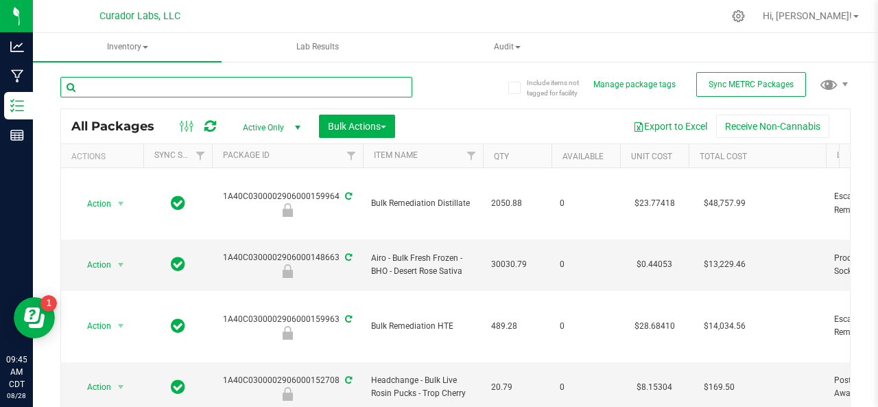
click at [123, 87] on input "text" at bounding box center [236, 87] width 352 height 21
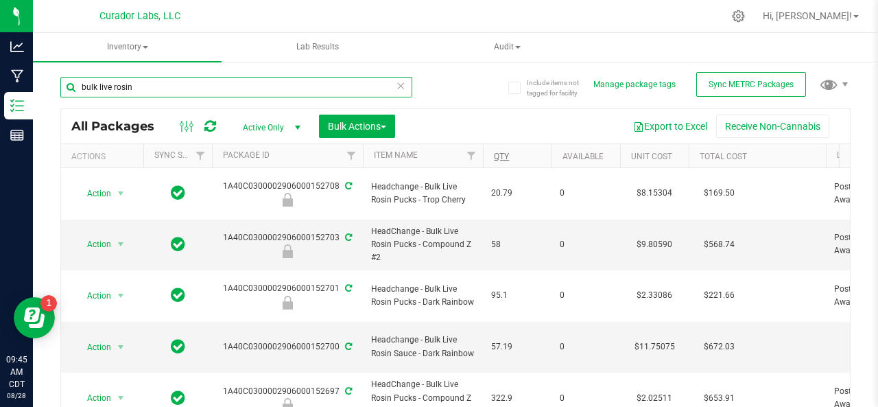
type input "bulk live rosin"
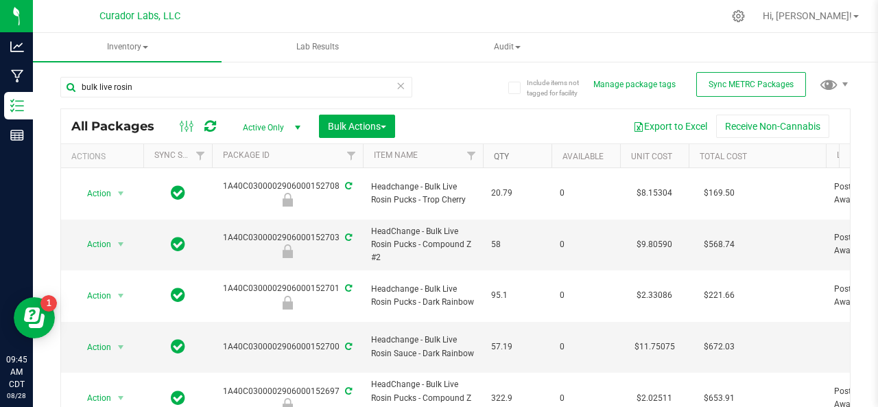
click at [499, 153] on link "Qty" at bounding box center [501, 157] width 15 height 10
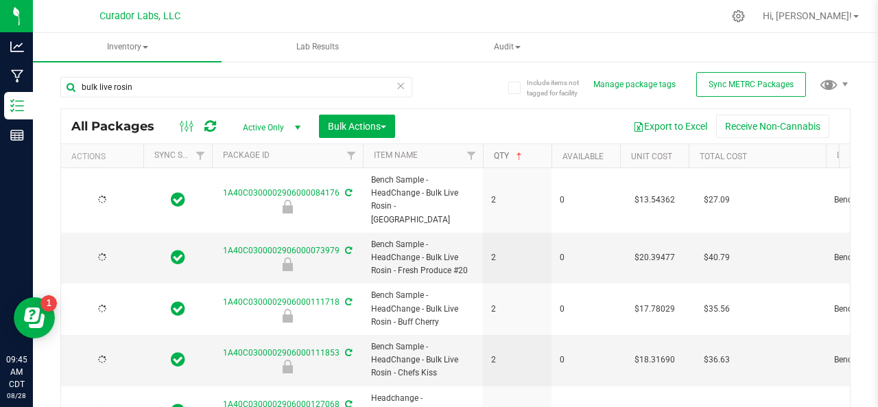
type input "[DATE]"
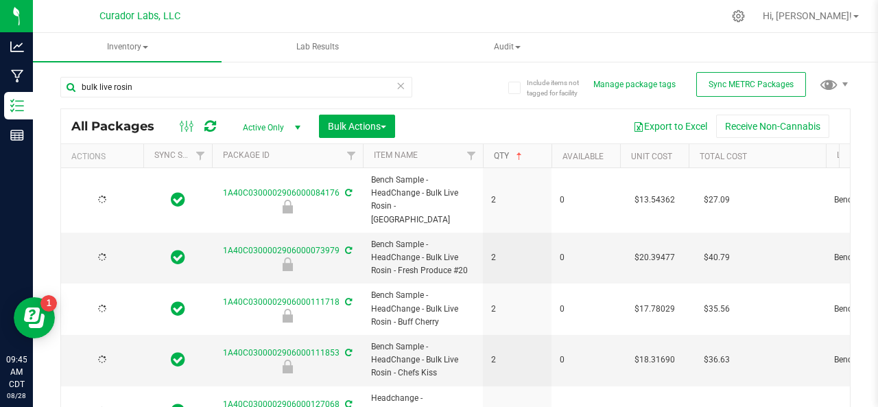
type input "[DATE]"
click at [499, 153] on link "Qty" at bounding box center [509, 156] width 31 height 10
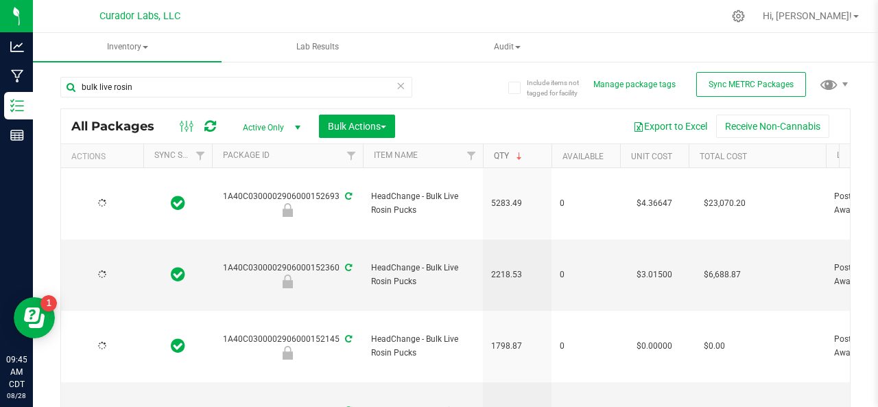
type input "[DATE]"
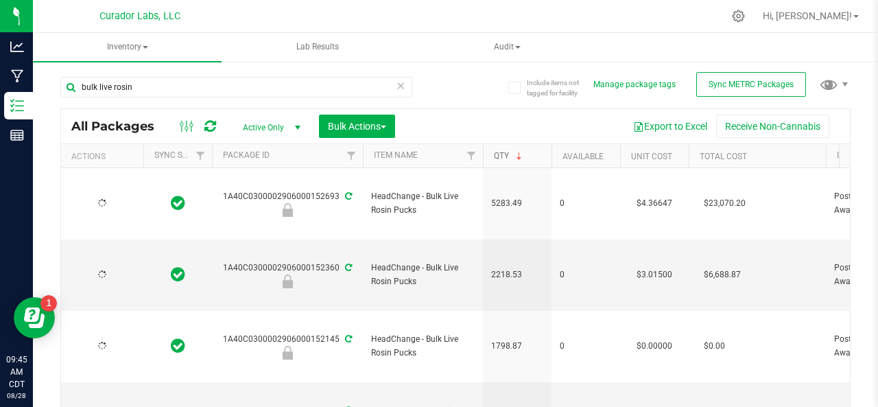
type input "[DATE]"
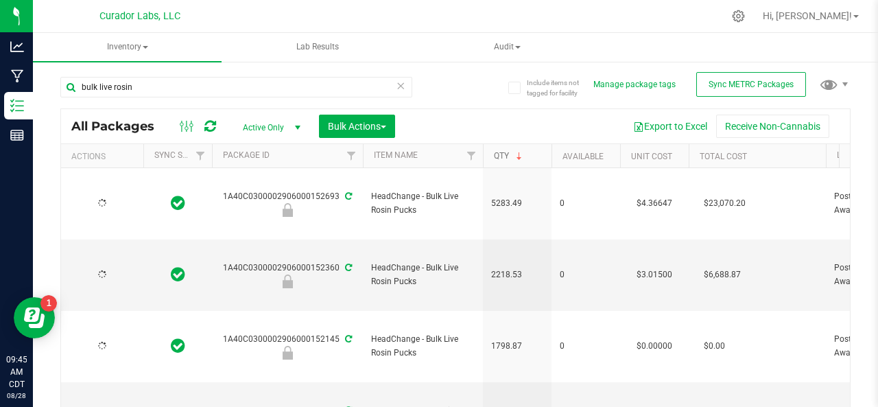
type input "[DATE]"
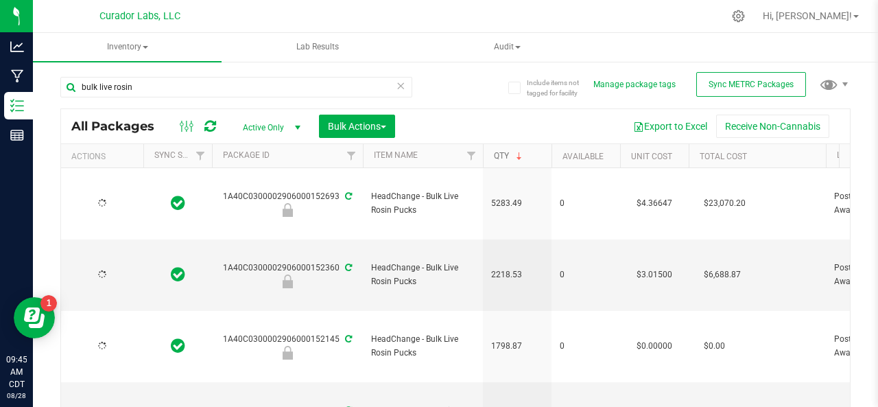
type input "[DATE]"
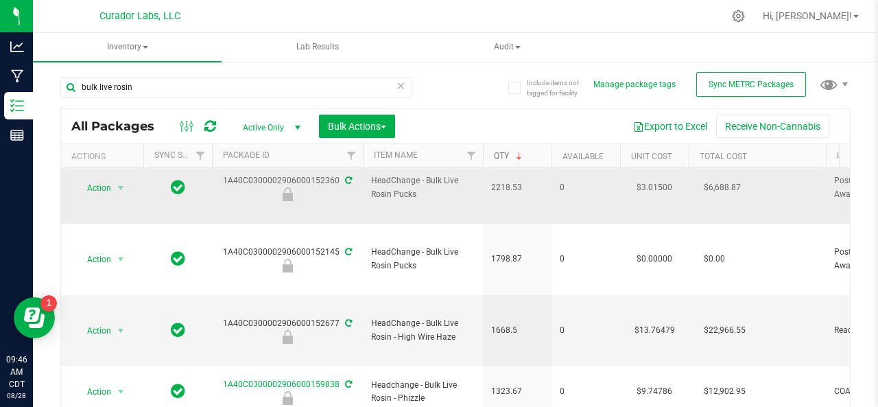
scroll to position [89, 0]
drag, startPoint x: 336, startPoint y: 244, endPoint x: 338, endPoint y: 203, distance: 41.2
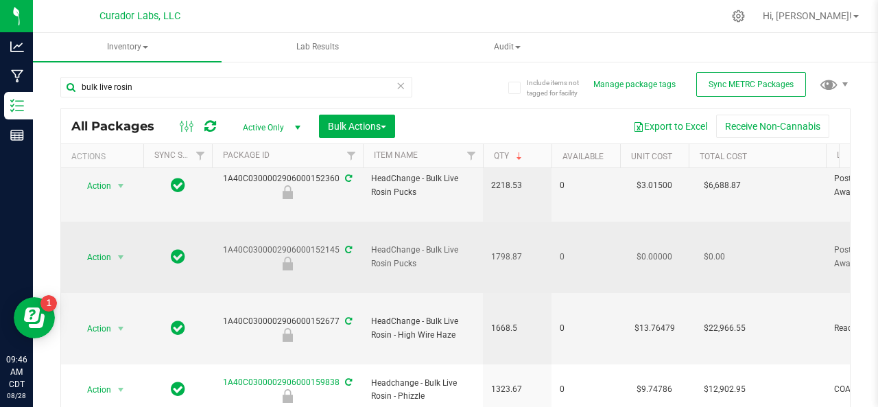
click at [345, 246] on icon at bounding box center [348, 250] width 7 height 8
drag, startPoint x: 337, startPoint y: 249, endPoint x: 225, endPoint y: 247, distance: 111.8
click at [225, 247] on div "1A40C0300002906000152145" at bounding box center [287, 256] width 155 height 27
copy div "1A40C0300002906000152145"
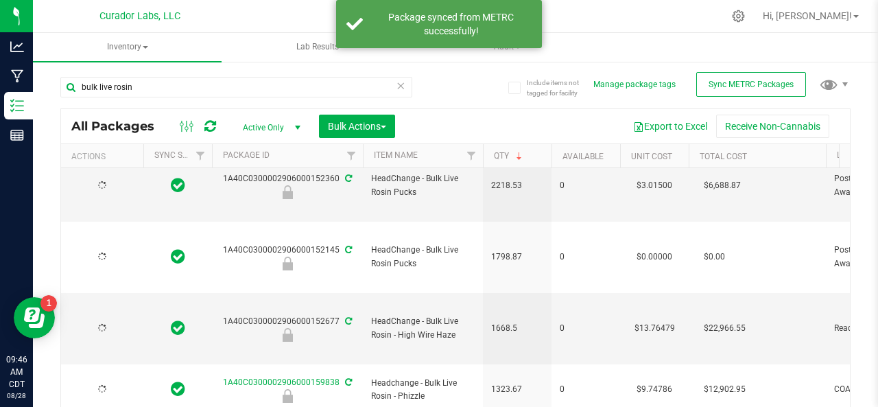
type input "[DATE]"
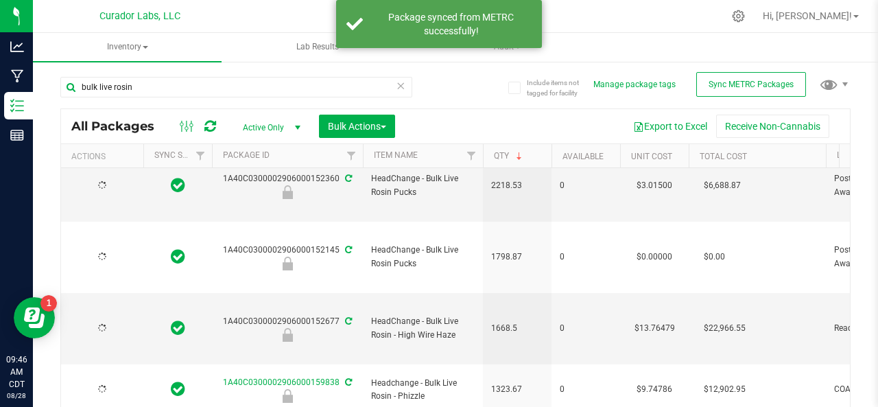
type input "[DATE]"
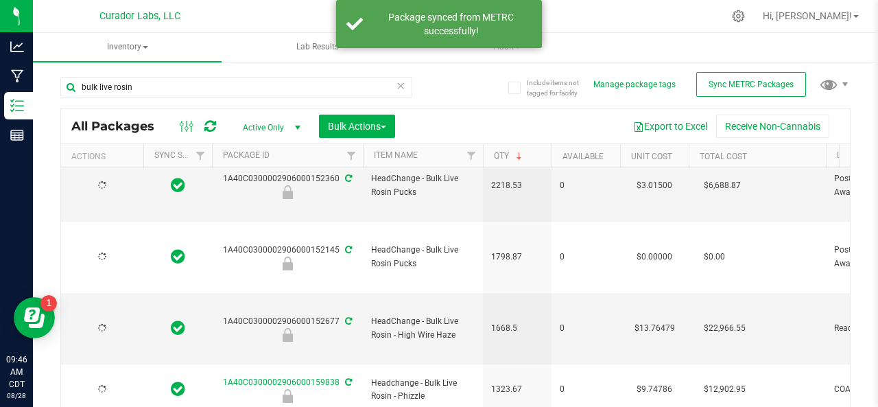
type input "[DATE]"
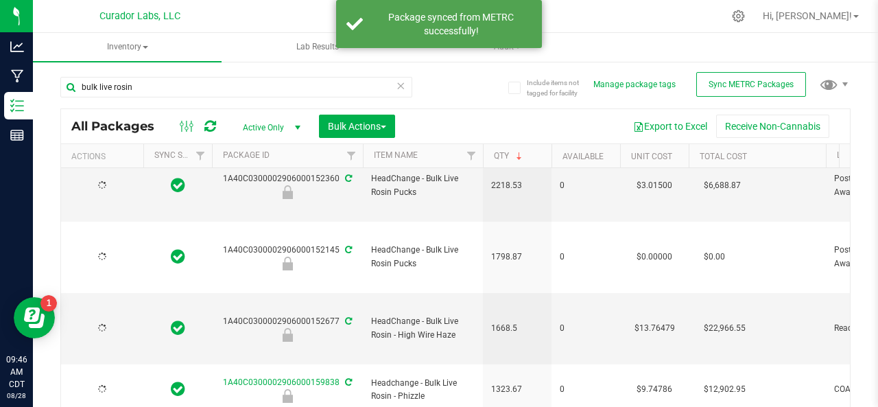
type input "[DATE]"
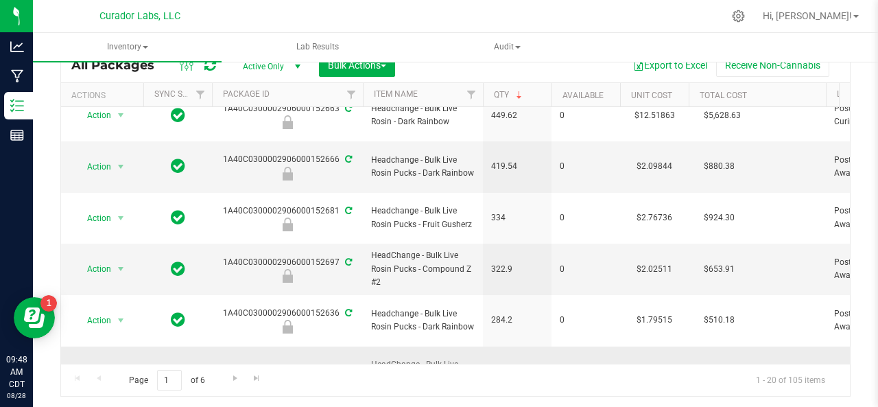
scroll to position [62, 0]
click at [233, 378] on span "Go to the next page" at bounding box center [235, 377] width 11 height 11
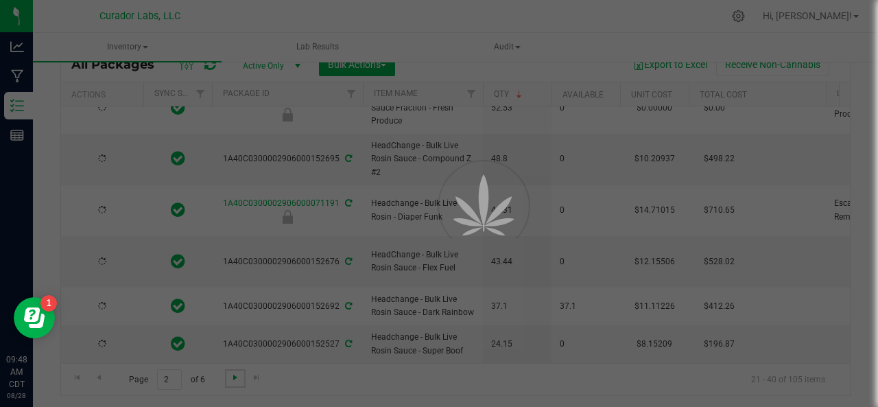
type input "[DATE]"
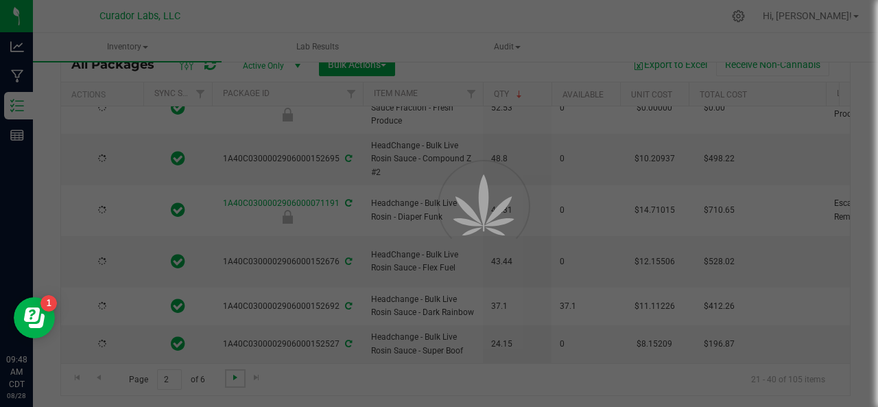
type input "[DATE]"
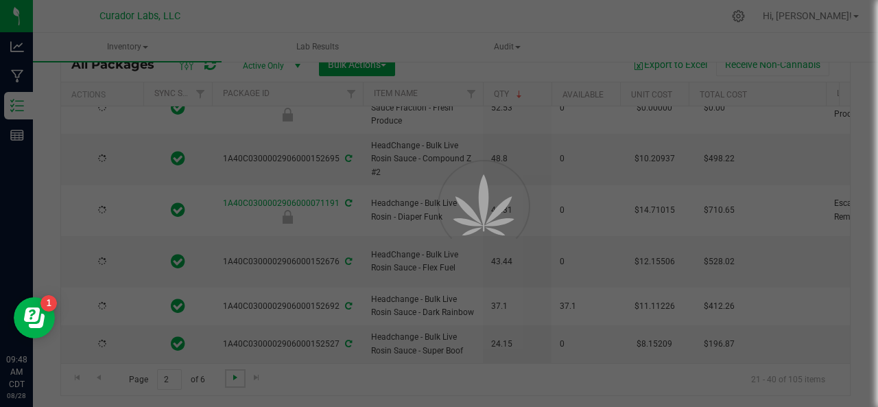
type input "[DATE]"
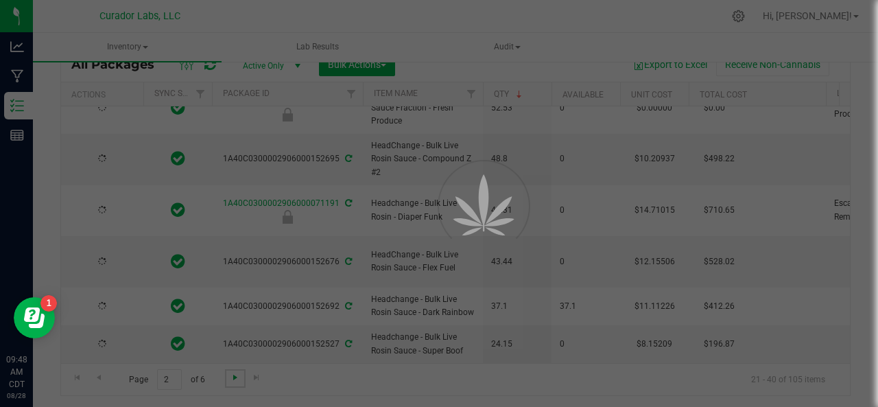
type input "[DATE]"
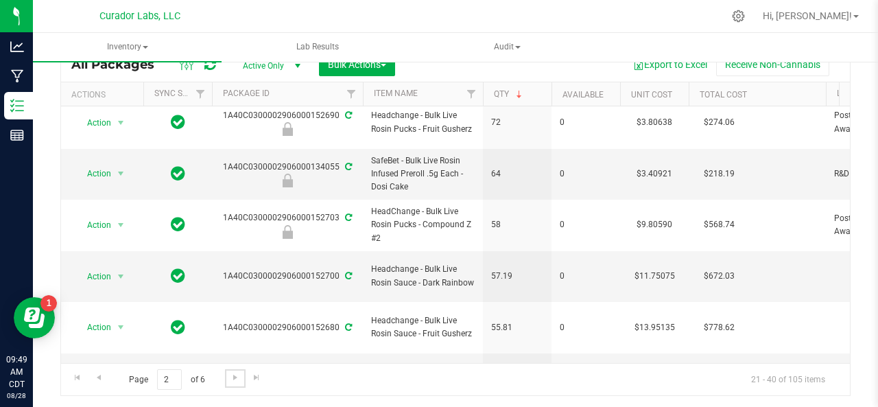
scroll to position [497, 0]
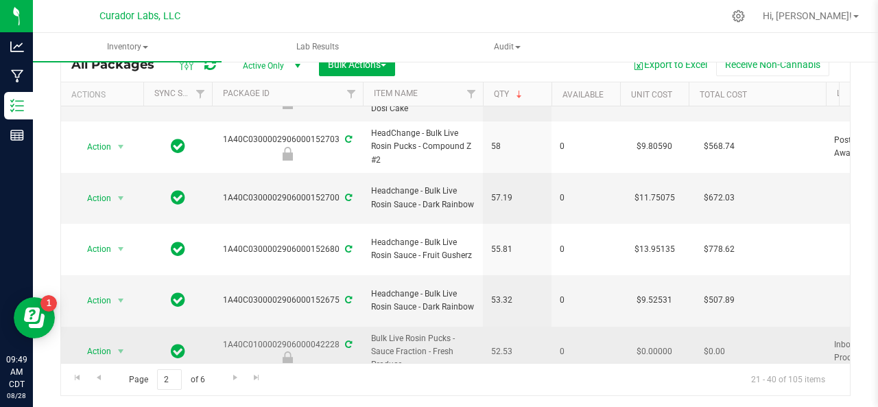
drag, startPoint x: 333, startPoint y: 180, endPoint x: 289, endPoint y: 180, distance: 43.9
click at [289, 338] on div "1A40C0100002906000042228" at bounding box center [287, 351] width 155 height 27
drag, startPoint x: 341, startPoint y: 182, endPoint x: 219, endPoint y: 182, distance: 121.4
click at [219, 338] on div "1A40C0100002906000042228" at bounding box center [287, 351] width 155 height 27
copy div "1A40C0100002906000042228"
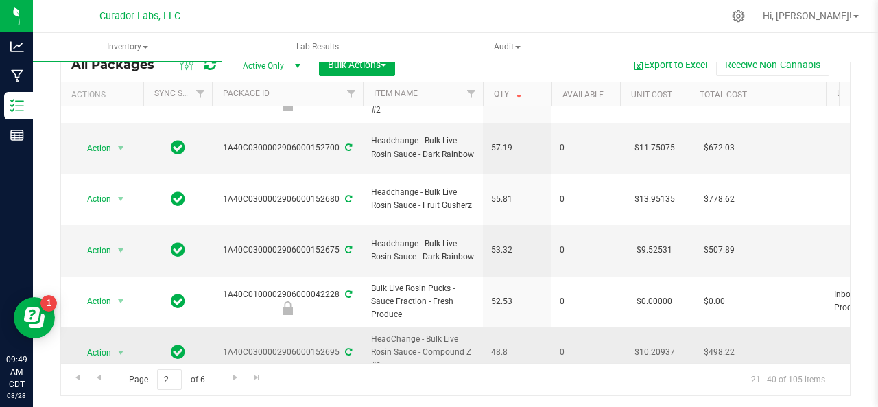
scroll to position [566, 0]
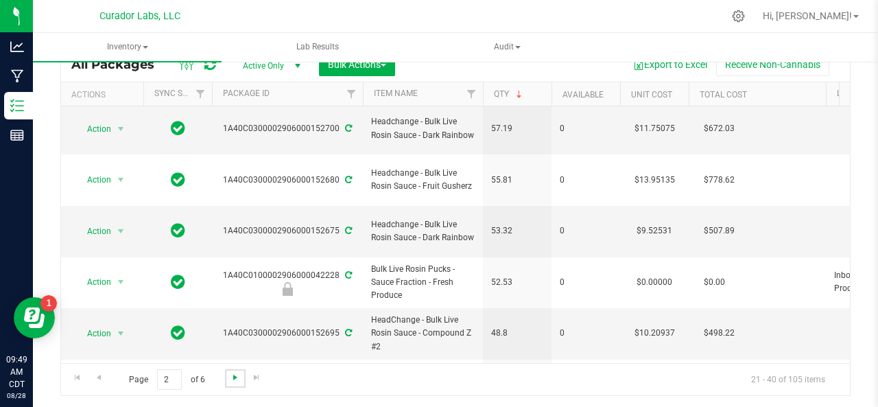
click at [230, 375] on span "Go to the next page" at bounding box center [235, 377] width 11 height 11
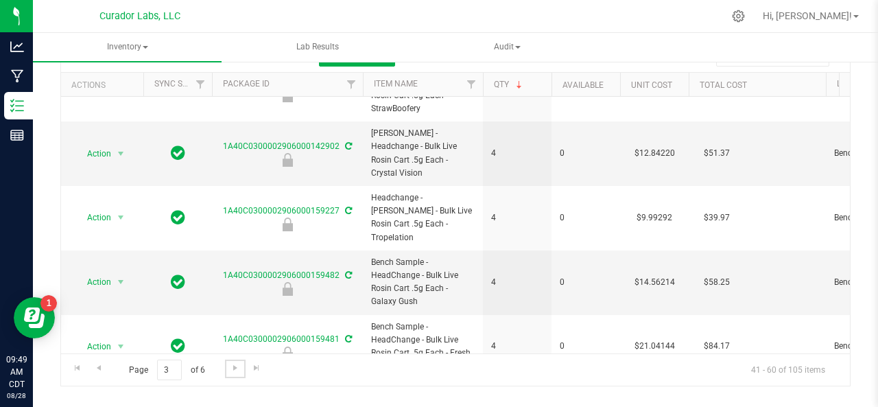
scroll to position [788, 0]
